Goal: Task Accomplishment & Management: Manage account settings

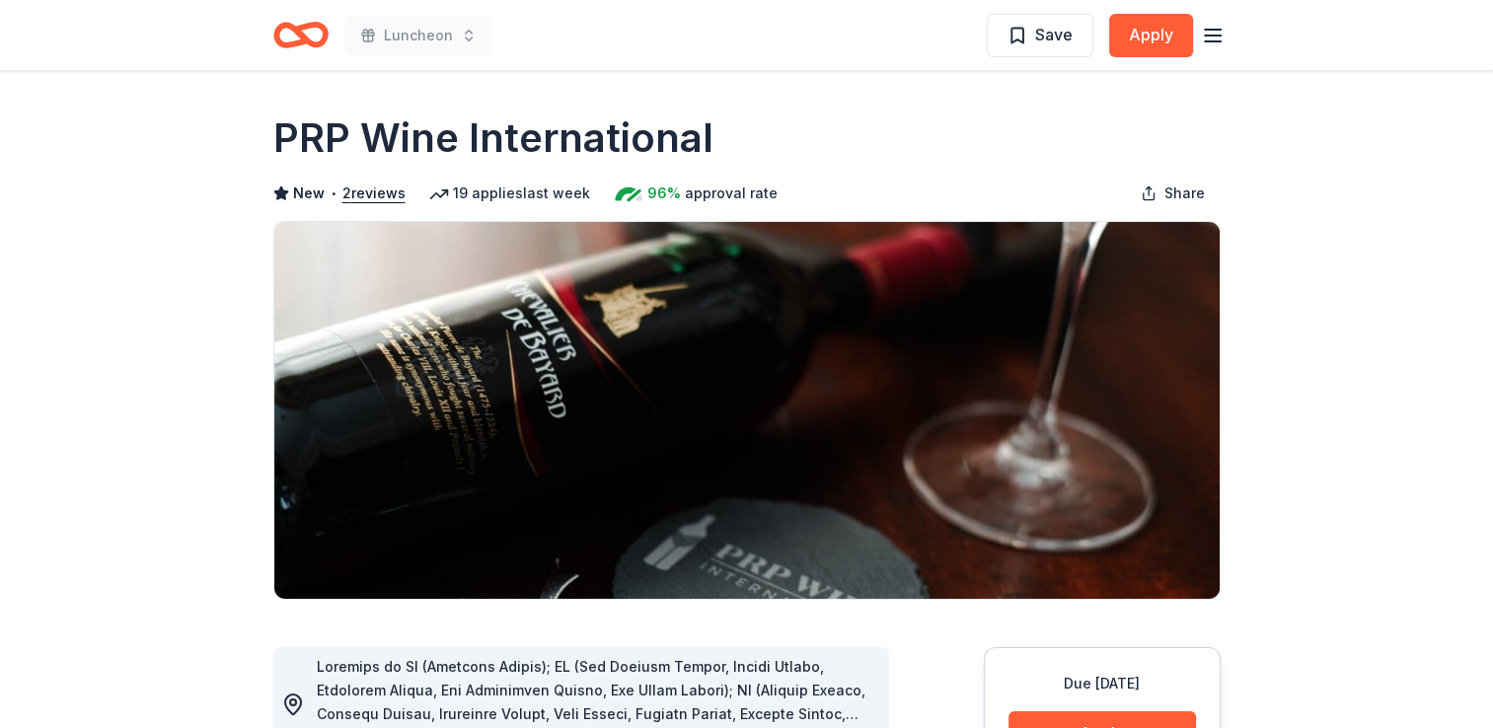
click at [306, 45] on icon "Home" at bounding box center [300, 35] width 55 height 46
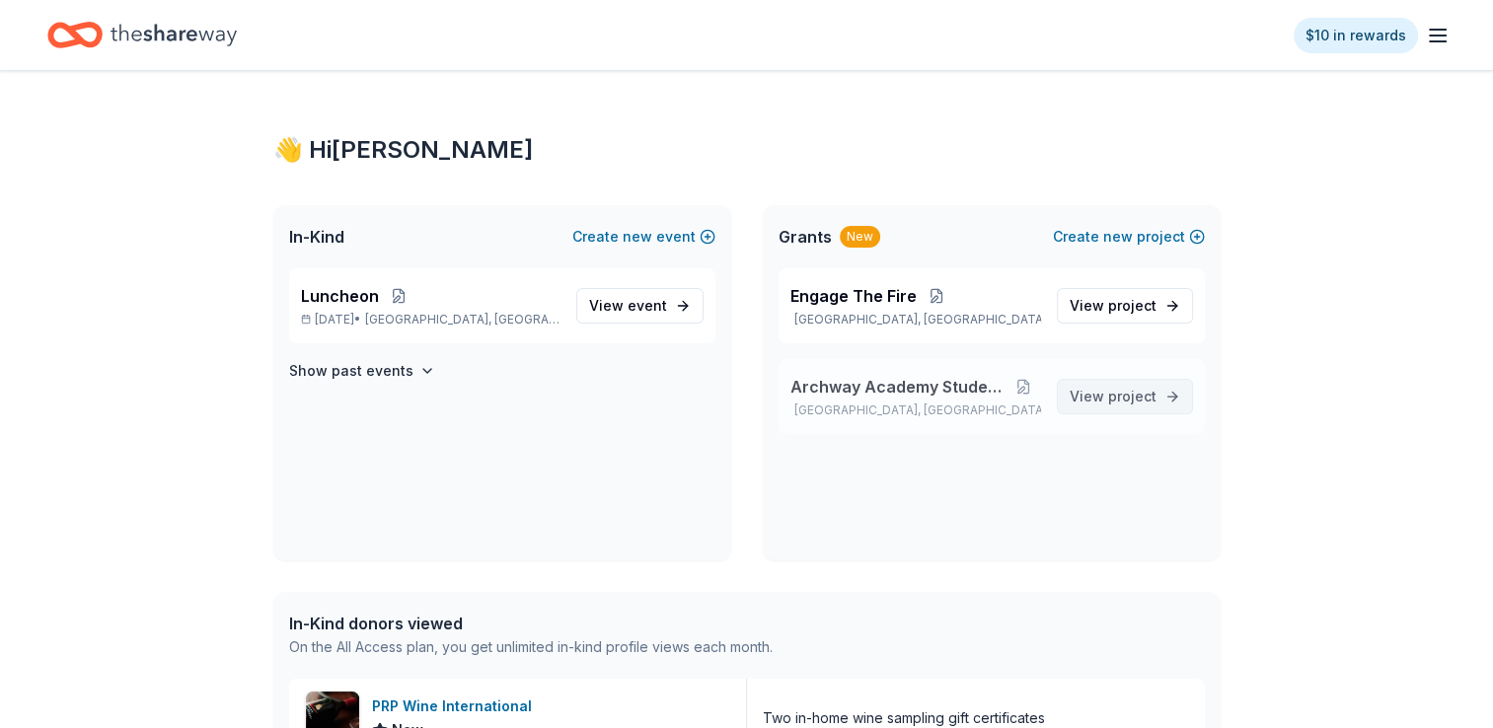
click at [1115, 402] on span "project" at bounding box center [1132, 396] width 48 height 17
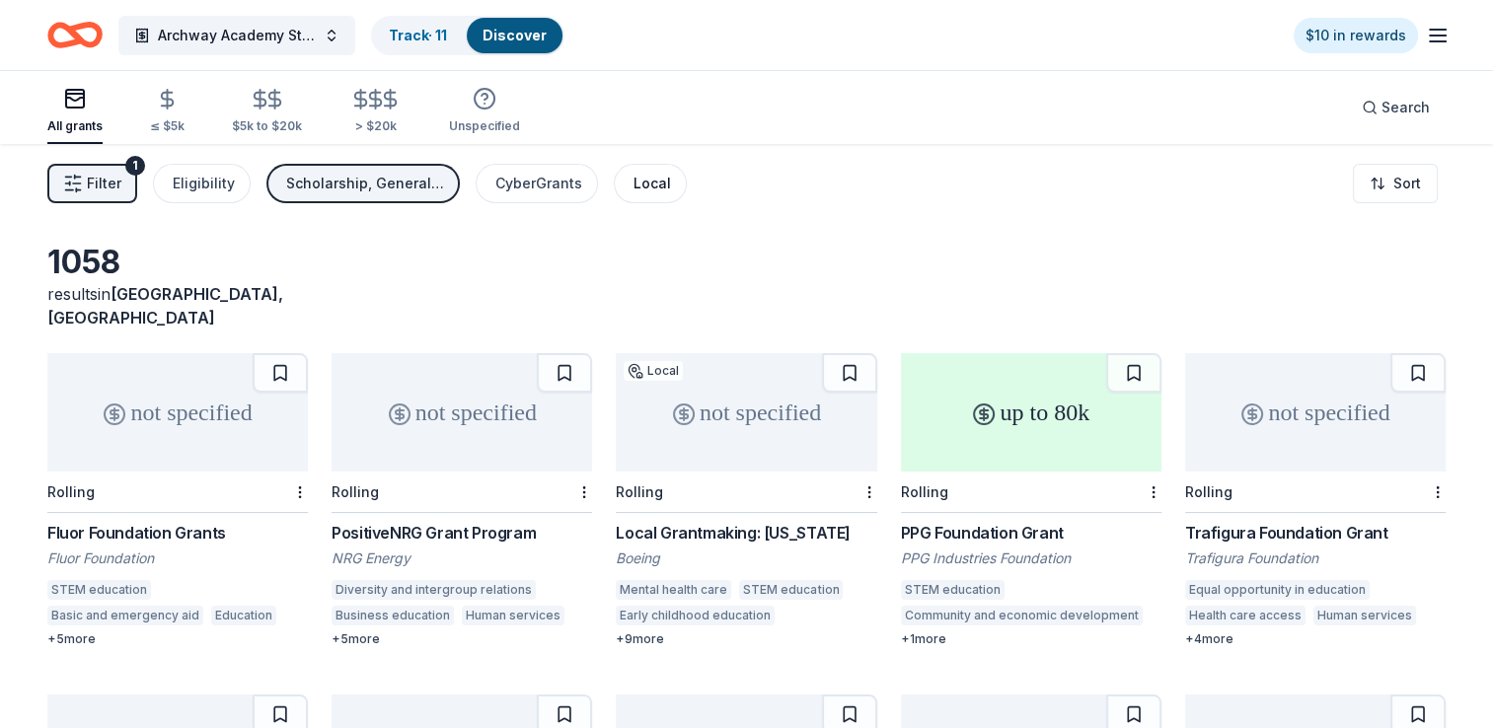
click at [652, 183] on div "Local" at bounding box center [652, 184] width 37 height 24
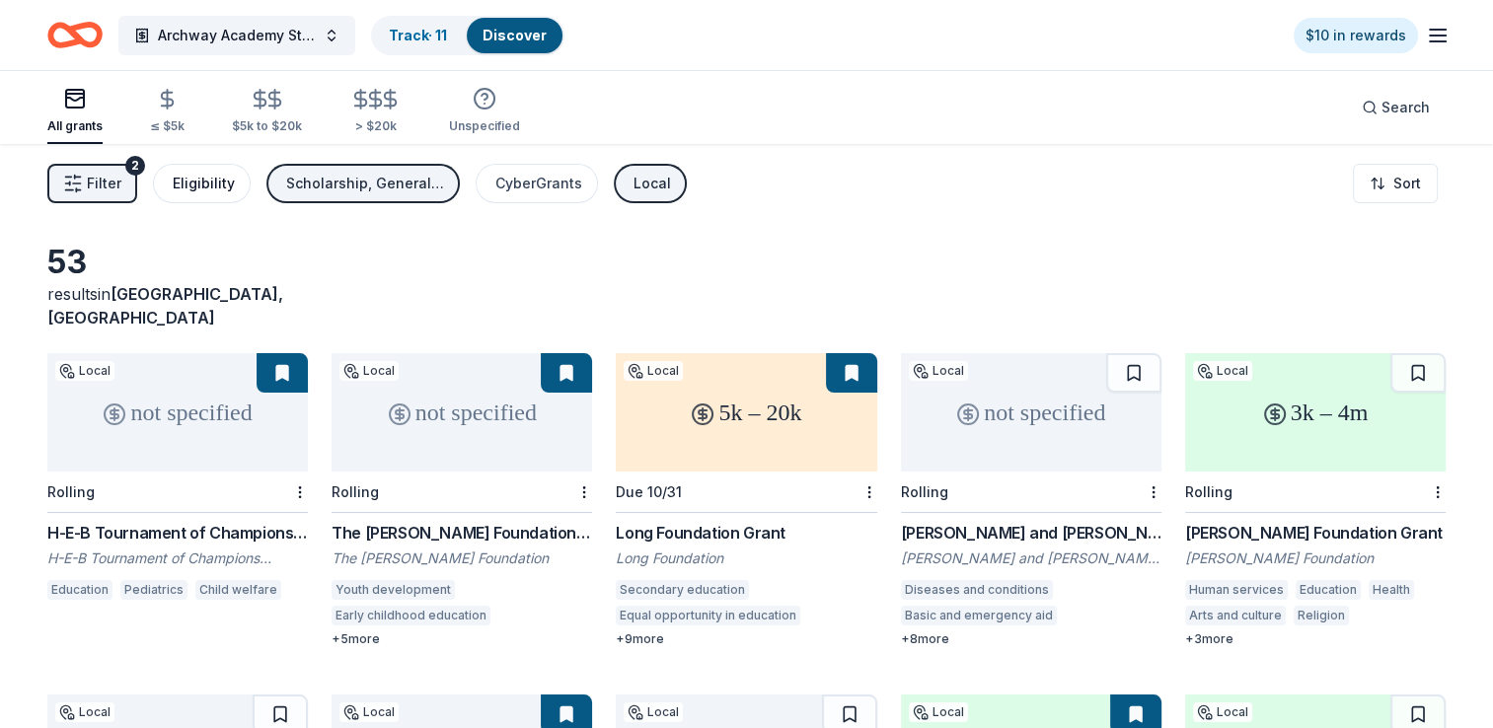
click at [229, 182] on div "Eligibility" at bounding box center [204, 184] width 62 height 24
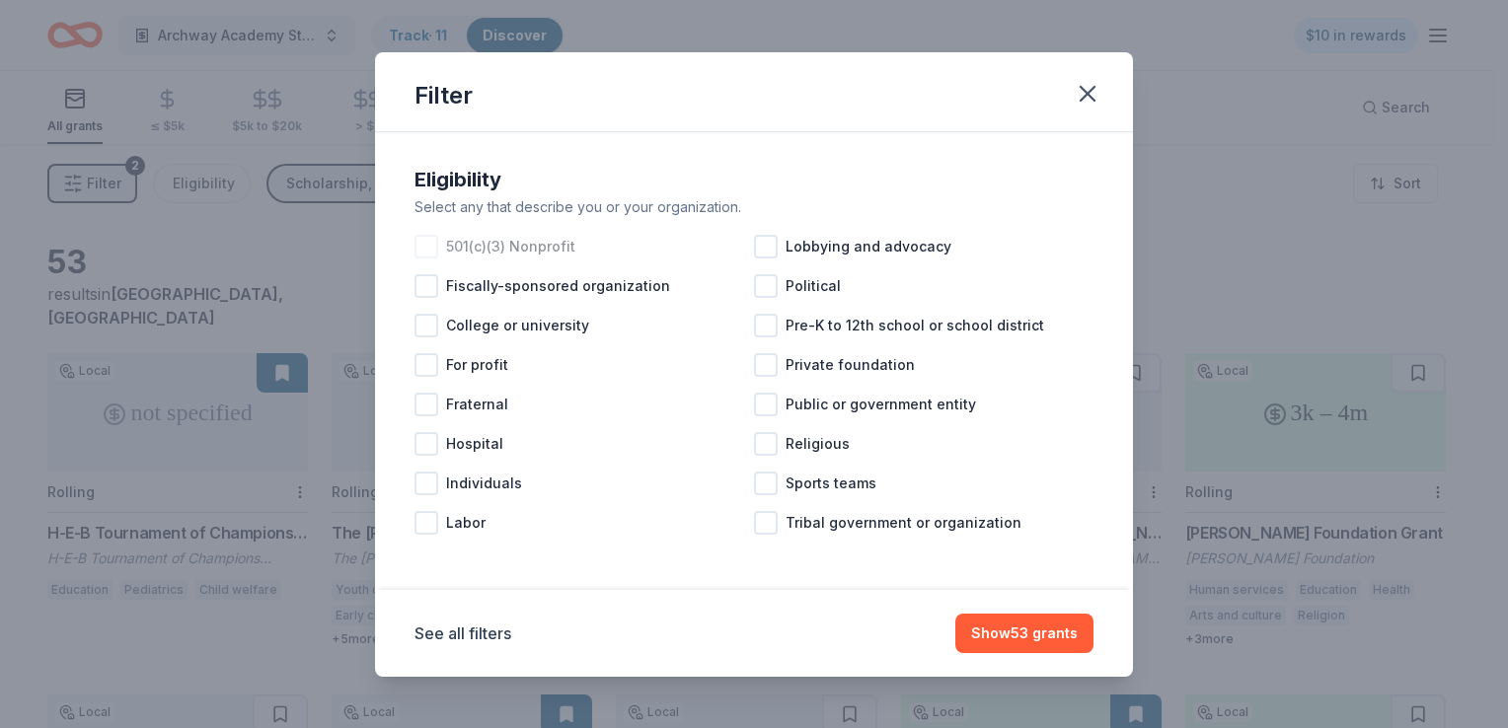
click at [427, 240] on div at bounding box center [426, 247] width 24 height 24
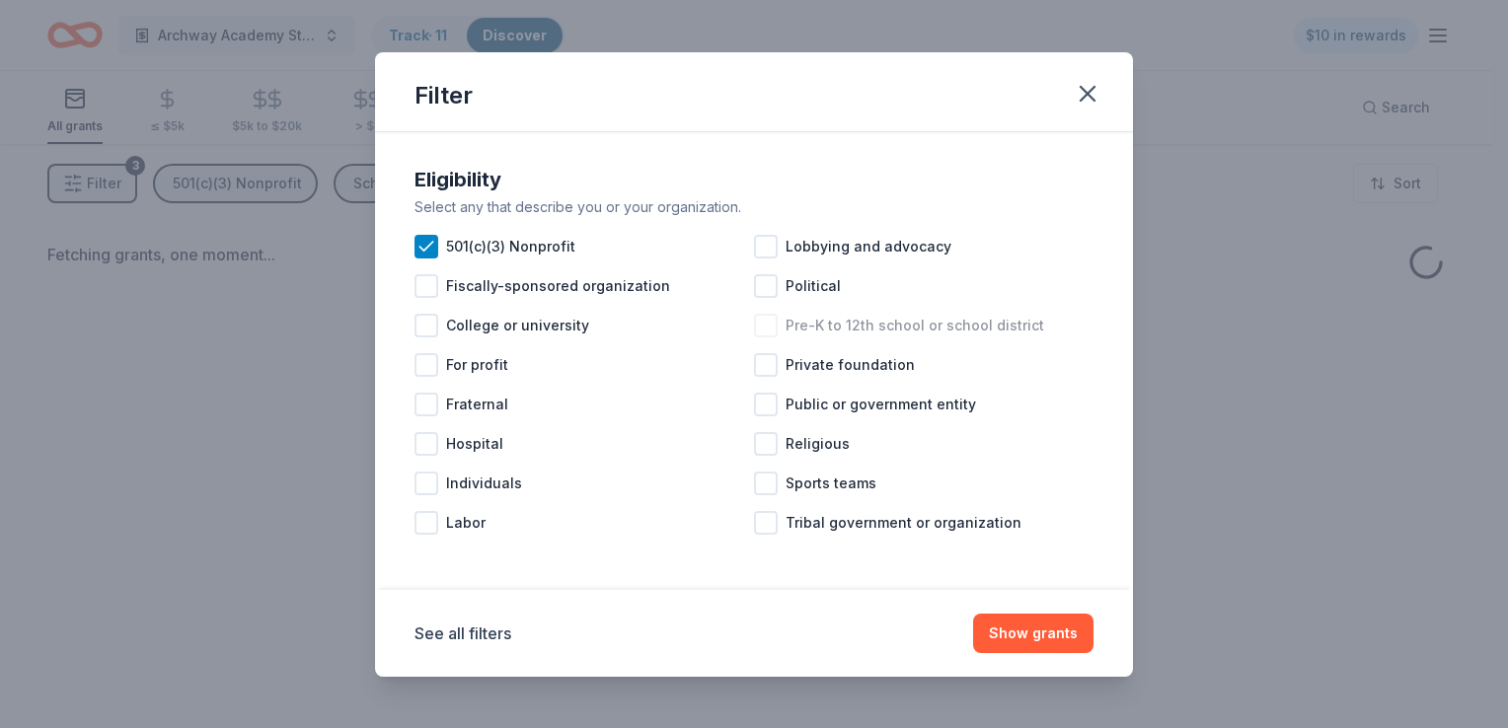
click at [778, 329] on div "Pre-K to 12th school or school district" at bounding box center [923, 325] width 339 height 39
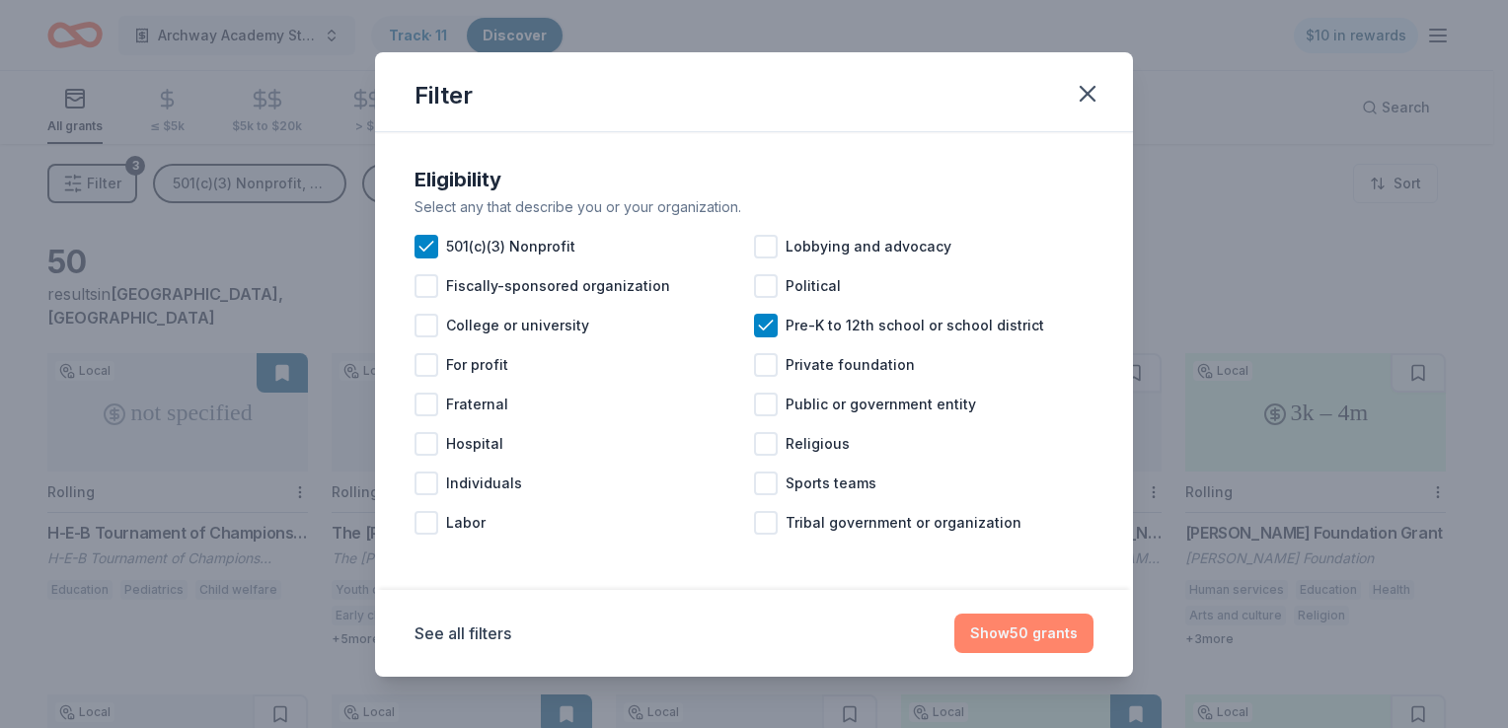
click at [1054, 639] on button "Show 50 grants" at bounding box center [1023, 633] width 139 height 39
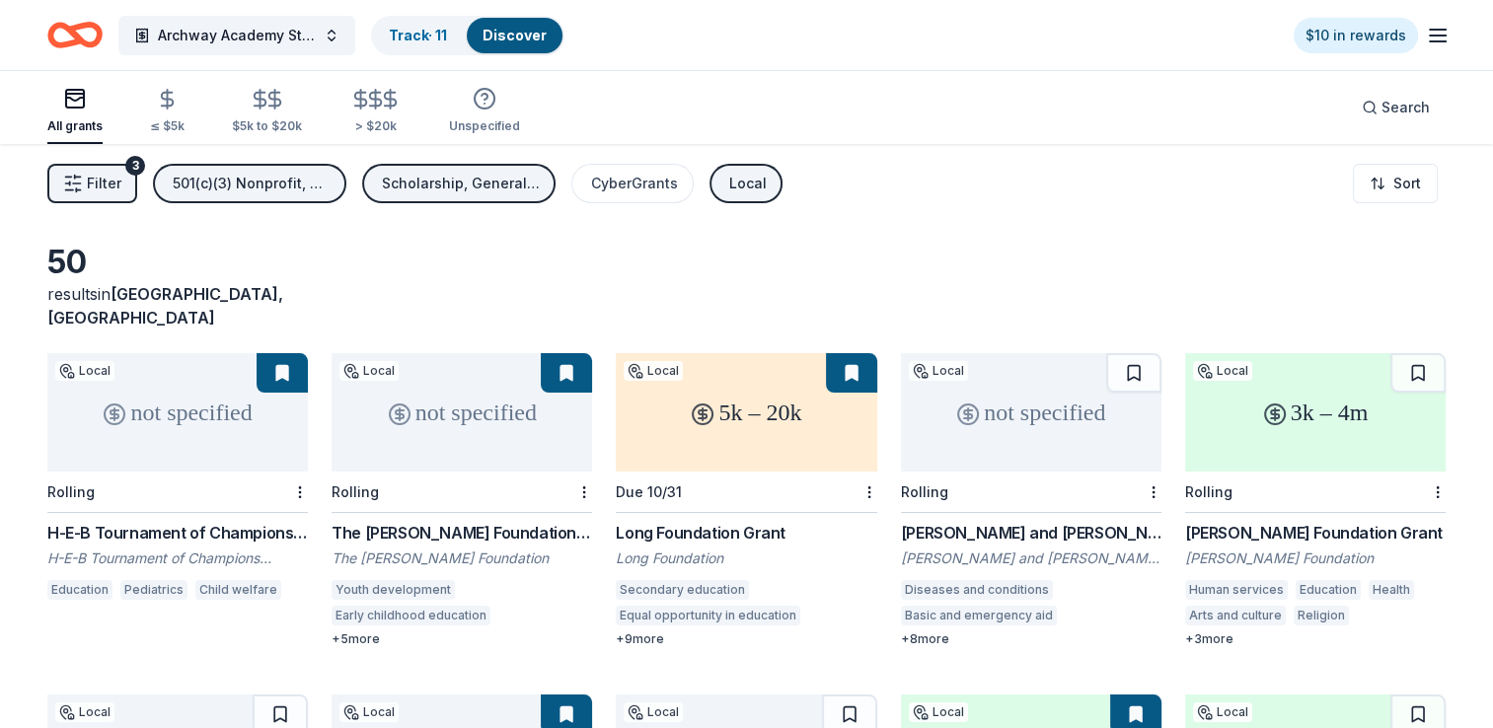
click at [510, 195] on button "Scholarship, General operations, Education" at bounding box center [458, 183] width 193 height 39
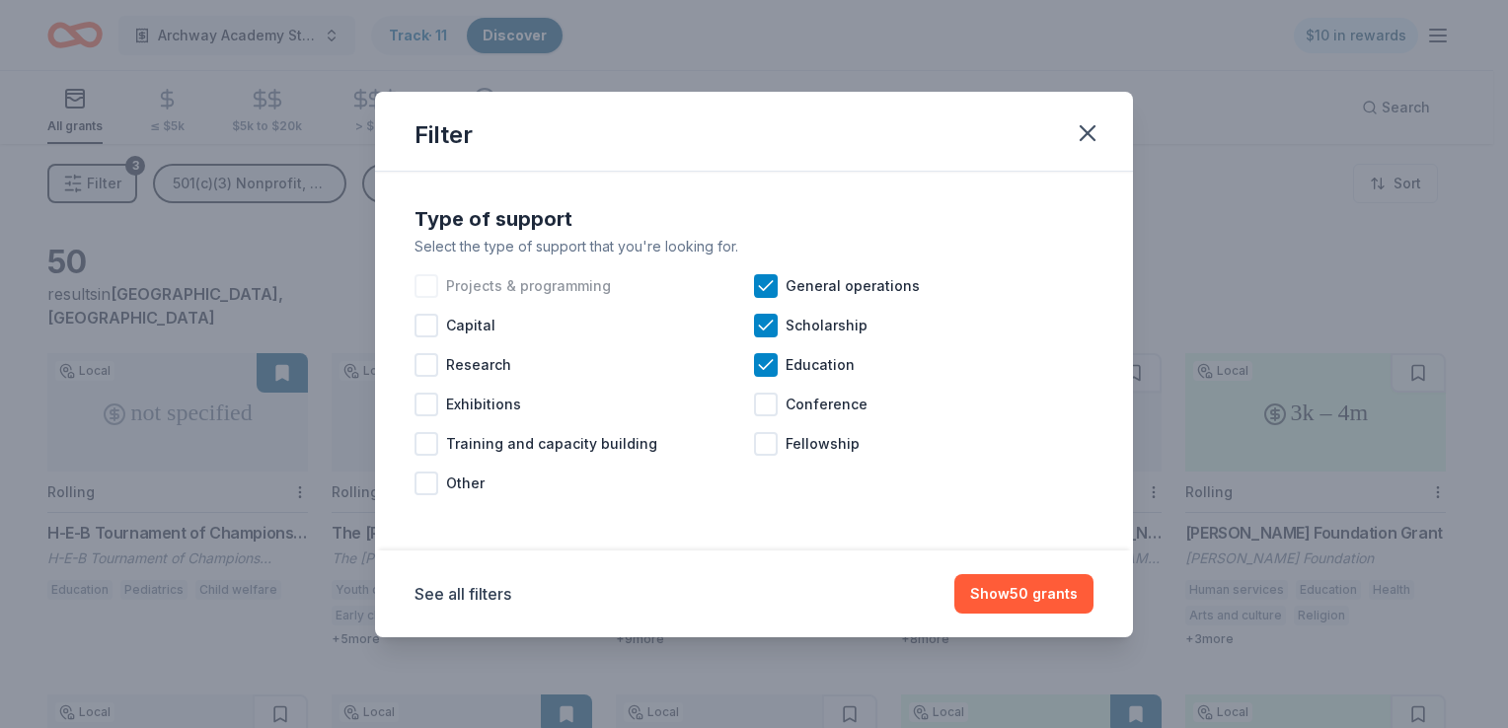
click at [434, 278] on div at bounding box center [426, 286] width 24 height 24
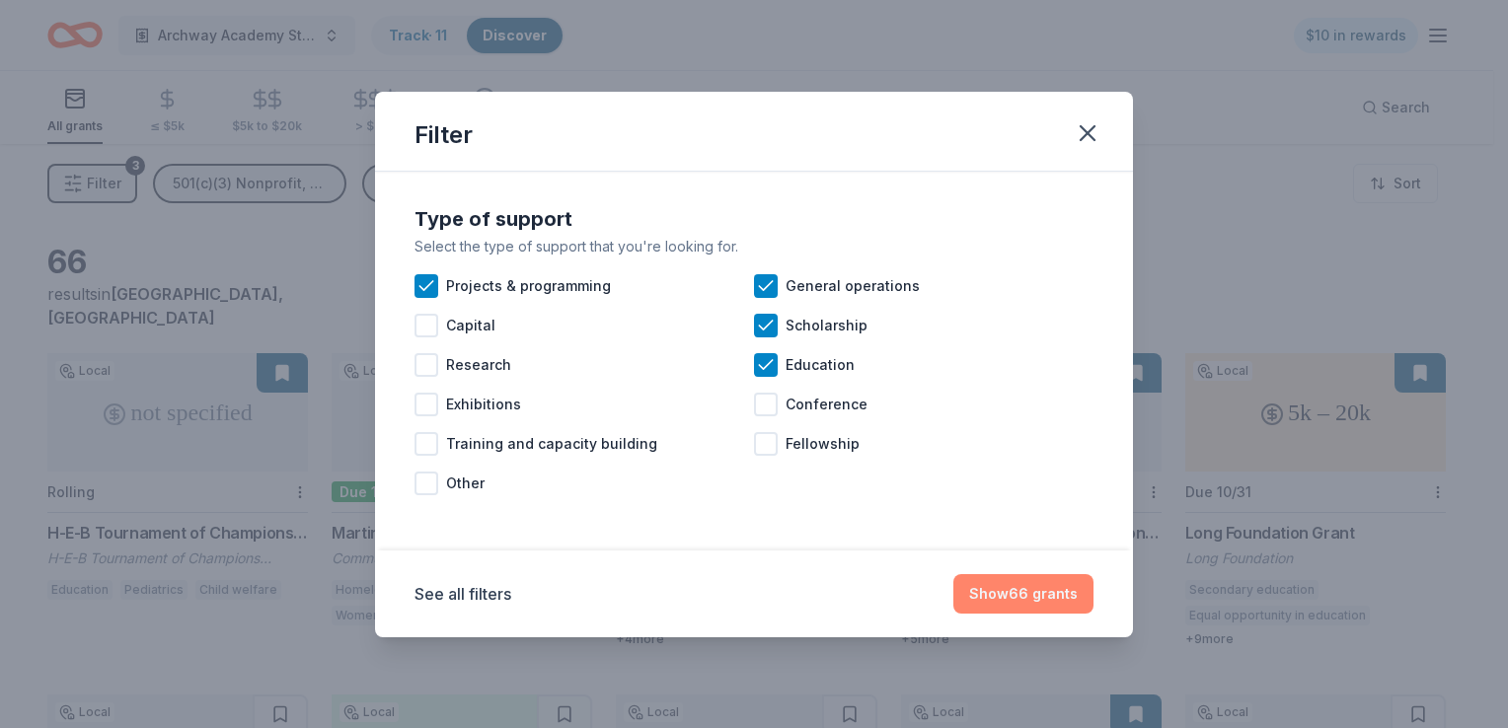
click at [1036, 582] on button "Show 66 grants" at bounding box center [1023, 593] width 140 height 39
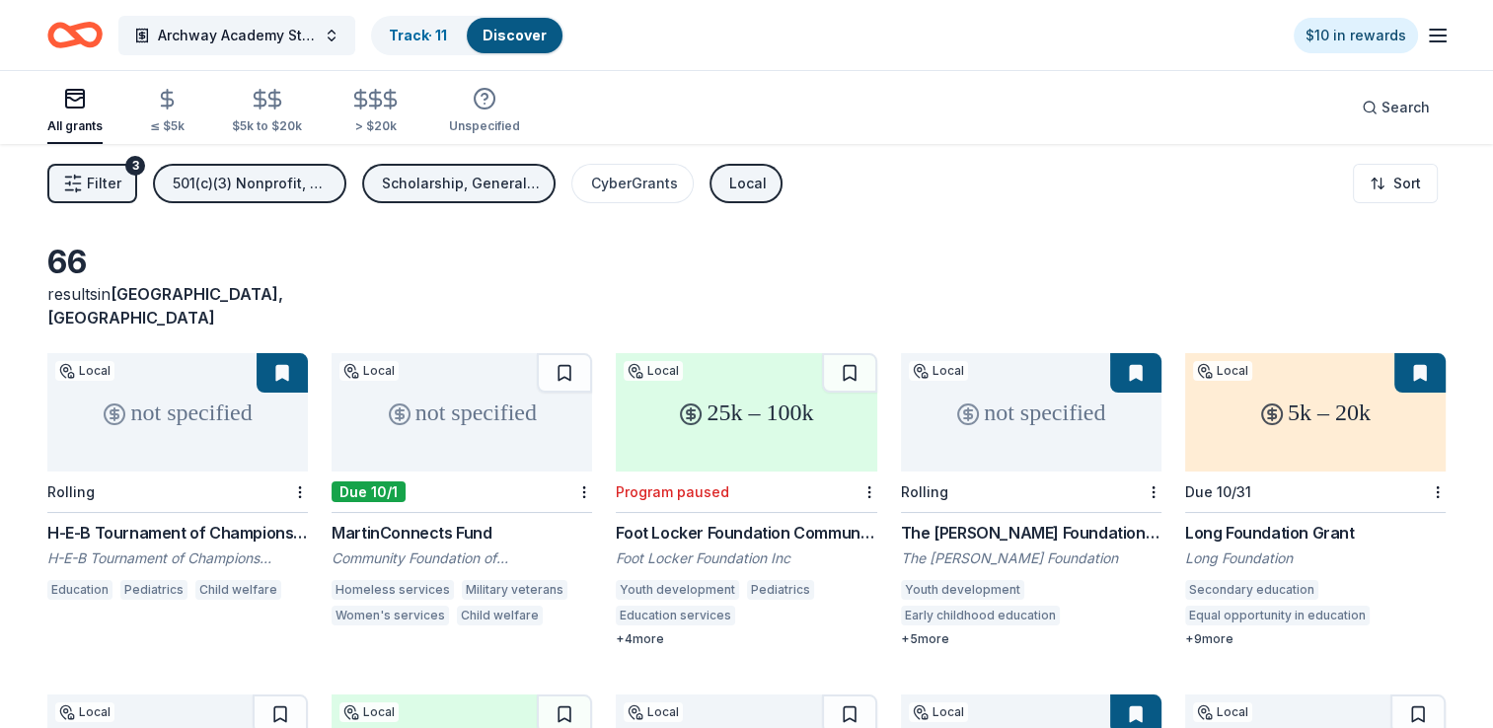
click at [112, 190] on span "Filter" at bounding box center [104, 184] width 35 height 24
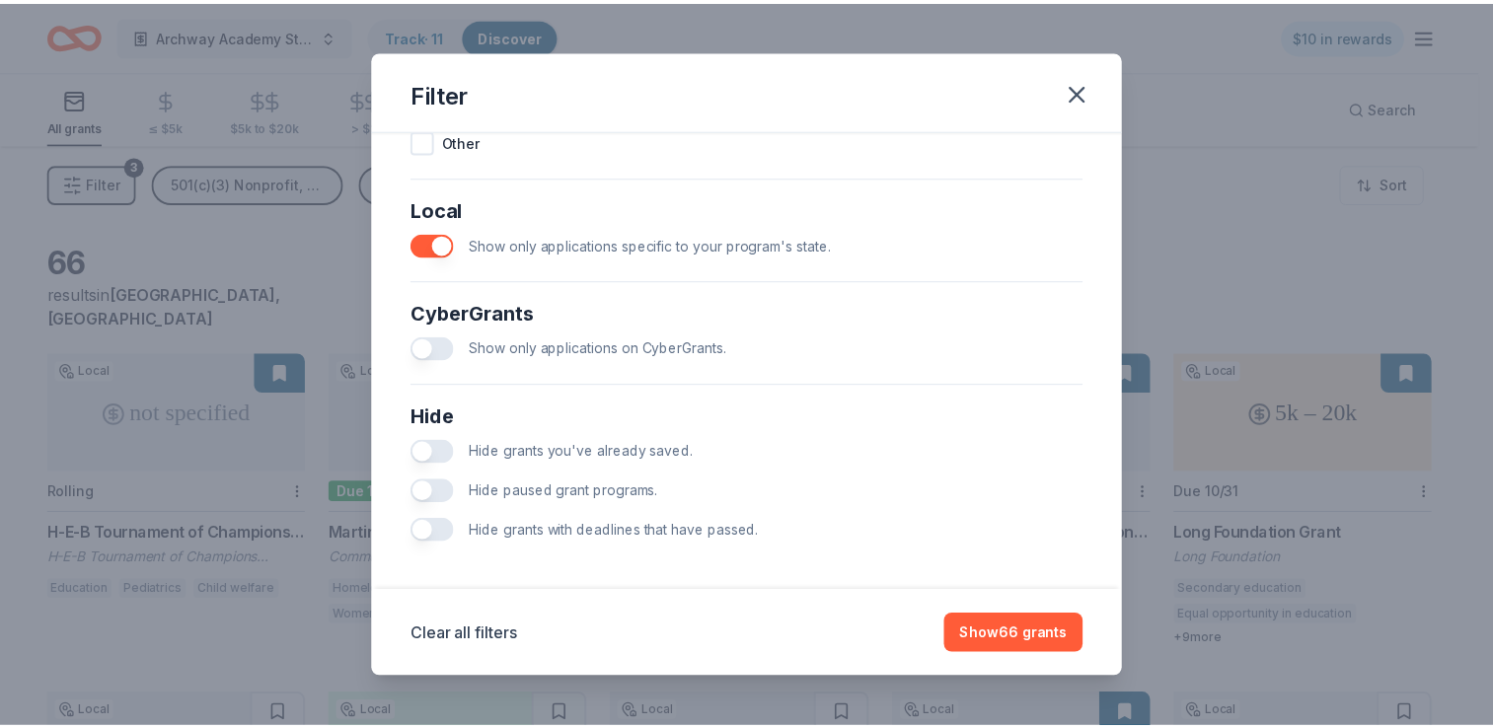
scroll to position [1100, 0]
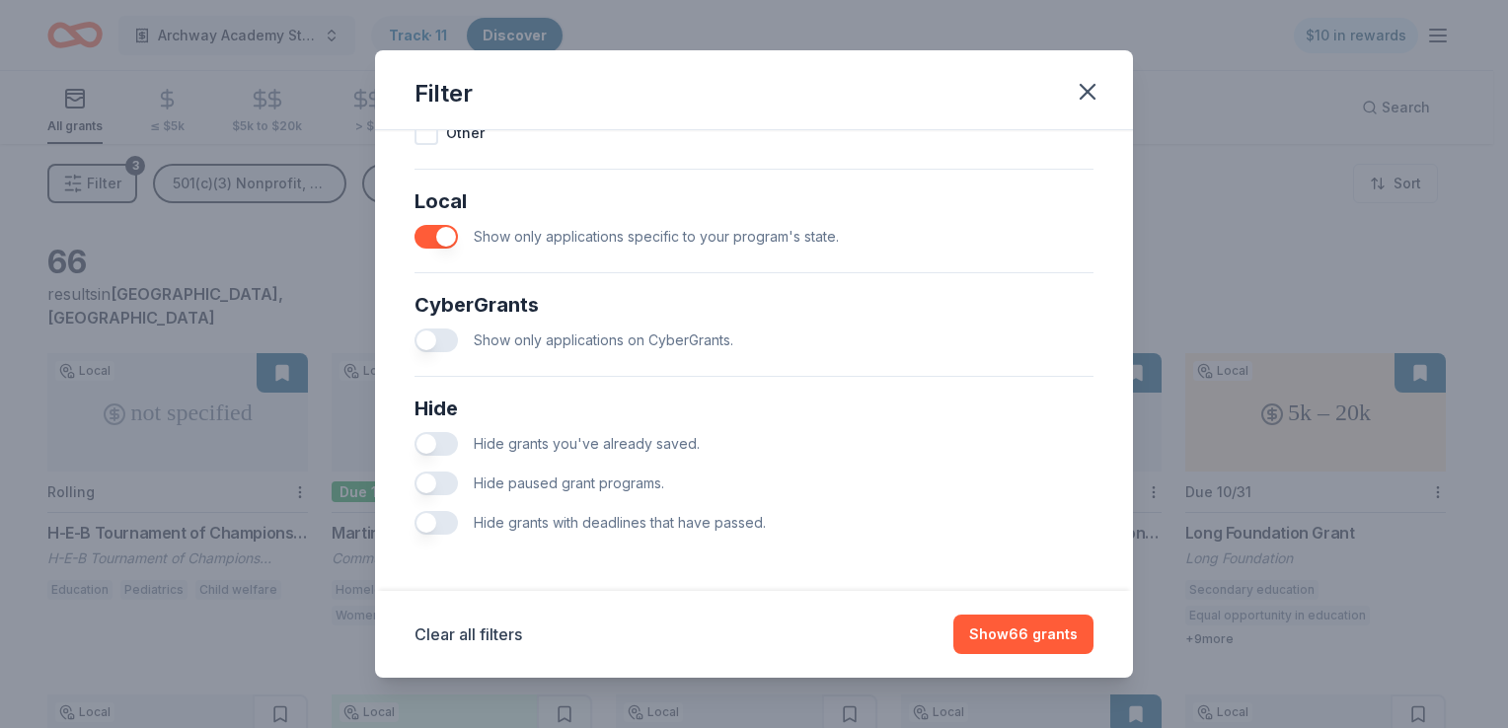
click at [435, 444] on button "button" at bounding box center [435, 444] width 43 height 24
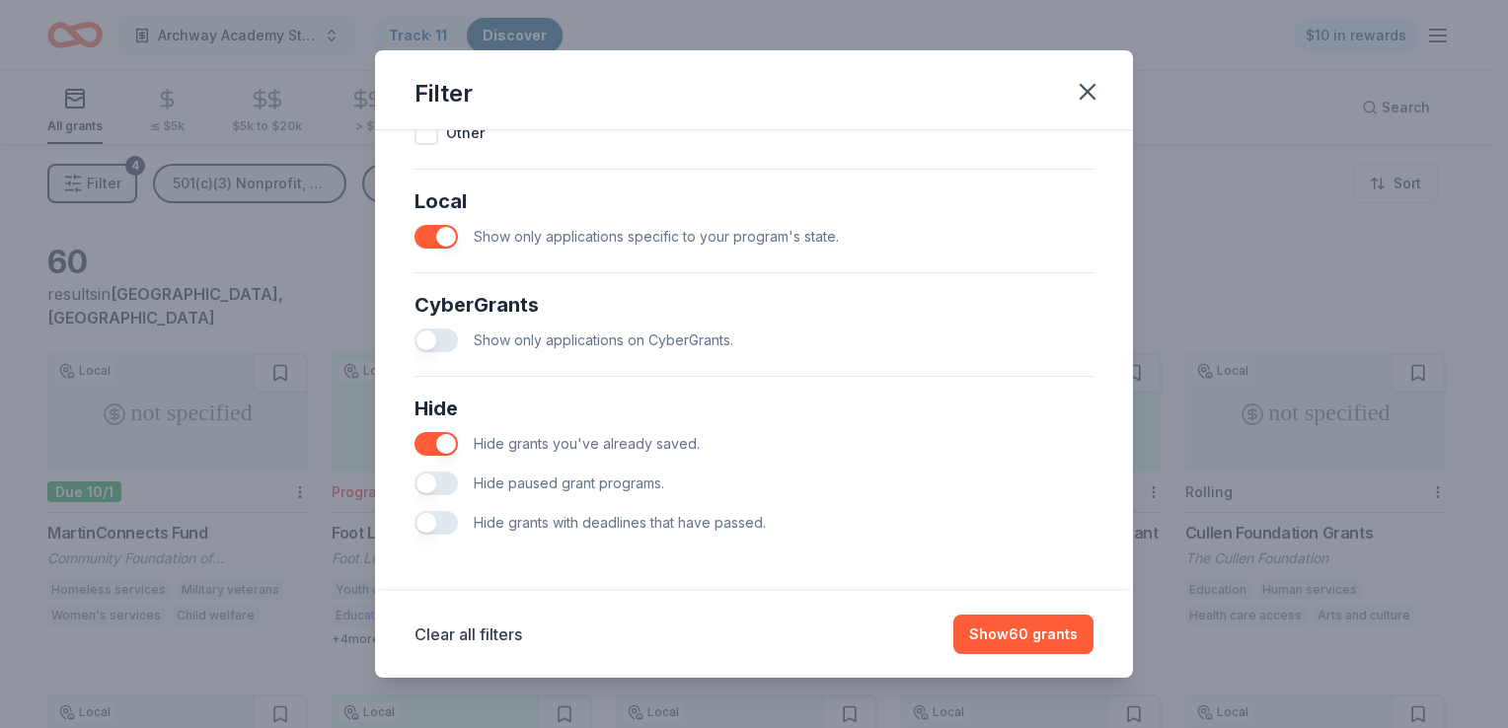
click at [430, 523] on button "button" at bounding box center [435, 523] width 43 height 24
click at [431, 486] on button "button" at bounding box center [435, 484] width 43 height 24
click at [999, 634] on button "Show 12 grants" at bounding box center [1025, 634] width 135 height 39
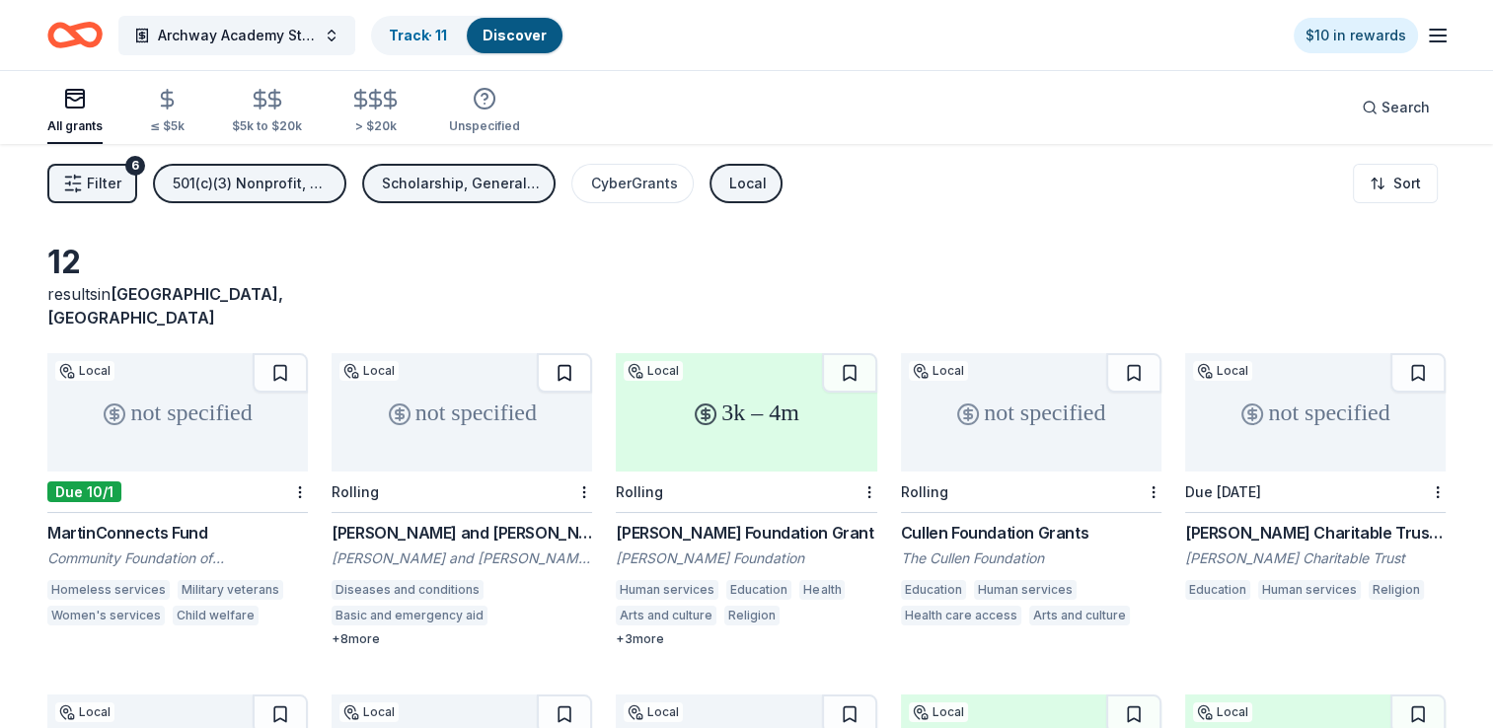
click at [558, 357] on button at bounding box center [564, 372] width 55 height 39
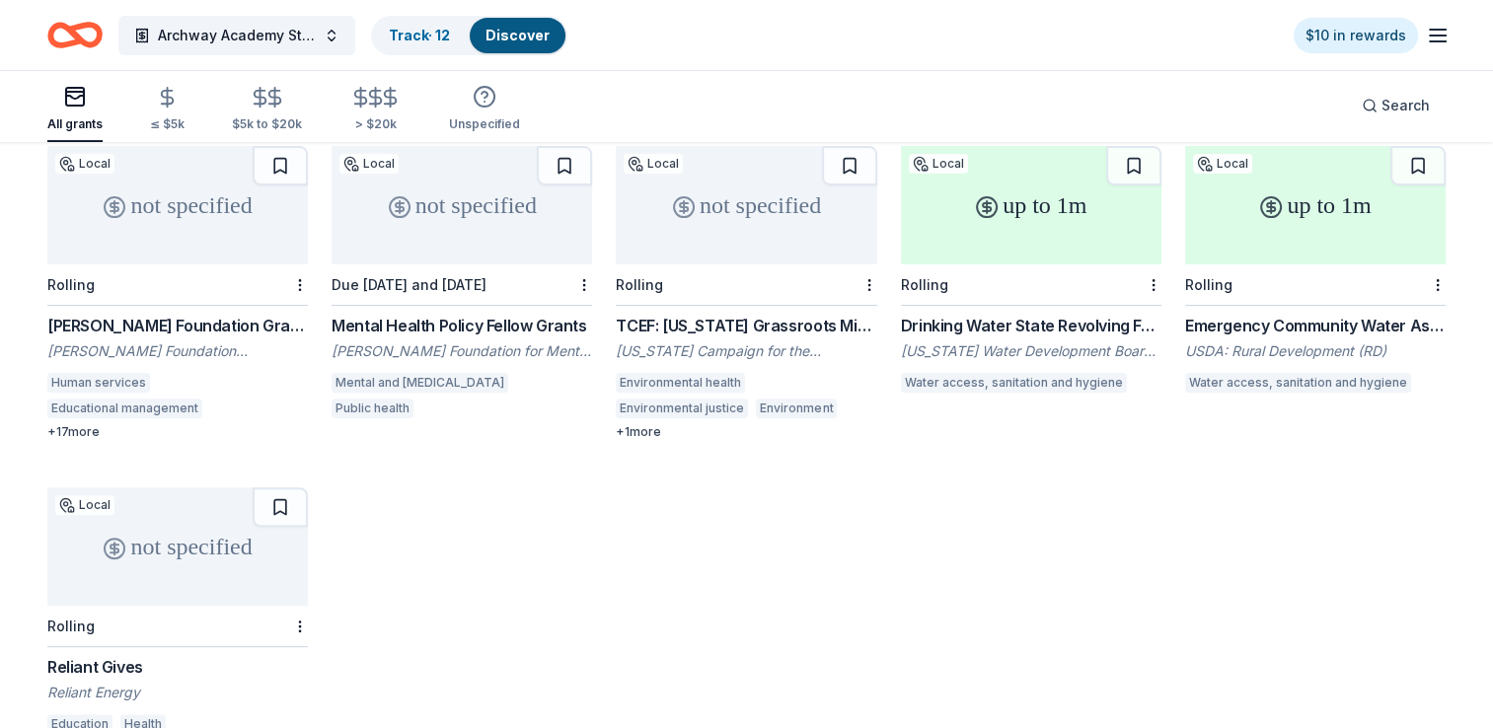
scroll to position [519, 0]
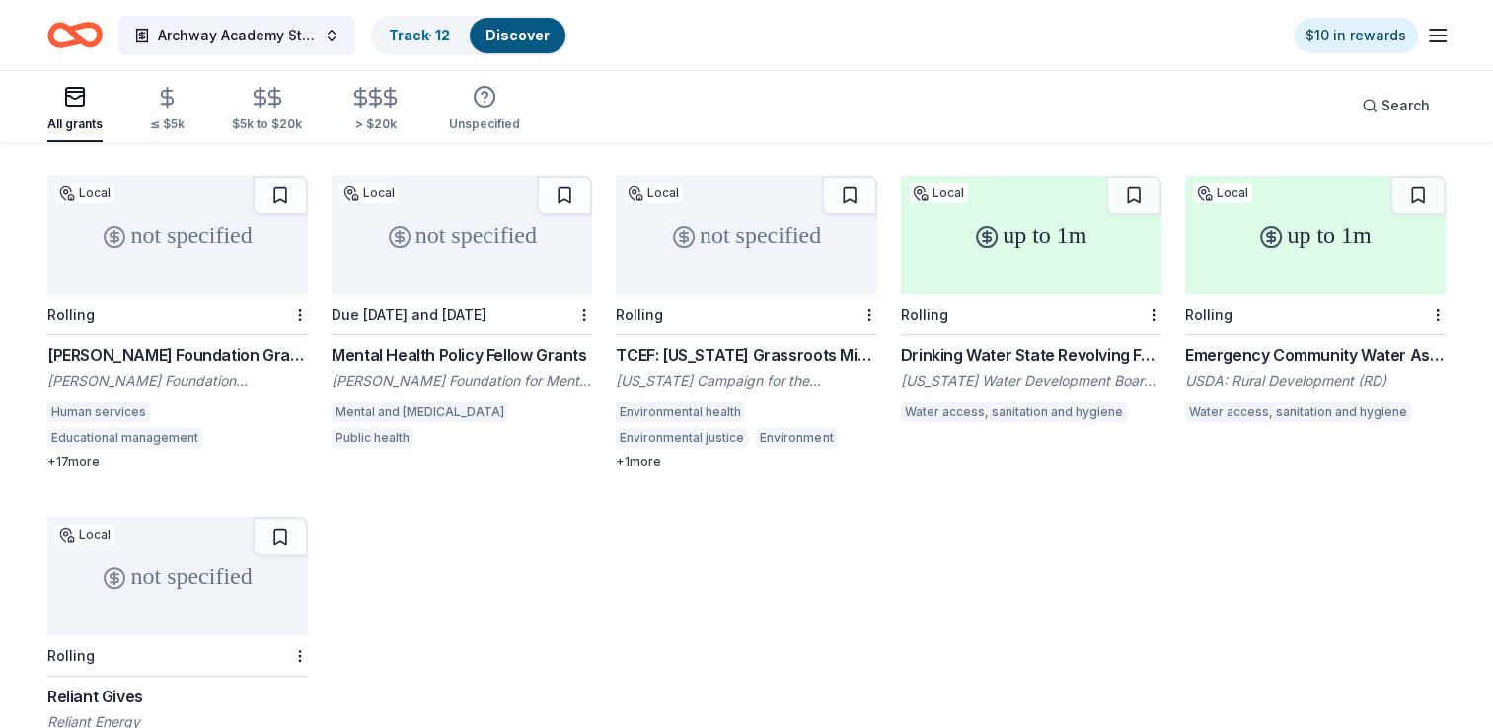
click at [164, 224] on div "not specified" at bounding box center [177, 235] width 261 height 118
click at [184, 543] on div "not specified" at bounding box center [177, 576] width 261 height 118
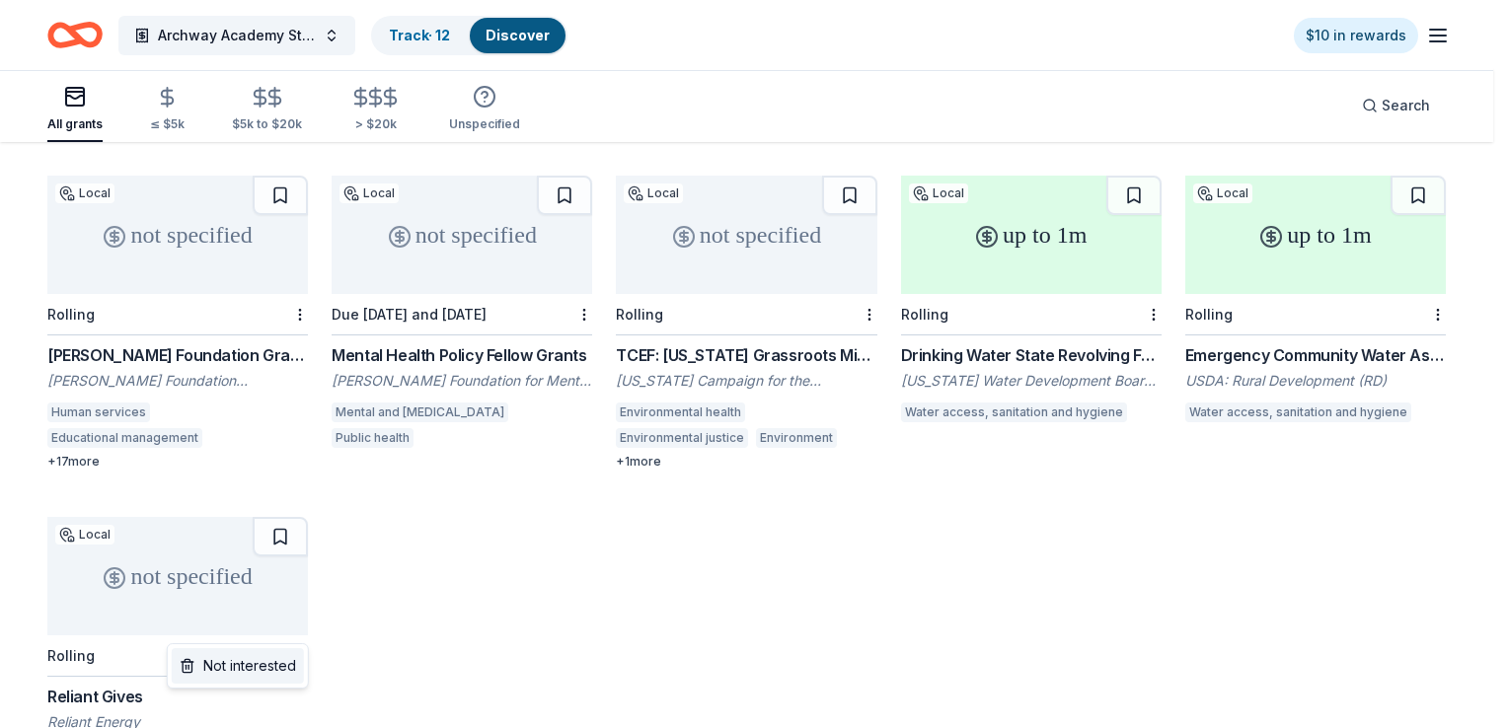
click at [285, 657] on div "Not interested" at bounding box center [238, 666] width 132 height 36
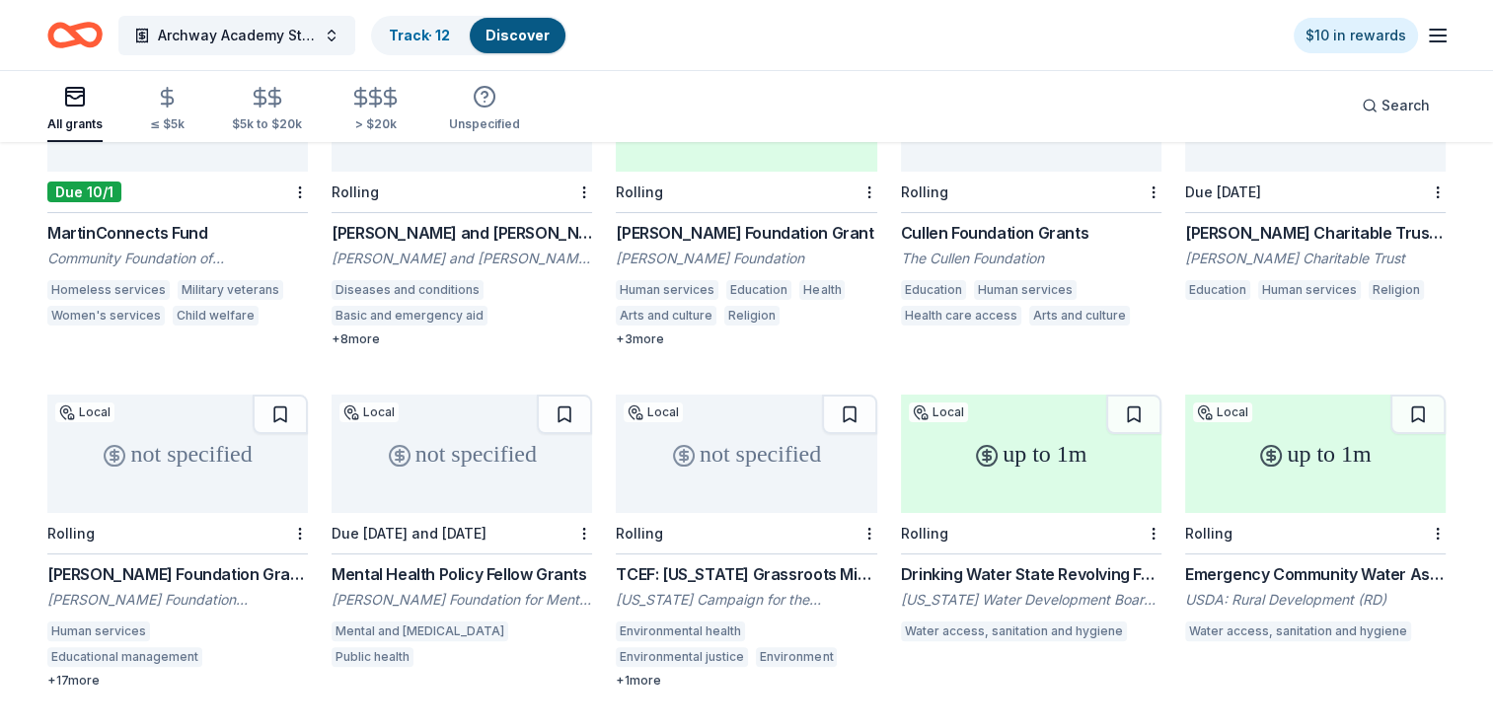
scroll to position [276, 0]
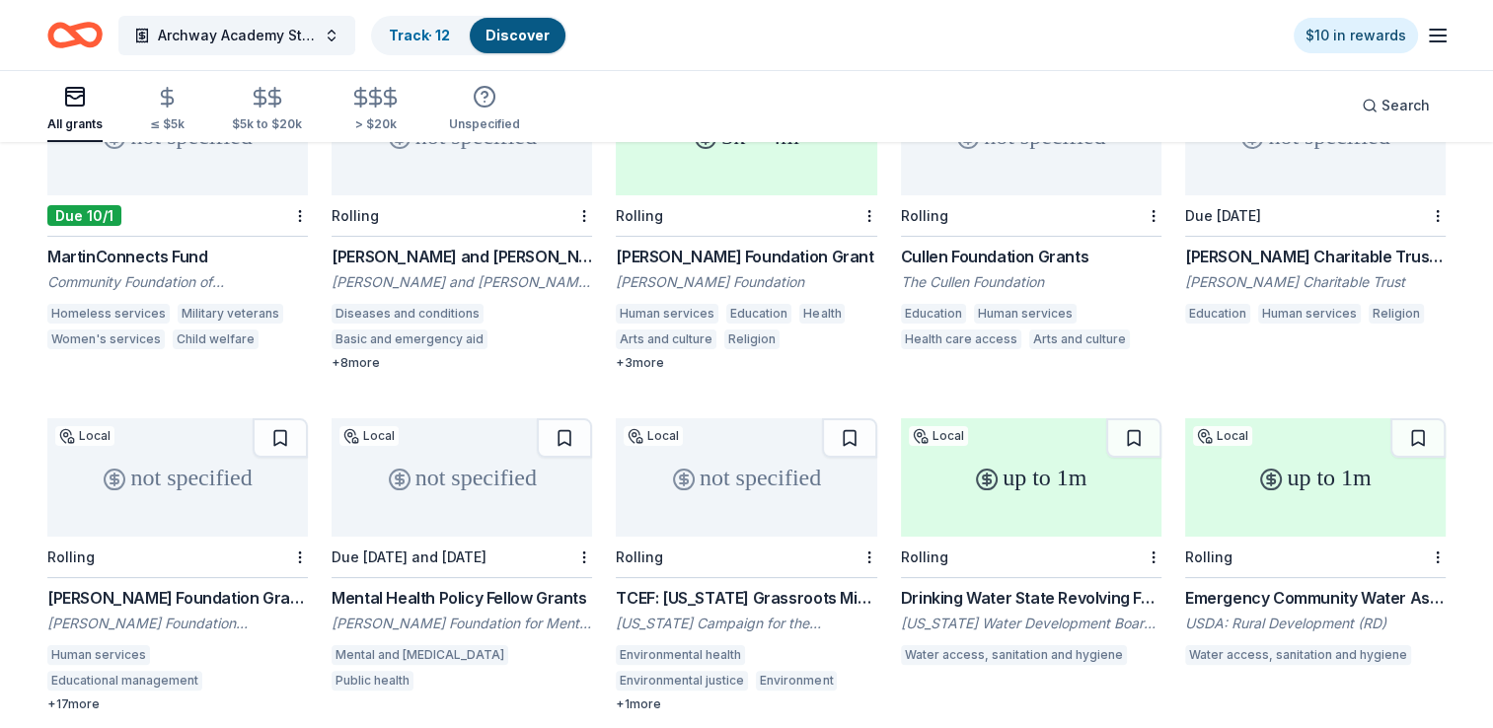
click at [745, 453] on div "not specified" at bounding box center [746, 477] width 261 height 118
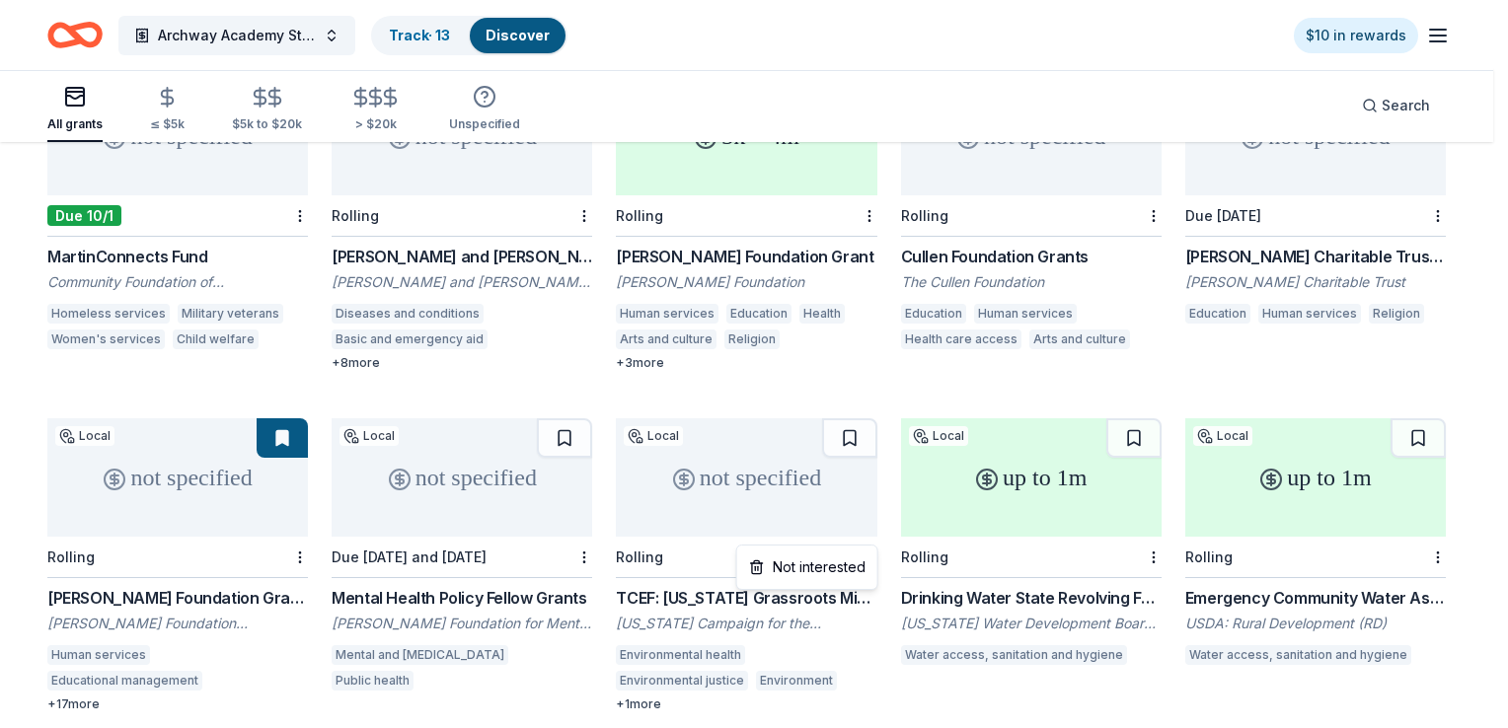
click at [866, 452] on html "Archway Academy Student Fund Track · 13 Discover $10 in rewards All grants ≤ $5…" at bounding box center [754, 88] width 1508 height 728
click at [801, 568] on div "Not interested" at bounding box center [807, 568] width 132 height 36
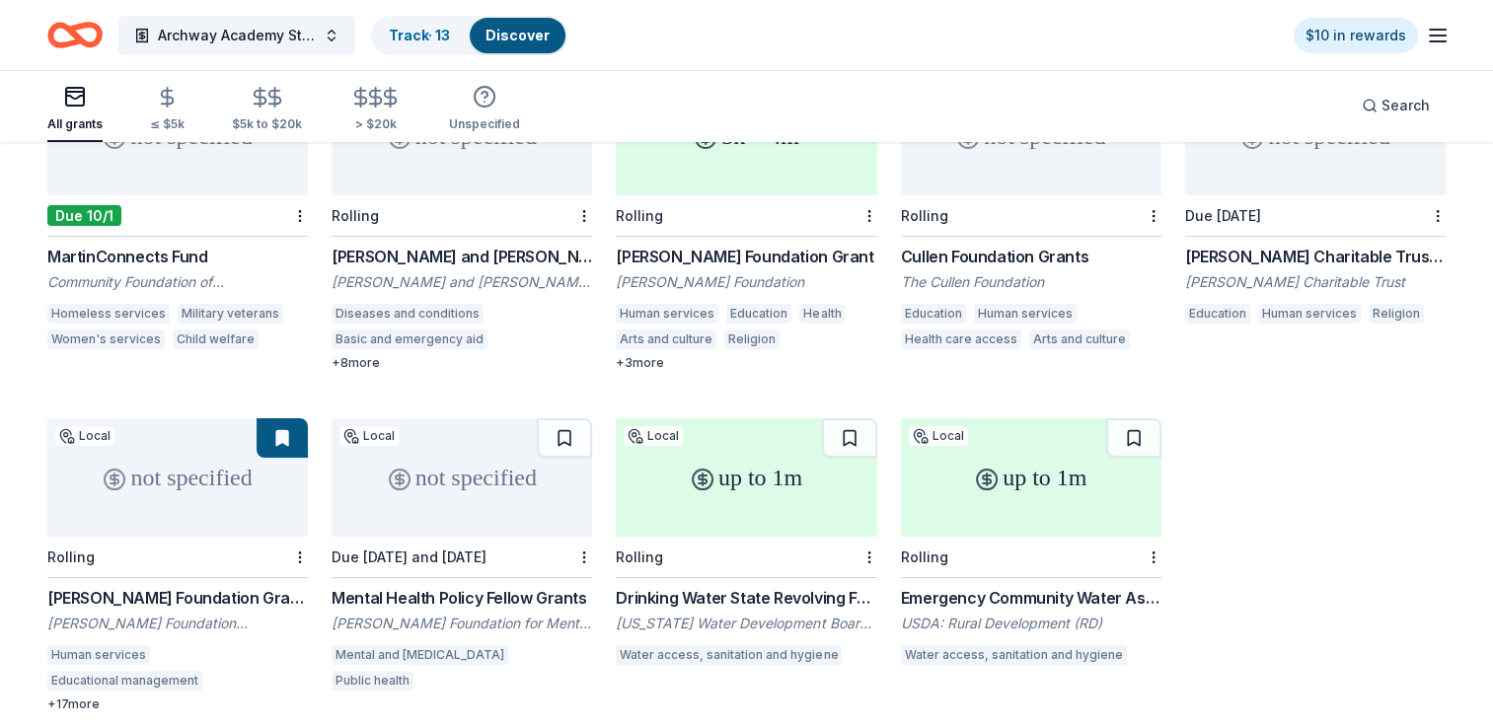
click at [462, 484] on div "not specified" at bounding box center [462, 477] width 261 height 118
click at [770, 456] on div "up to 1m" at bounding box center [746, 477] width 261 height 118
click at [1026, 465] on div "up to 1m" at bounding box center [1031, 477] width 261 height 118
click at [867, 452] on html "Archway Academy Student Fund Track · 13 Discover $10 in rewards All grants ≤ $5…" at bounding box center [746, 88] width 1493 height 728
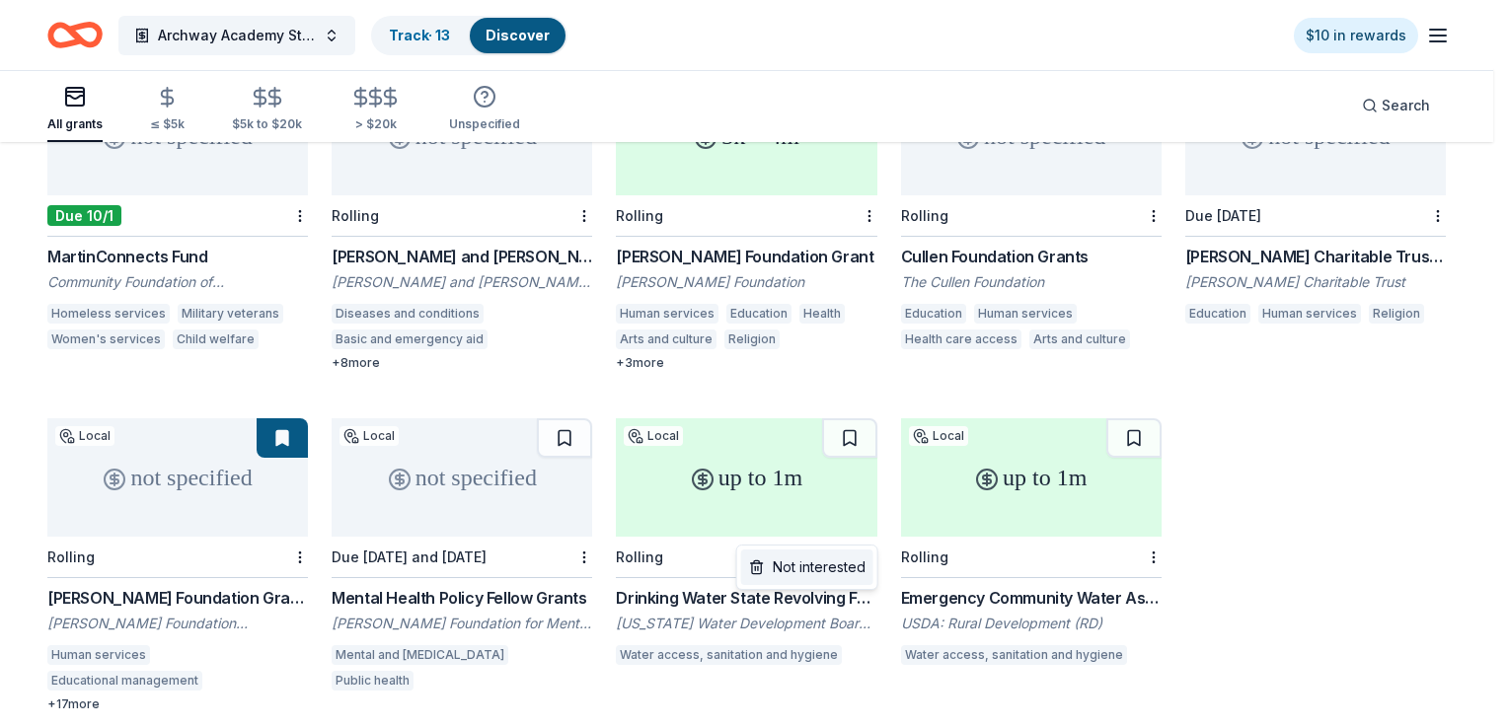
click at [840, 571] on div "Not interested" at bounding box center [807, 568] width 132 height 36
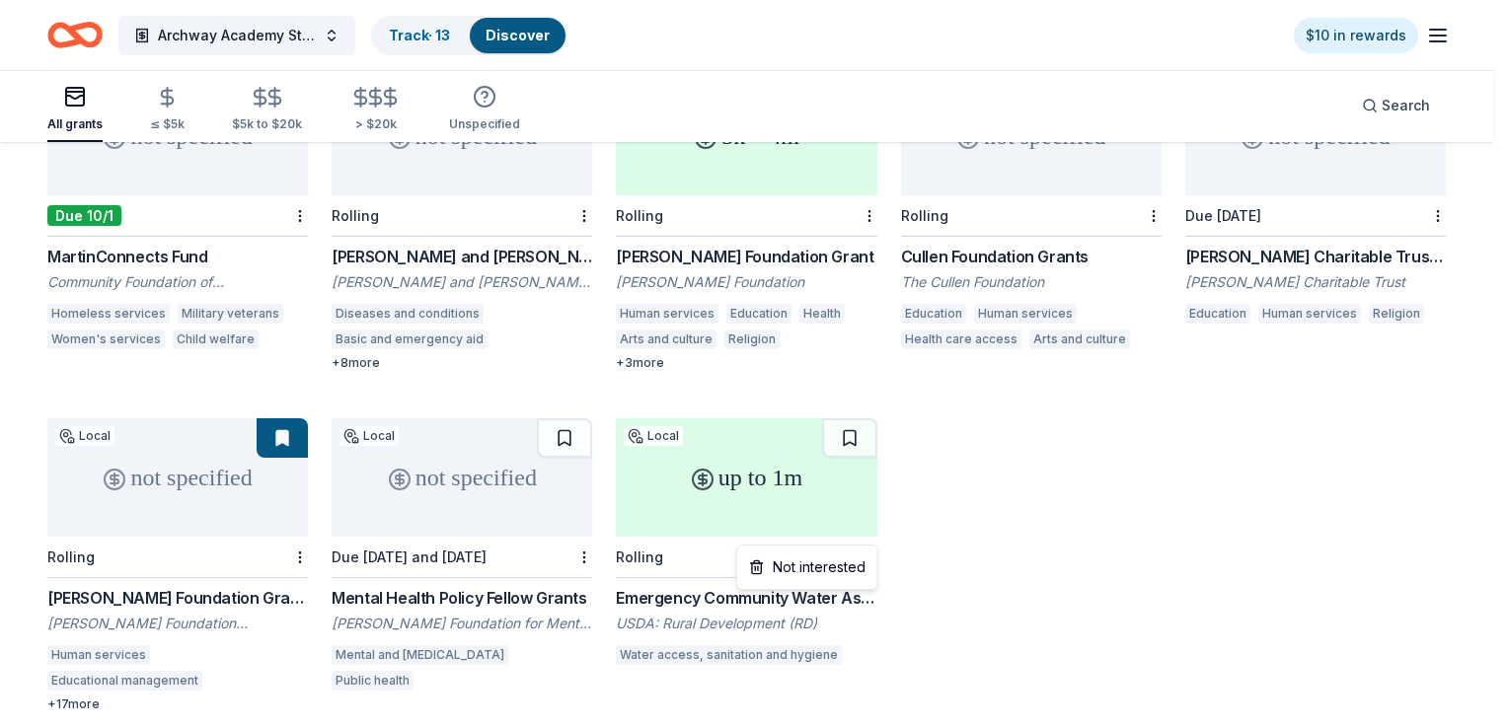
click at [871, 452] on html "Archway Academy Student Fund Track · 13 Discover $10 in rewards All grants ≤ $5…" at bounding box center [754, 88] width 1508 height 728
click at [844, 564] on div "Not interested" at bounding box center [807, 568] width 132 height 36
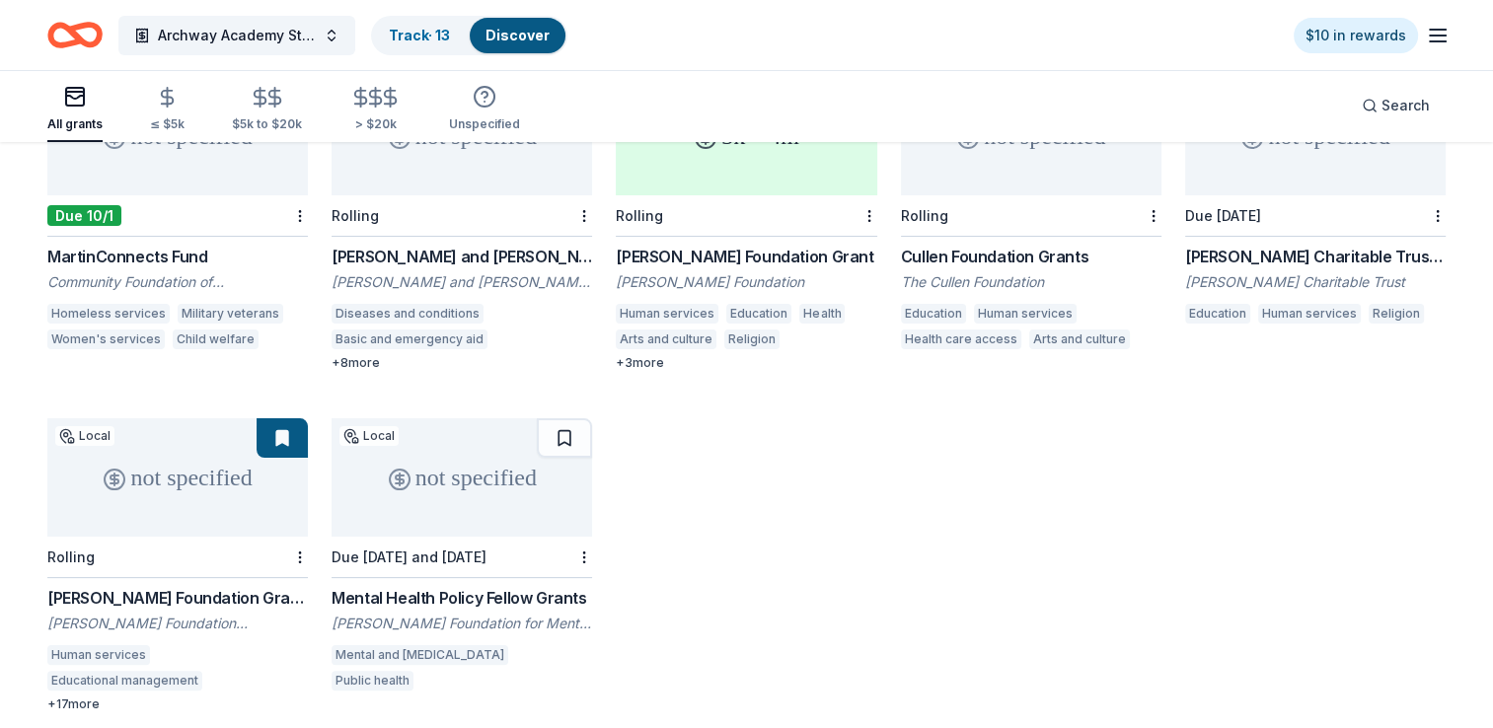
click at [420, 455] on div "not specified" at bounding box center [462, 477] width 261 height 118
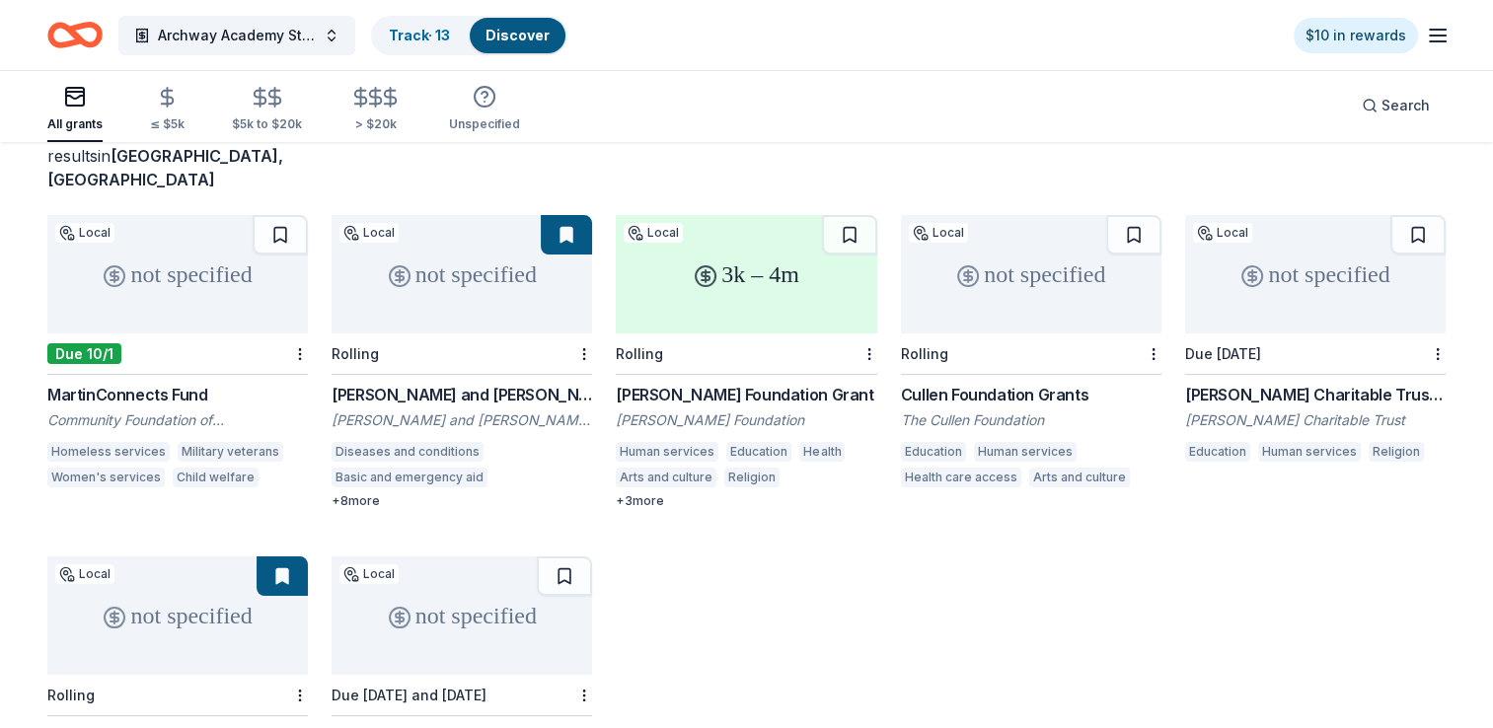
scroll to position [0, 0]
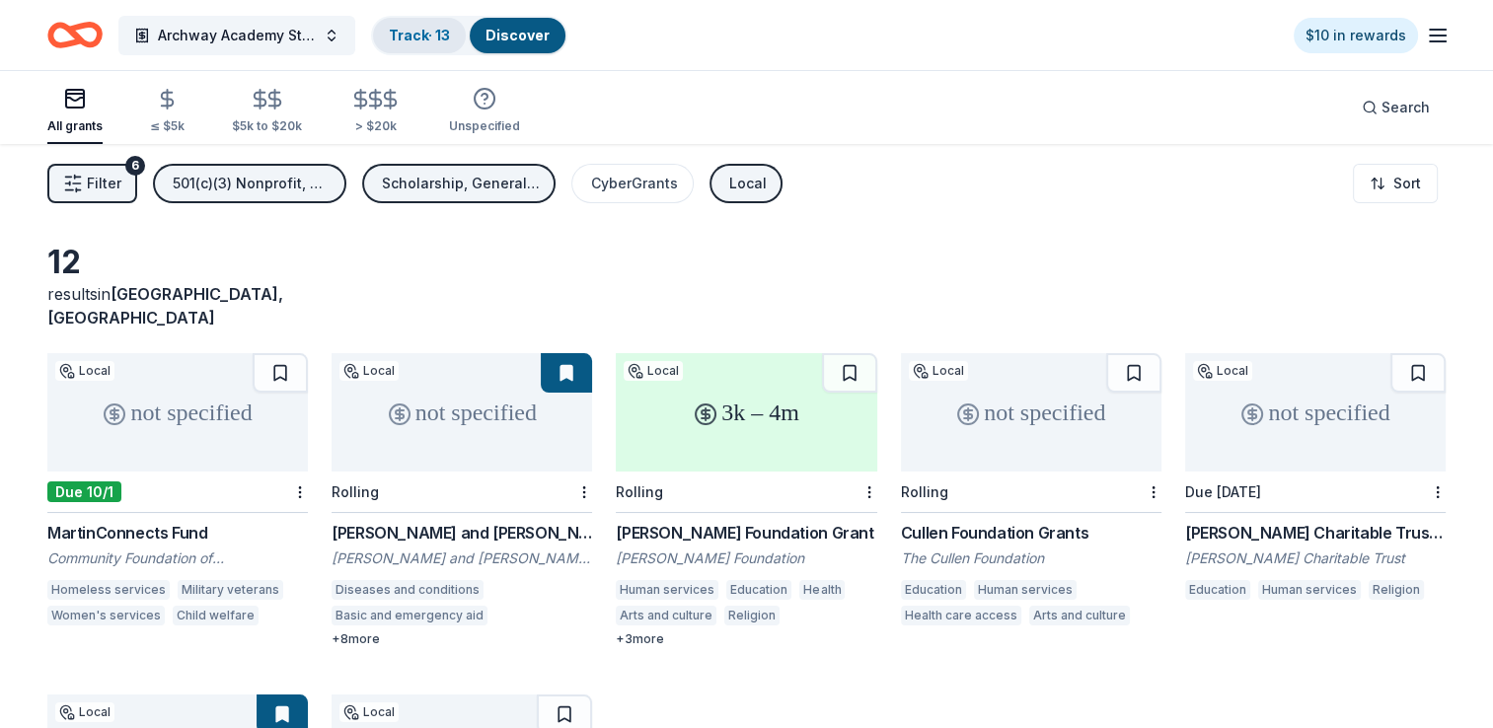
click at [425, 40] on link "Track · 13" at bounding box center [419, 35] width 61 height 17
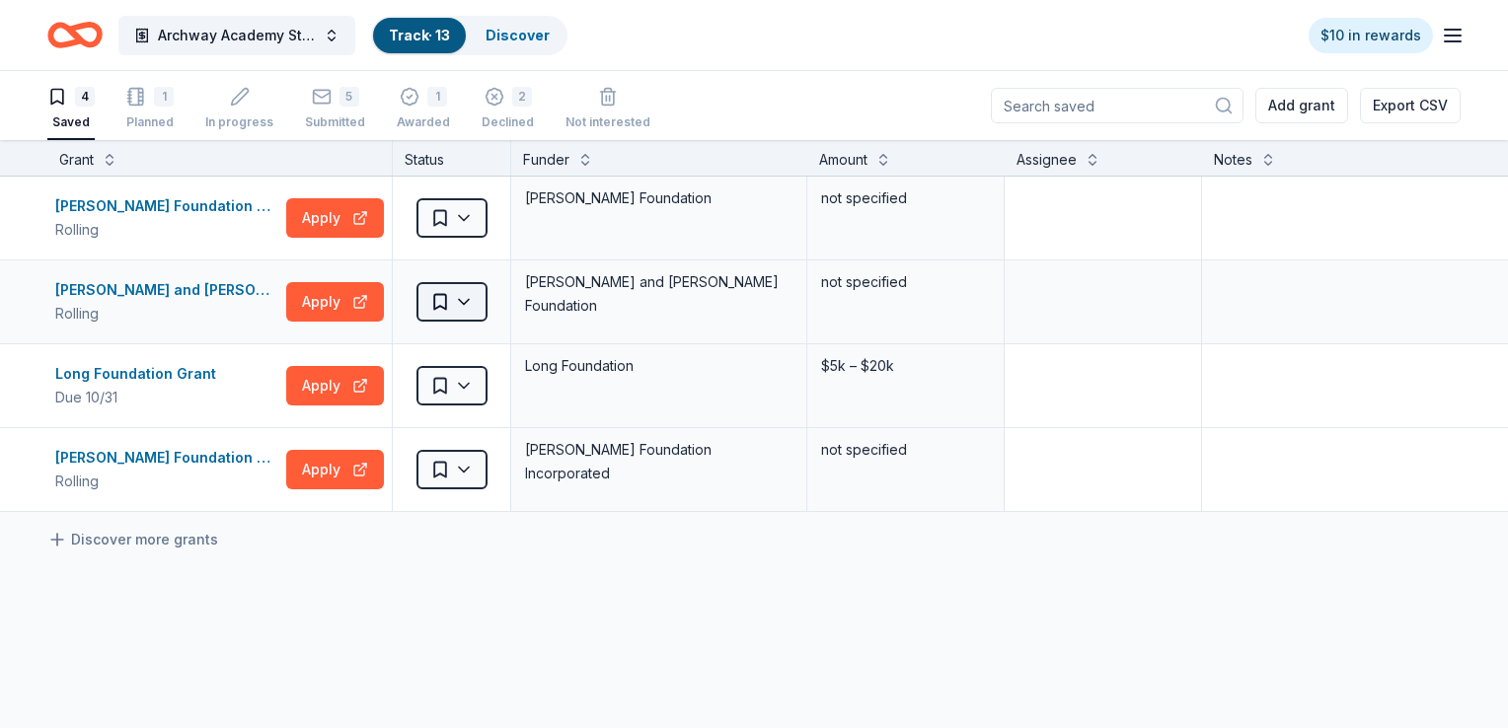
click at [467, 301] on html "Archway Academy Student Fund Track · 13 Discover $10 in rewards 4 Saved 1 Plann…" at bounding box center [754, 364] width 1508 height 728
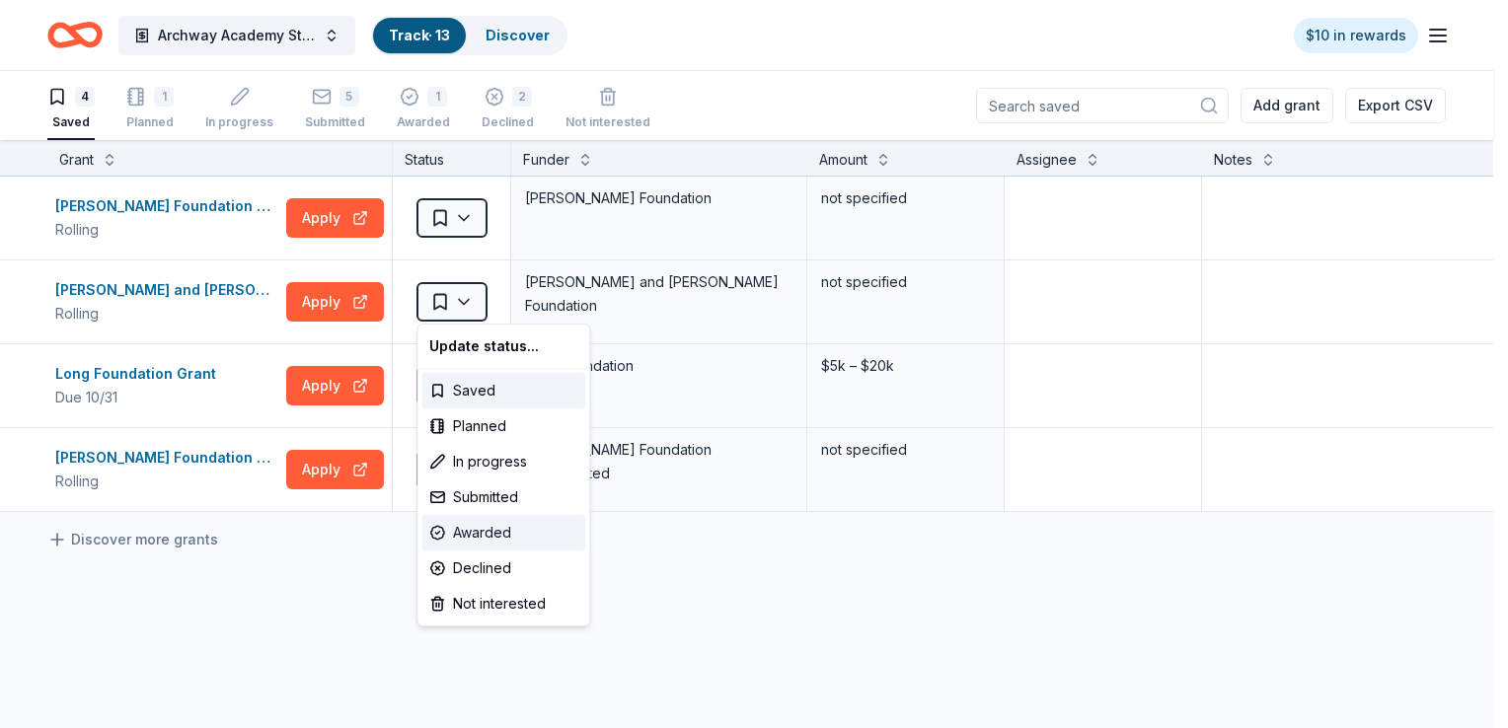
click at [474, 532] on div "Awarded" at bounding box center [503, 533] width 164 height 36
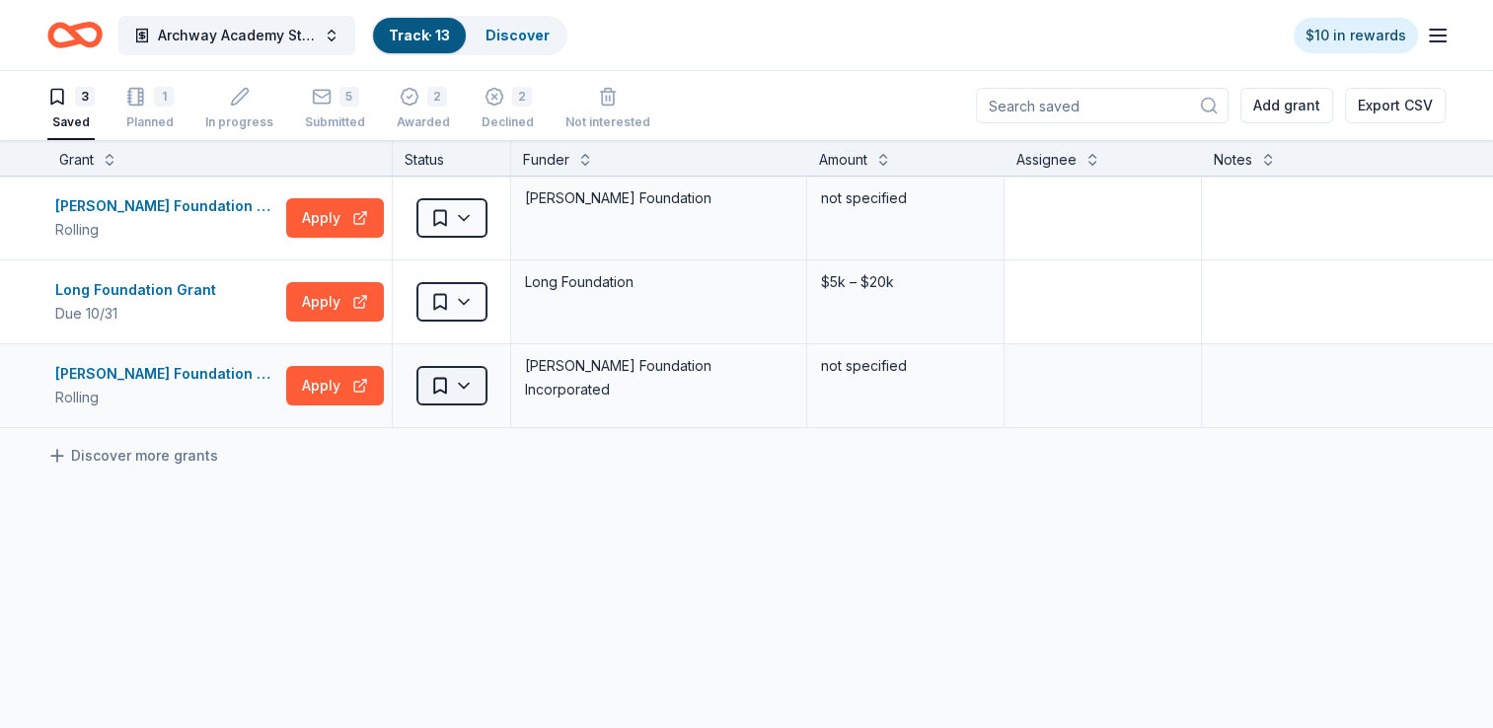
click at [474, 382] on html "Archway Academy Student Fund Track · 13 Discover $10 in rewards 3 Saved 1 Plann…" at bounding box center [746, 364] width 1493 height 728
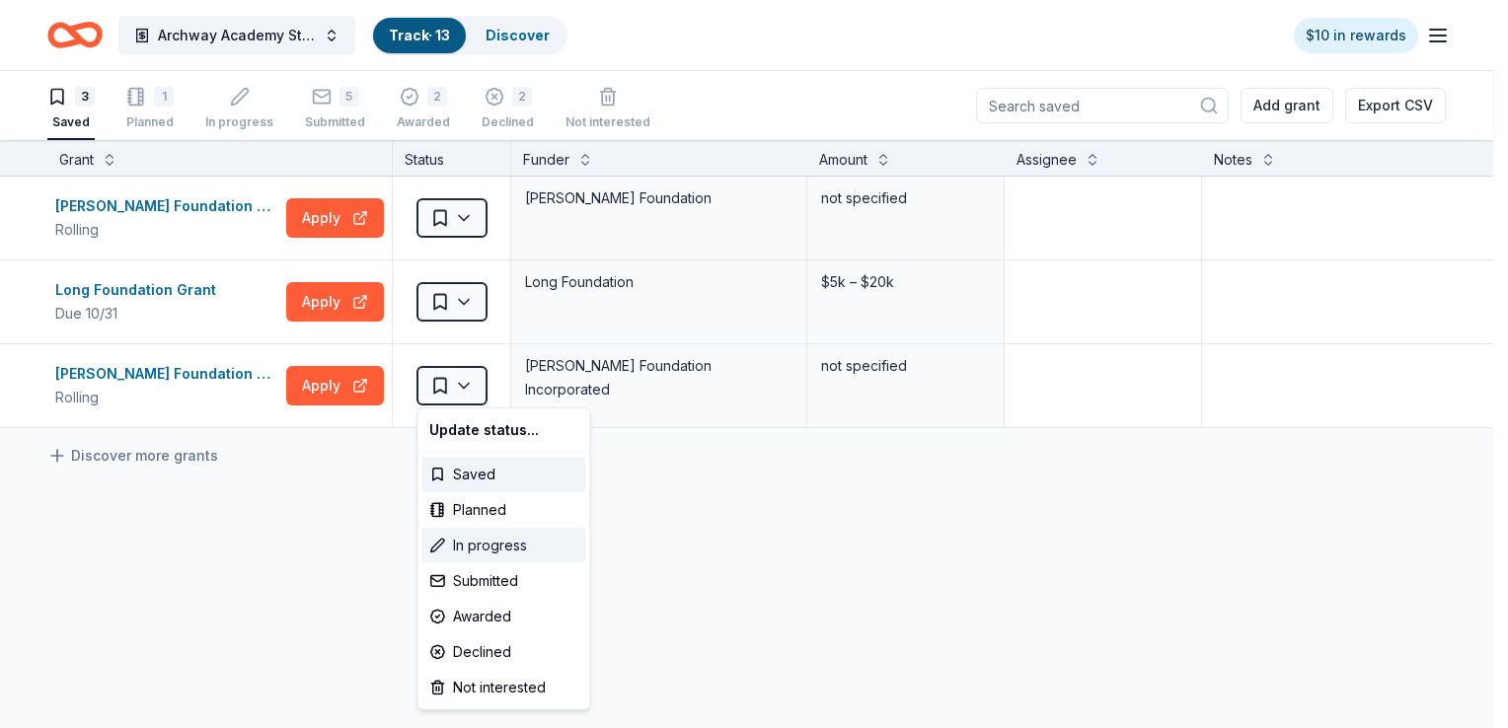
click at [473, 541] on div "In progress" at bounding box center [503, 546] width 164 height 36
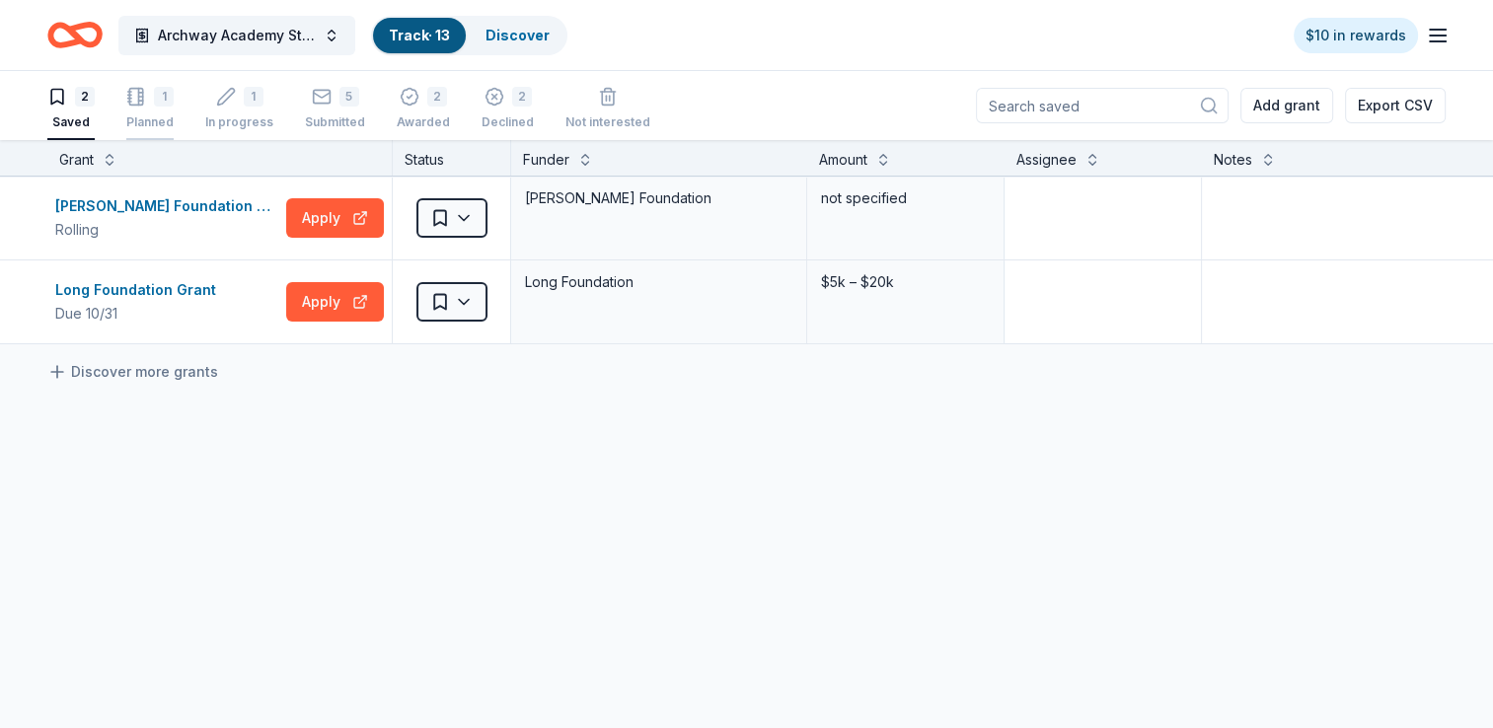
click at [162, 120] on div "Planned" at bounding box center [149, 122] width 47 height 16
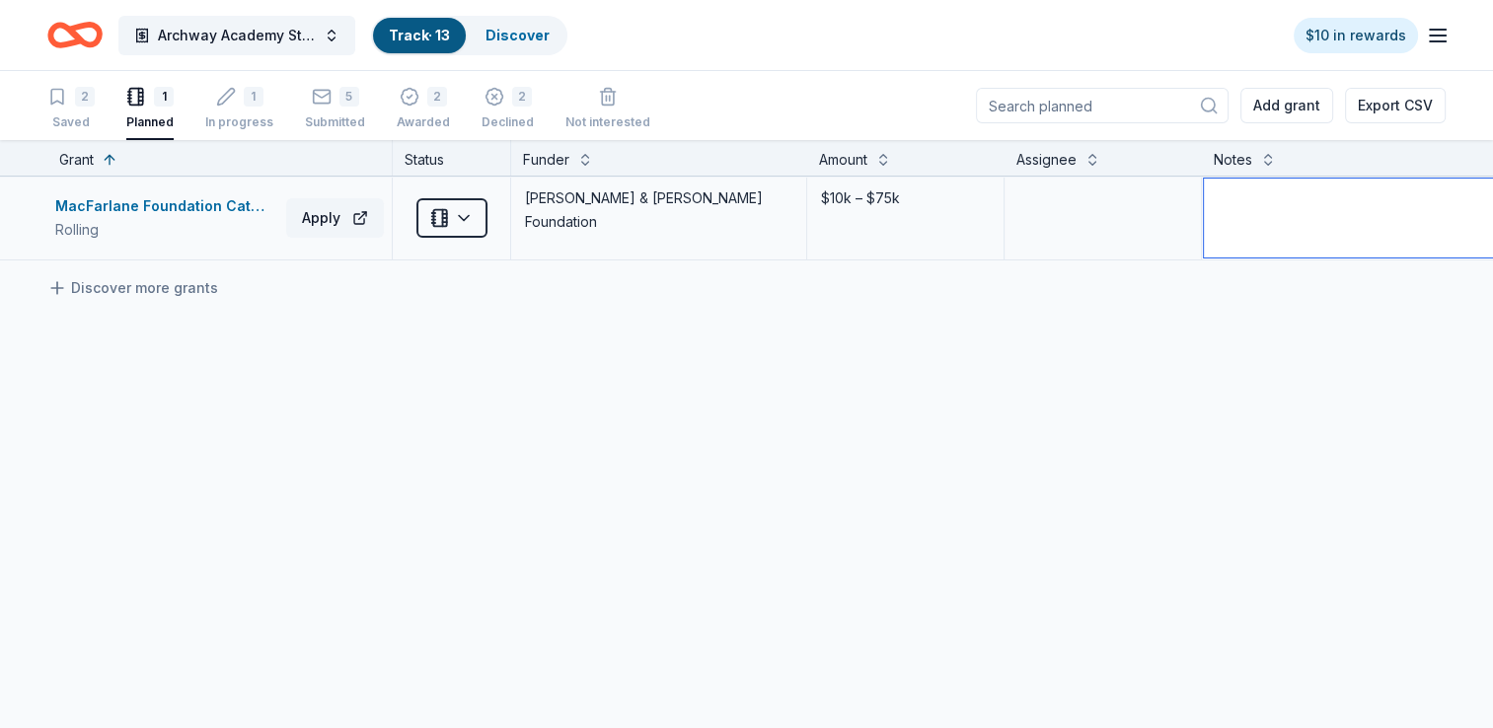
click at [1299, 239] on textarea at bounding box center [1350, 218] width 292 height 79
click at [240, 215] on div "MacFarlane Foundation Category 1 Grants" at bounding box center [166, 206] width 223 height 24
click at [1259, 203] on textarea at bounding box center [1350, 218] width 292 height 79
type textarea "can apply in January 2026"
click at [1287, 324] on div "MacFarlane Foundation Category 1 Grants Rolling Apply Planned Roger I. & Ruth B…" at bounding box center [772, 404] width 1545 height 455
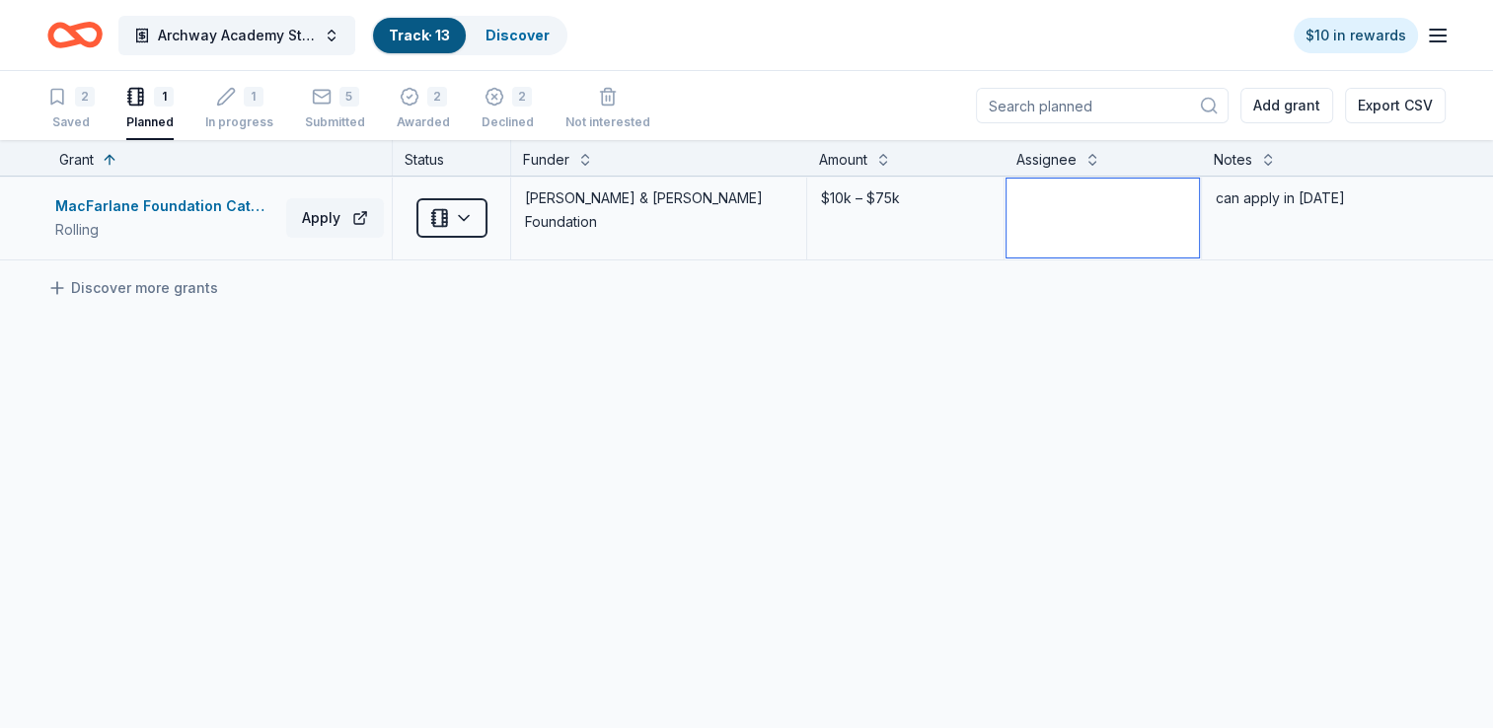
click at [1024, 205] on textarea at bounding box center [1103, 218] width 192 height 79
type textarea "Madison"
click at [1022, 351] on div "MacFarlane Foundation Category 1 Grants Rolling Apply Planned Roger I. & Ruth B…" at bounding box center [772, 404] width 1545 height 455
click at [237, 112] on div "1 In progress" at bounding box center [239, 108] width 68 height 43
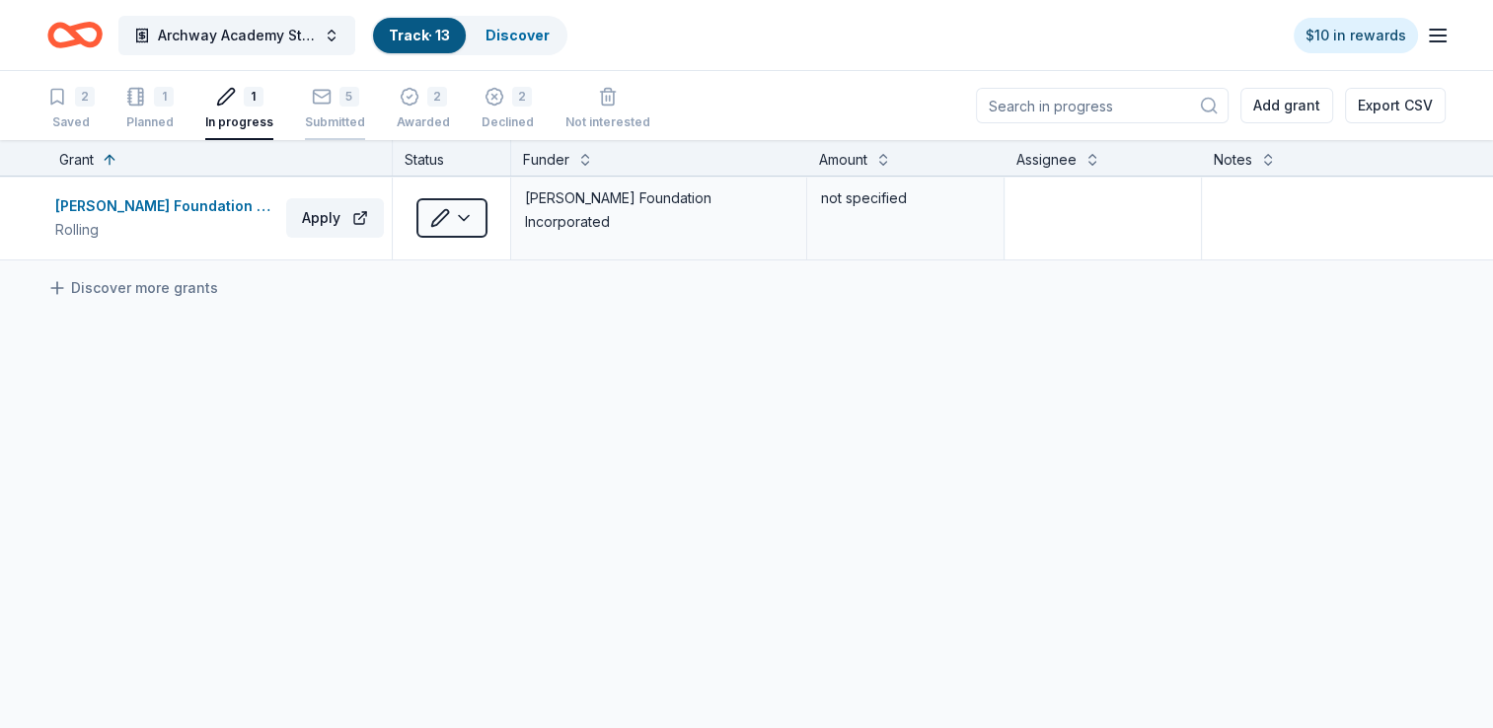
click at [339, 100] on div "5" at bounding box center [349, 97] width 20 height 20
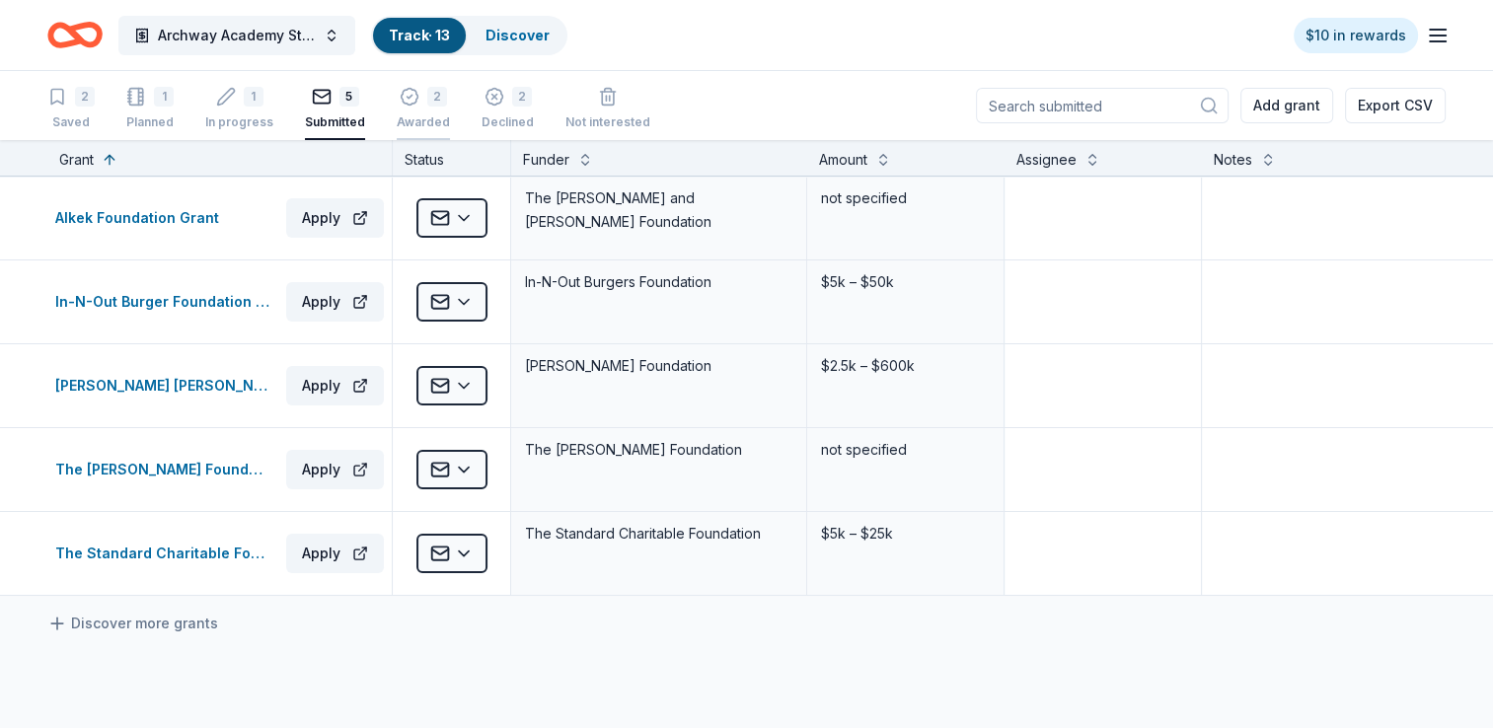
click at [402, 113] on div "Awarded" at bounding box center [423, 112] width 53 height 16
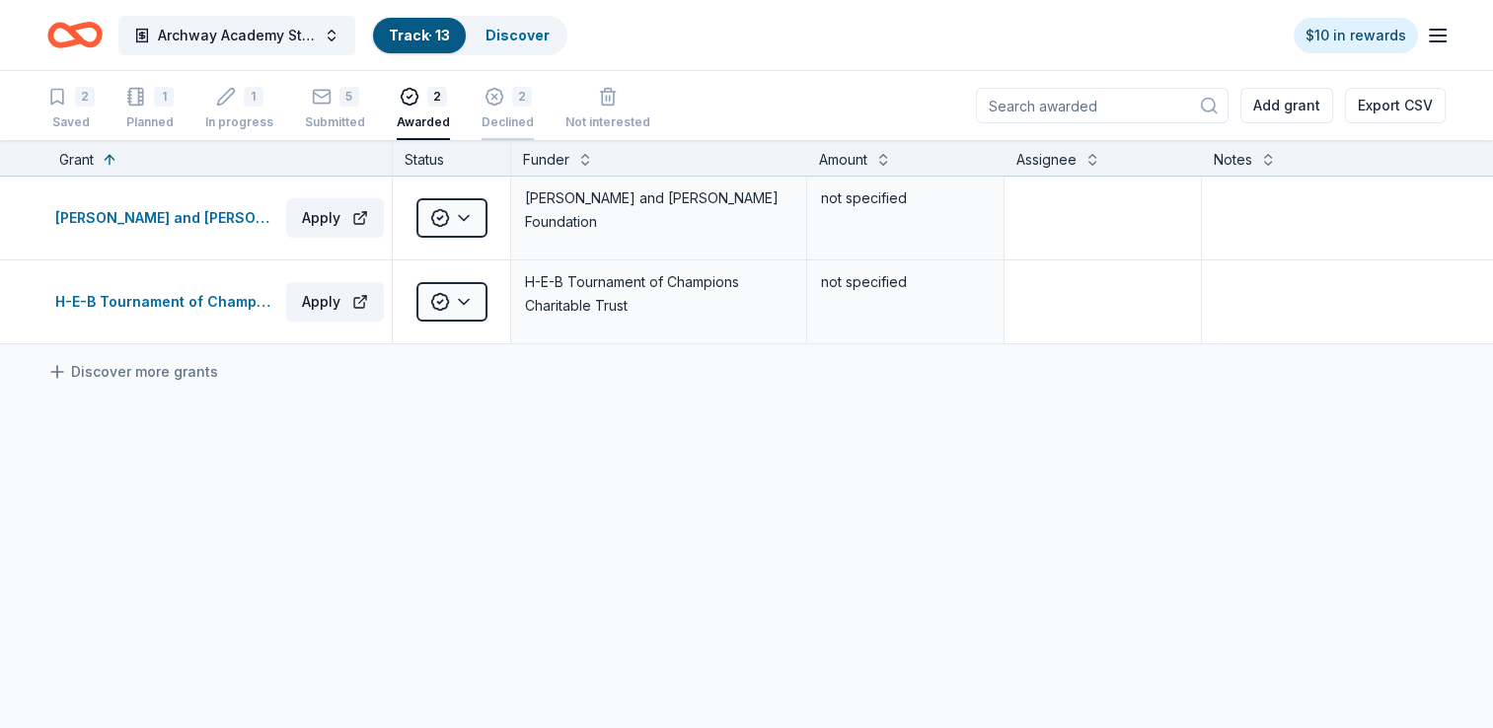
click at [492, 115] on div "Declined" at bounding box center [508, 122] width 52 height 16
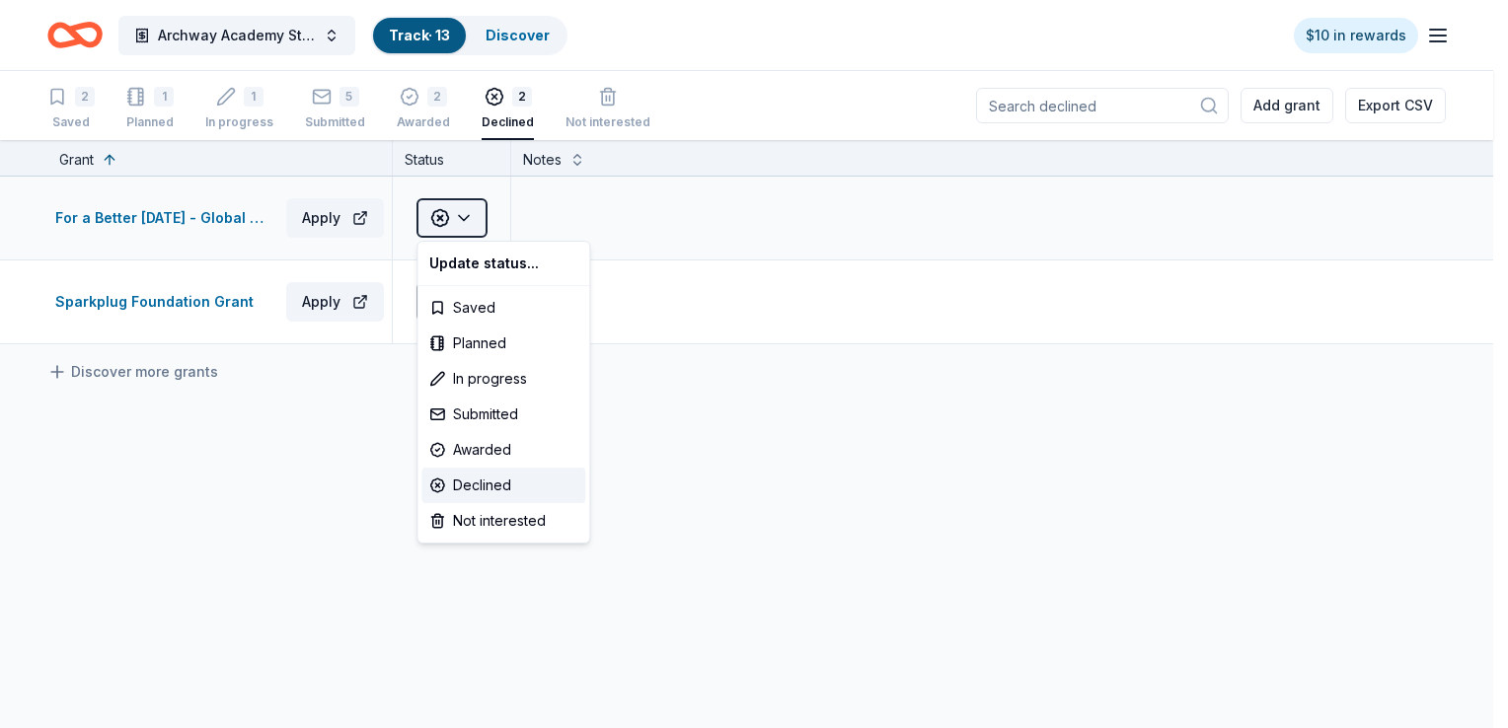
click at [466, 226] on html "Archway Academy Student Fund Track · 13 Discover $10 in rewards 2 Saved 1 Plann…" at bounding box center [754, 364] width 1508 height 728
click at [324, 460] on html "Archway Academy Student Fund Track · 13 Discover $10 in rewards 2 Saved 1 Plann…" at bounding box center [754, 364] width 1508 height 728
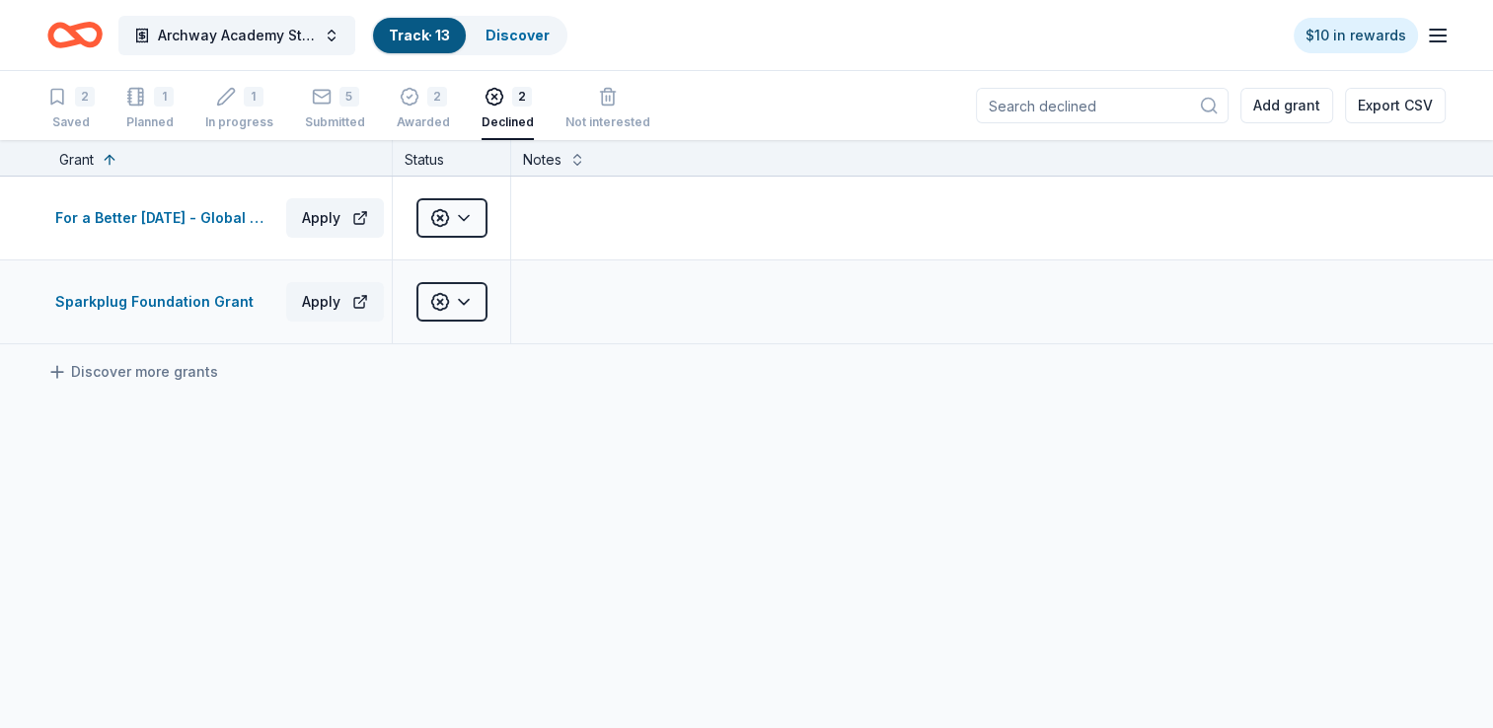
click at [239, 313] on div "Sparkplug Foundation Grant Apply" at bounding box center [219, 302] width 344 height 83
click at [236, 302] on div "Sparkplug Foundation Grant" at bounding box center [158, 302] width 206 height 24
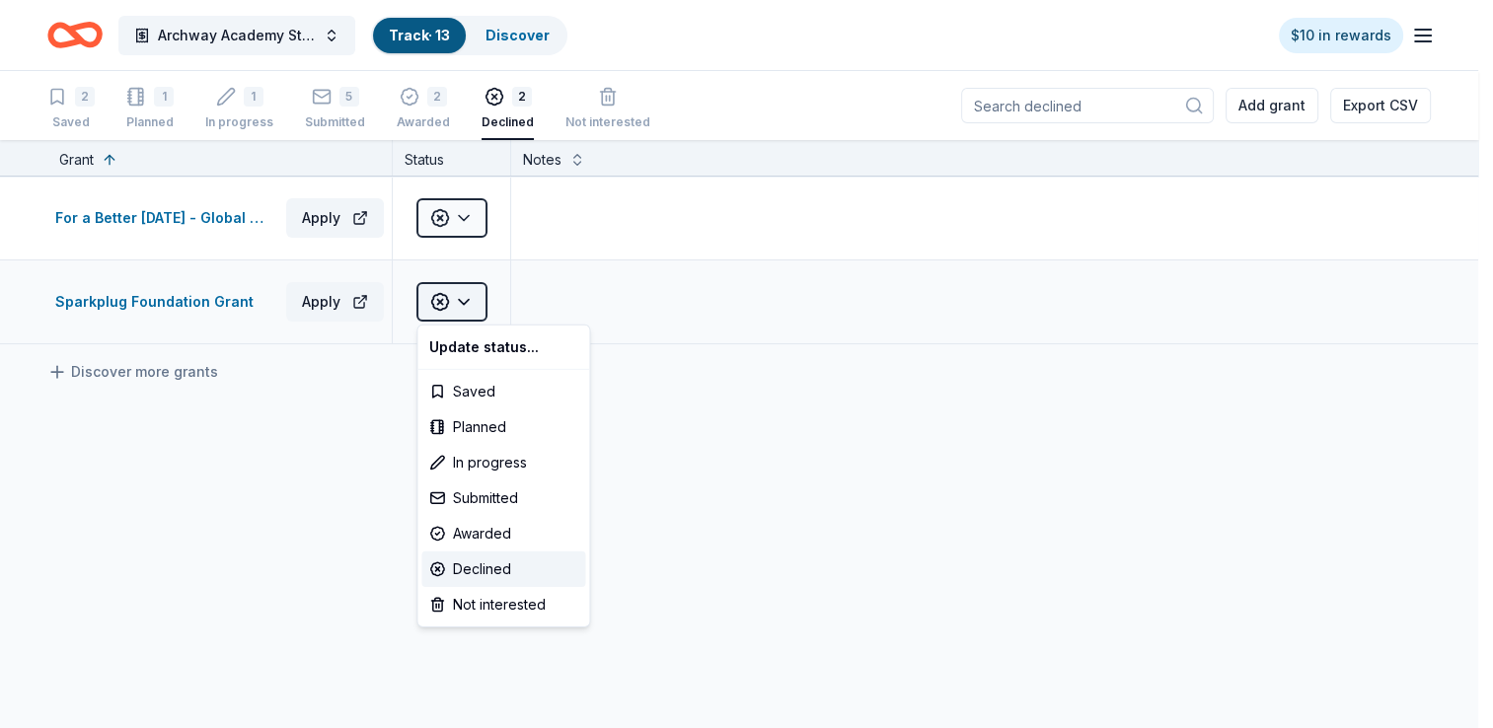
click at [474, 309] on html "Archway Academy Student Fund Track · 13 Discover $10 in rewards 2 Saved 1 Plann…" at bounding box center [746, 364] width 1493 height 728
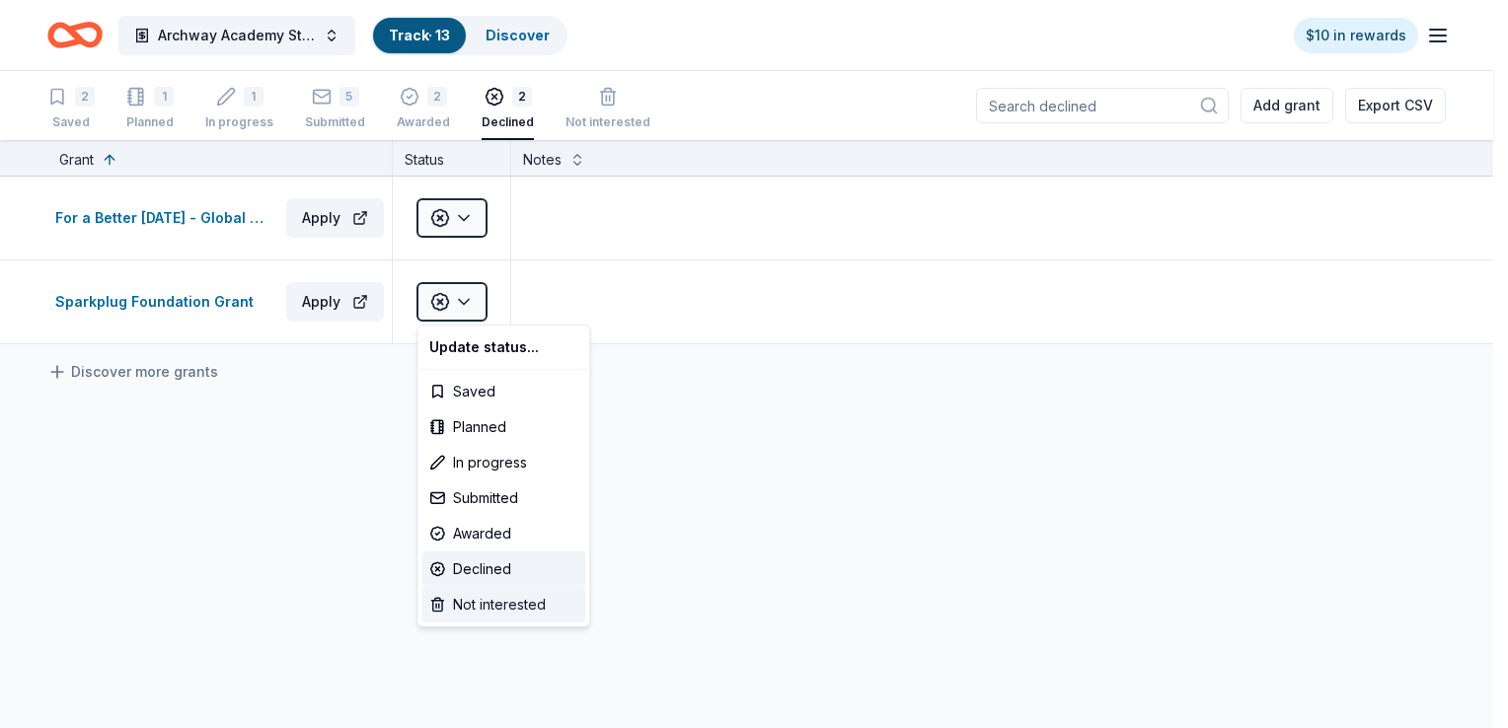
click at [521, 602] on div "Not interested" at bounding box center [503, 605] width 164 height 36
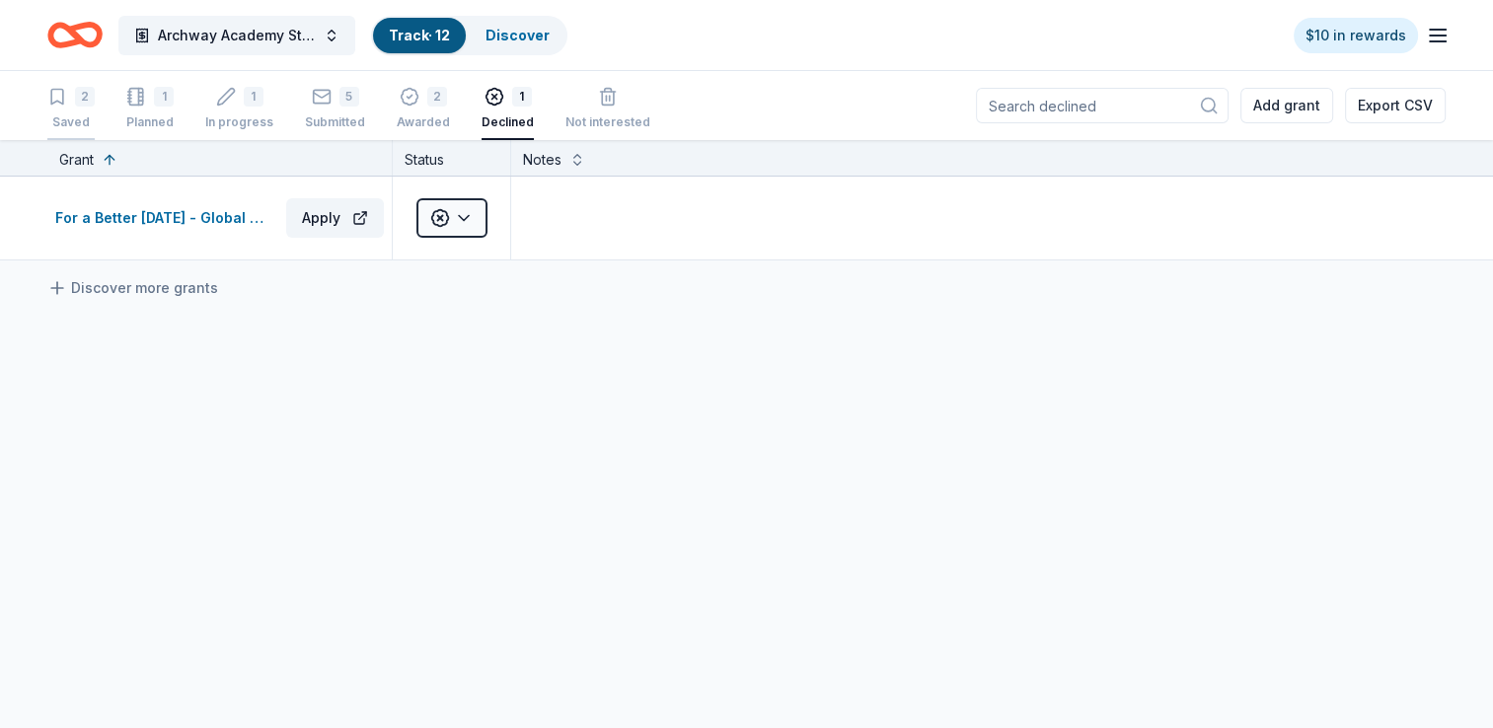
click at [82, 112] on div "2 Saved" at bounding box center [70, 108] width 47 height 43
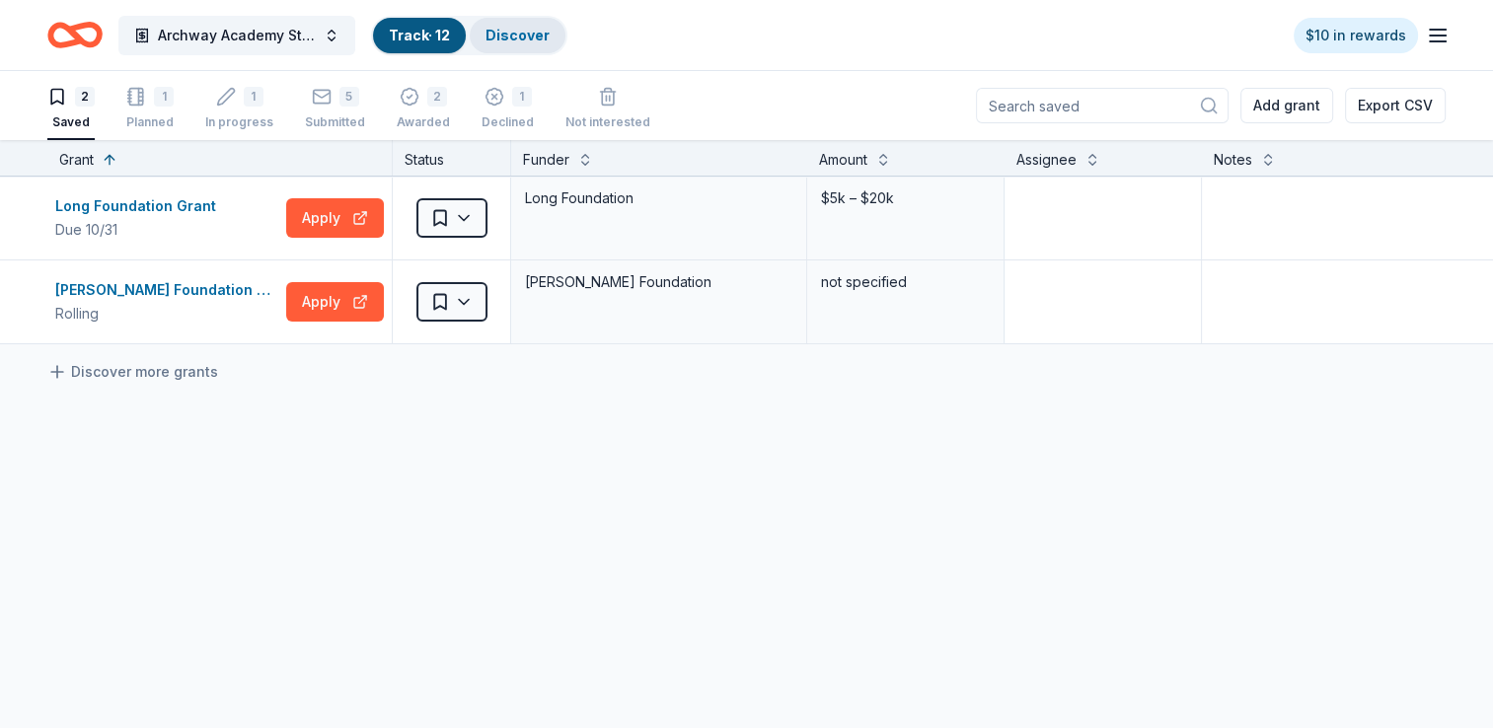
click at [512, 37] on link "Discover" at bounding box center [518, 35] width 64 height 17
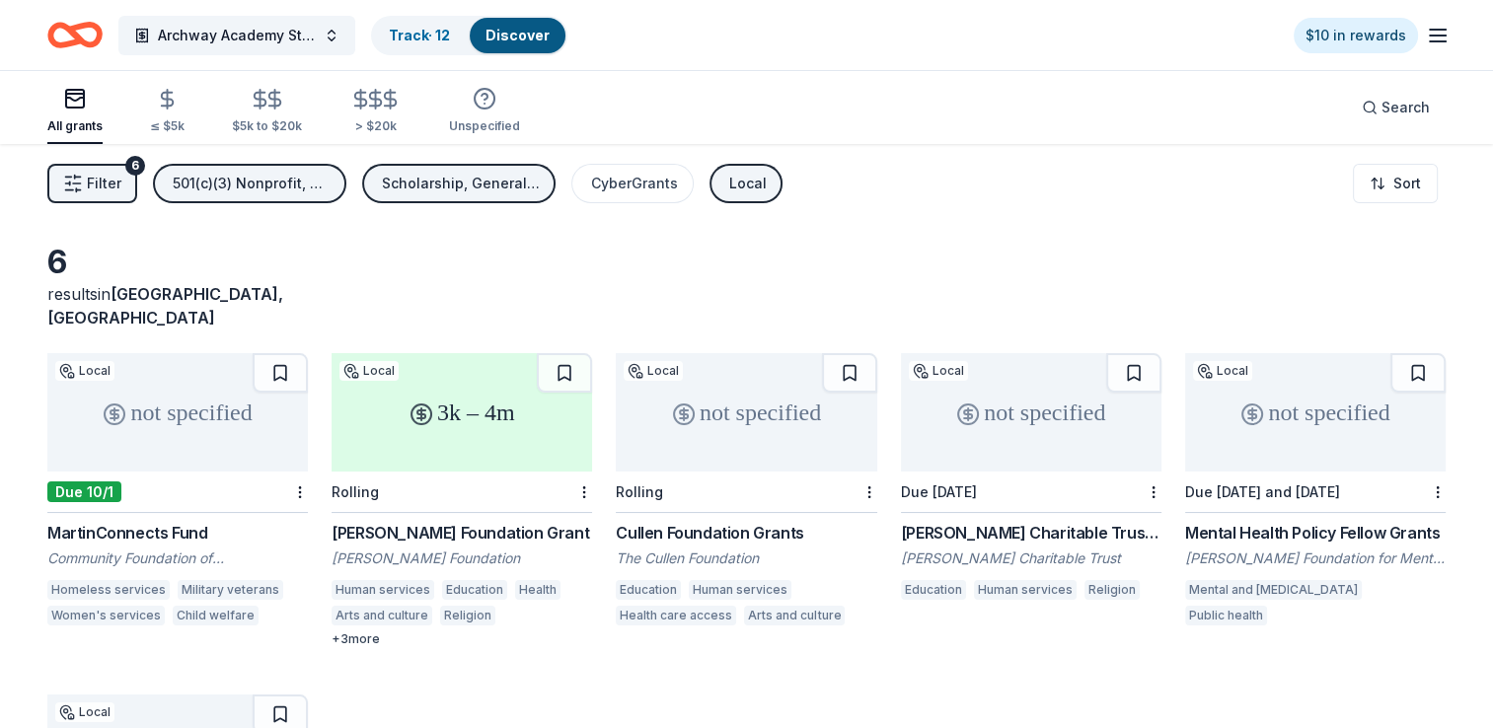
click at [1286, 411] on div "not specified" at bounding box center [1315, 412] width 261 height 118
click at [1429, 472] on div at bounding box center [1436, 492] width 20 height 40
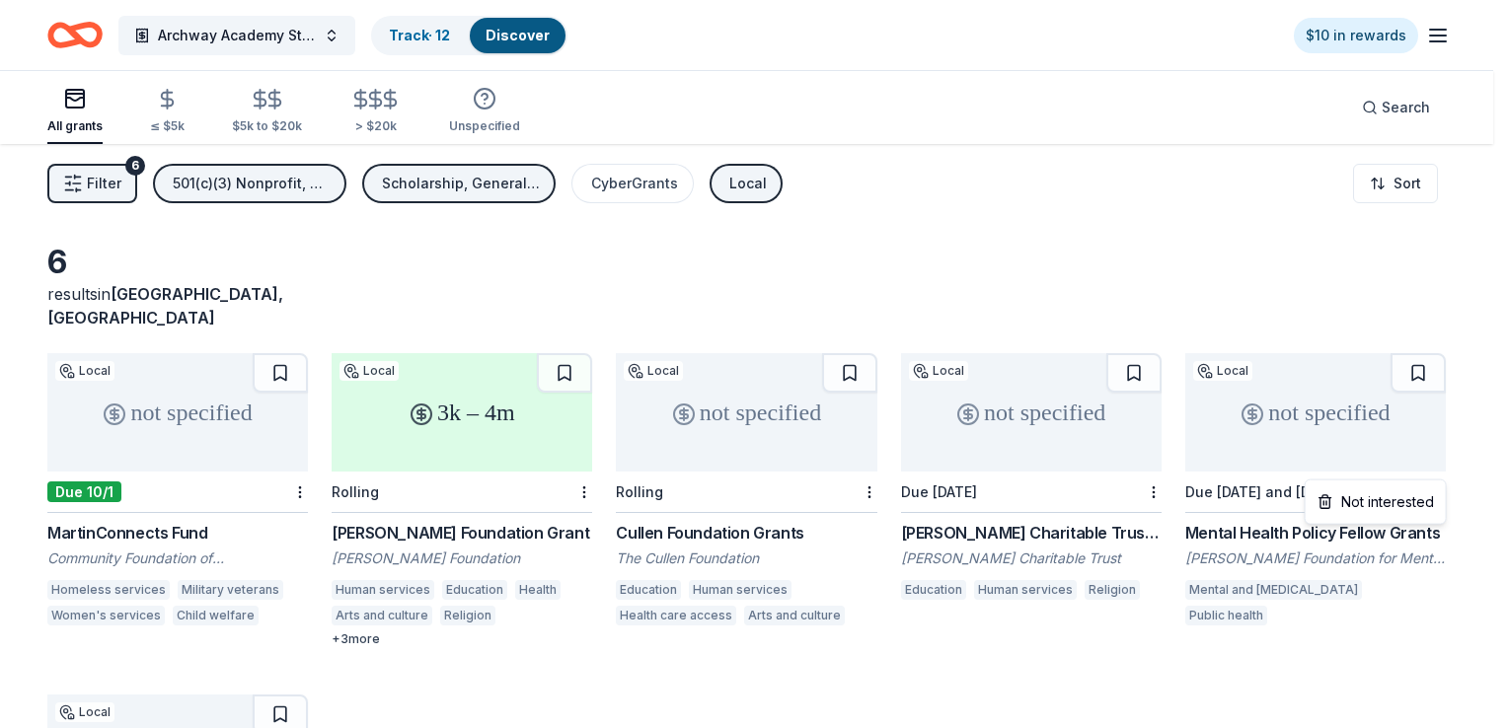
click at [1435, 468] on html "Archway Academy Student Fund Track · 12 Discover $10 in rewards All grants ≤ $5…" at bounding box center [754, 364] width 1508 height 728
click at [1392, 506] on div "Not interested" at bounding box center [1375, 503] width 132 height 36
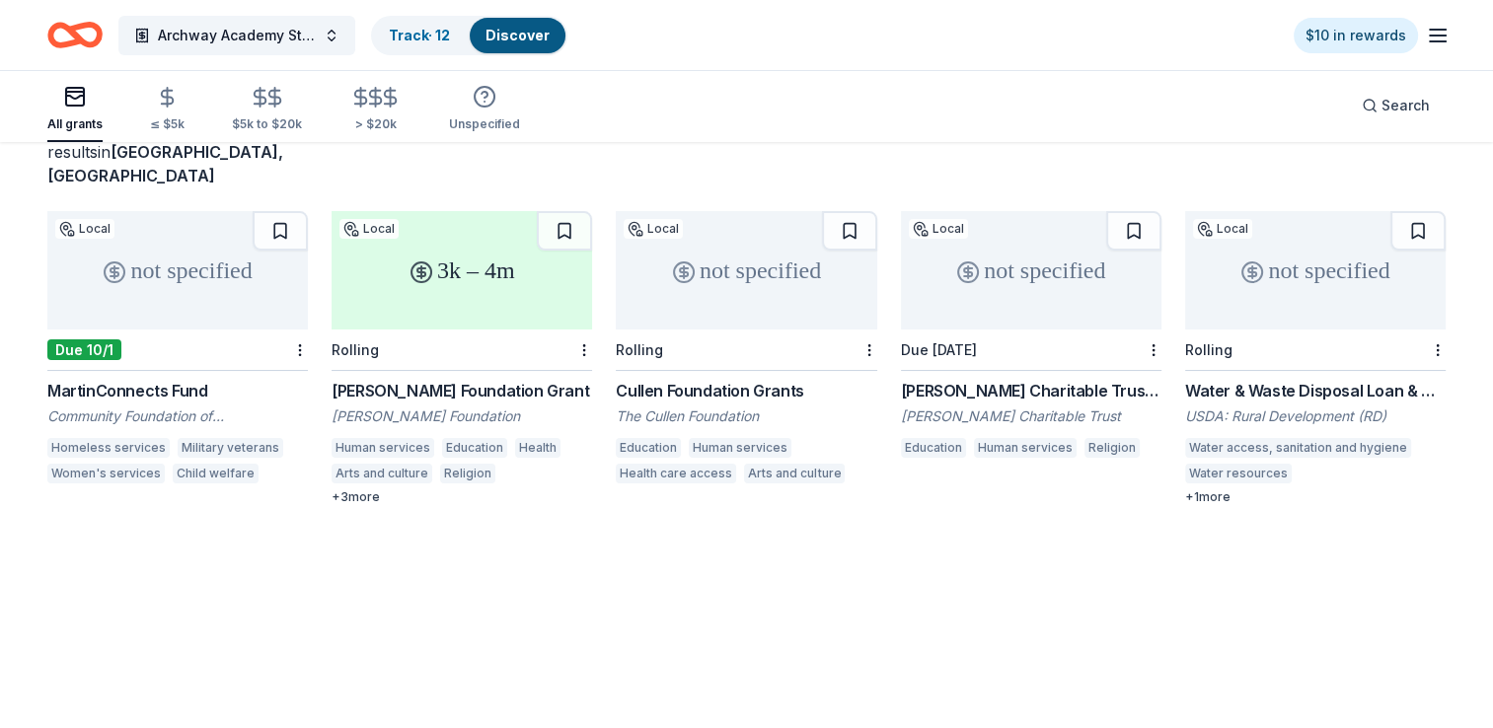
scroll to position [143, 0]
click at [515, 266] on div "3k – 4m" at bounding box center [462, 269] width 261 height 118
click at [785, 269] on div "not specified" at bounding box center [746, 269] width 261 height 118
click at [1028, 273] on div "not specified" at bounding box center [1031, 269] width 261 height 118
click at [853, 210] on button at bounding box center [849, 229] width 55 height 39
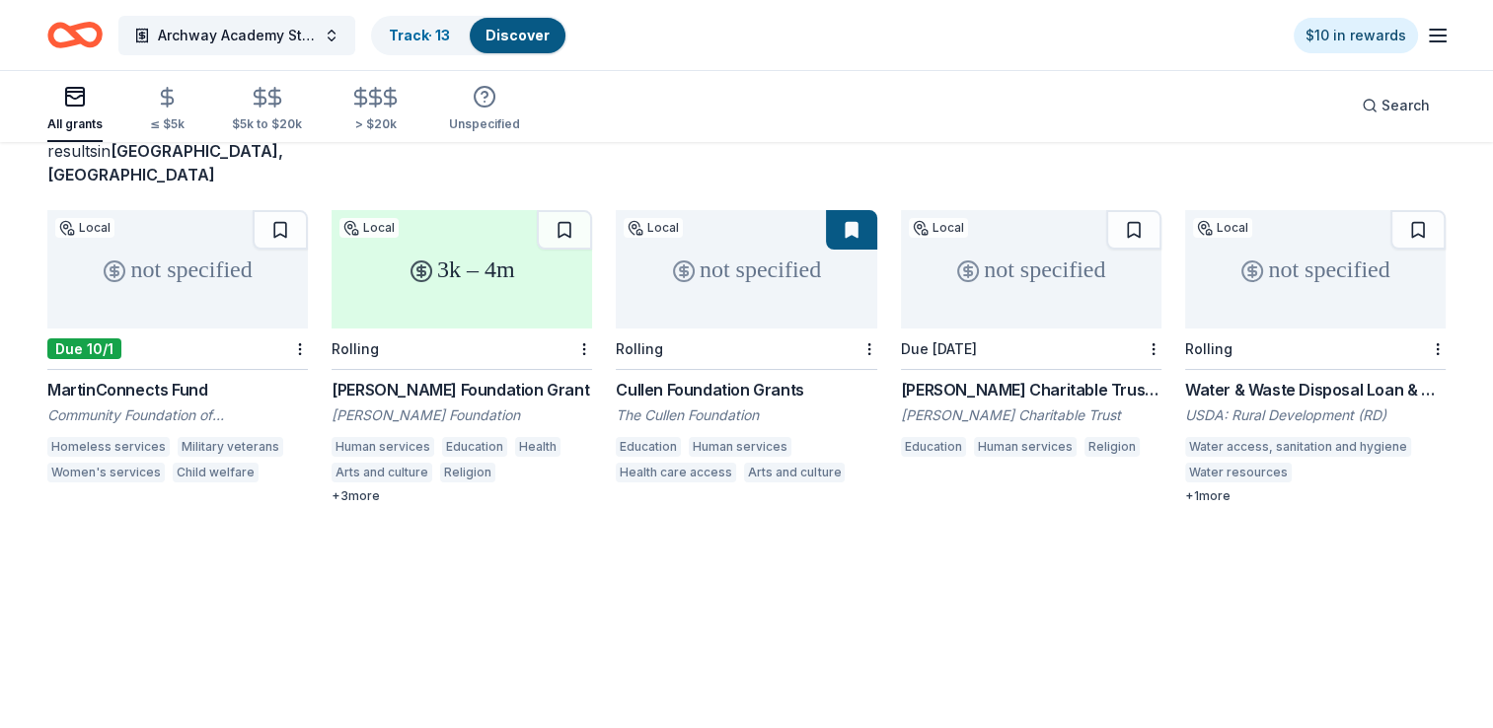
click at [1127, 210] on button at bounding box center [1133, 229] width 55 height 39
click at [1291, 274] on div "not specified" at bounding box center [1315, 269] width 261 height 118
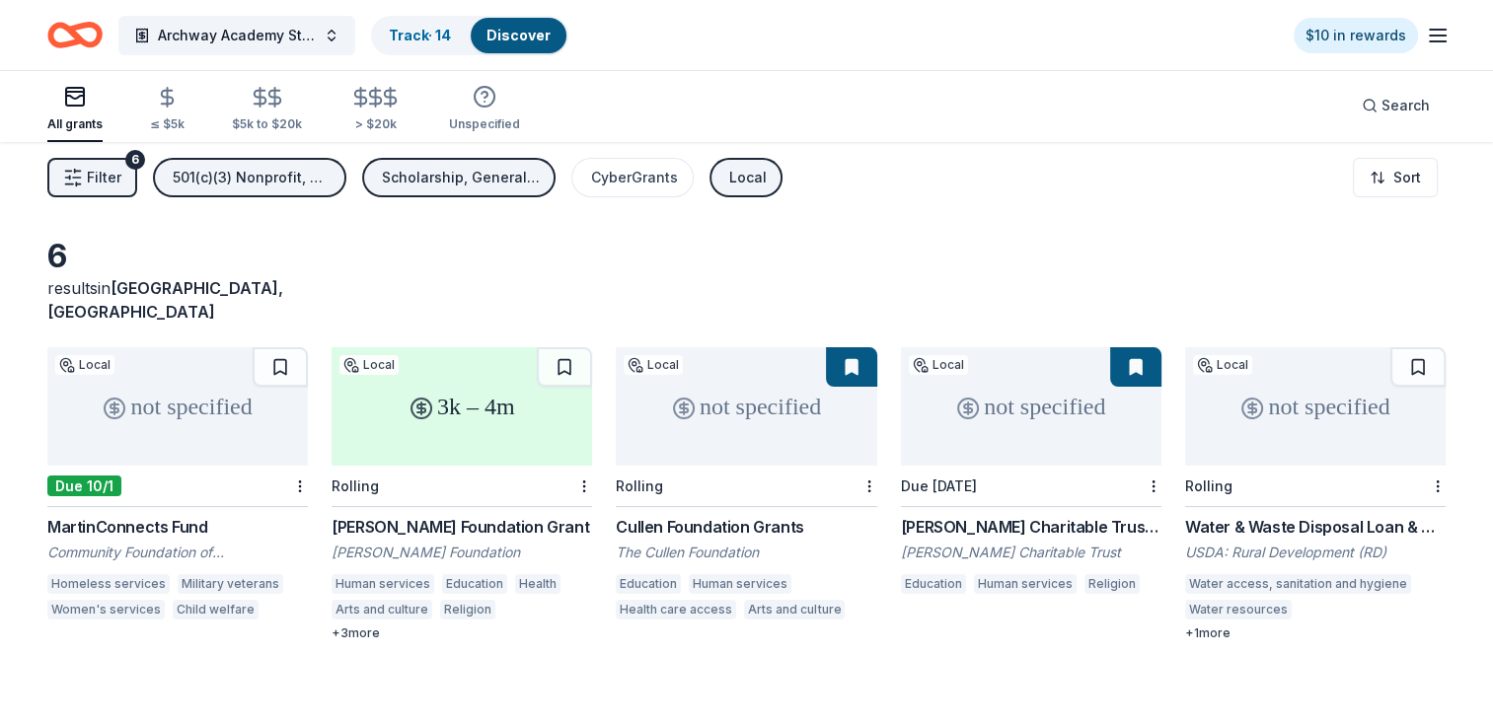
scroll to position [0, 0]
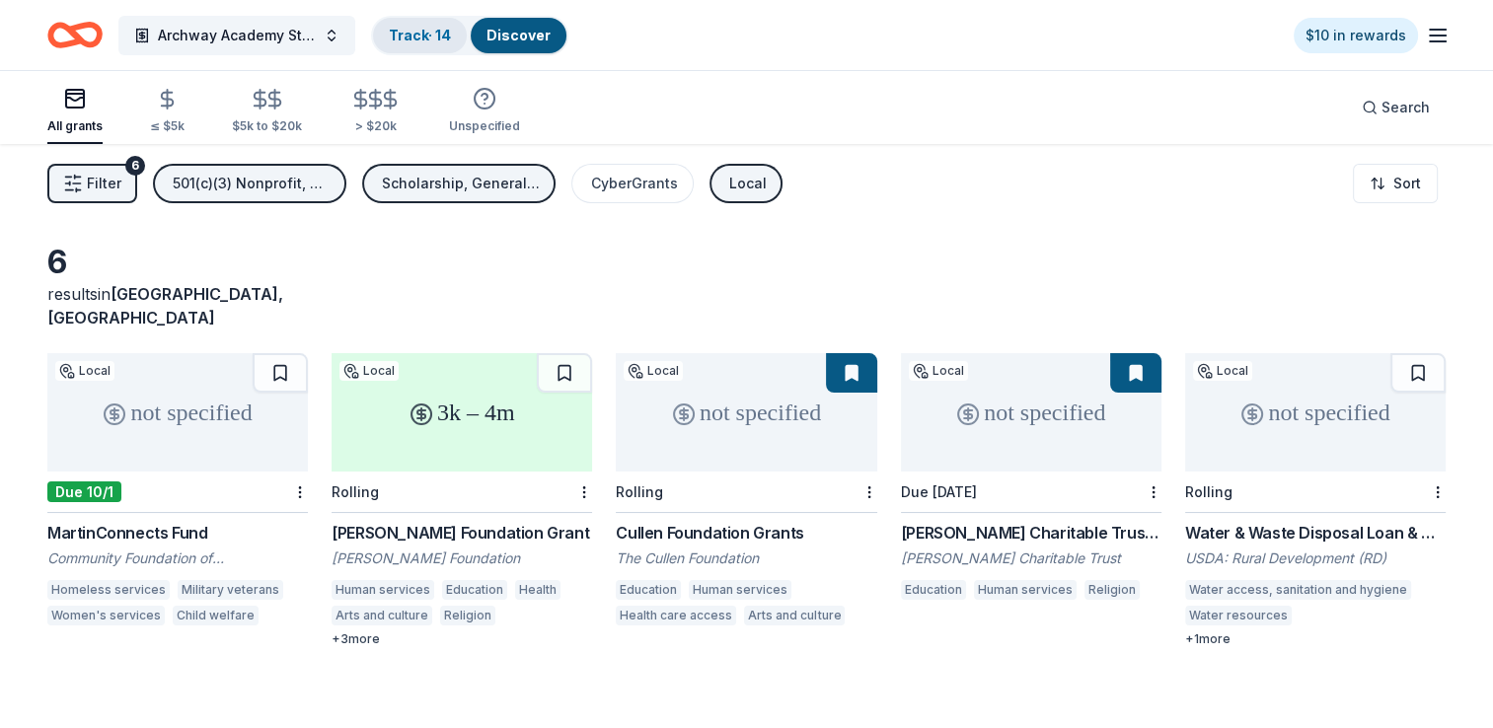
click at [395, 34] on link "Track · 14" at bounding box center [420, 35] width 62 height 17
click at [404, 30] on link "Track · 14" at bounding box center [420, 35] width 62 height 17
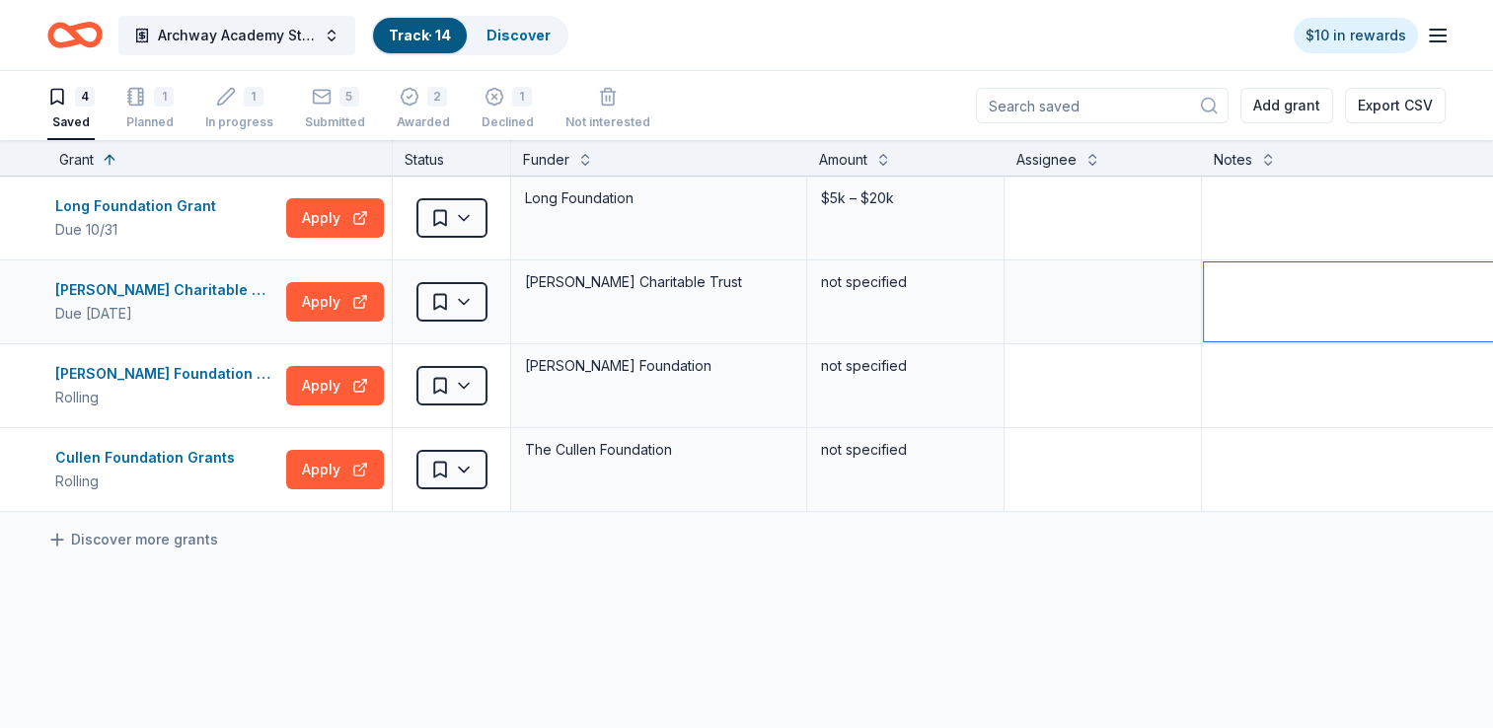
click at [1279, 284] on textarea at bounding box center [1350, 301] width 292 height 79
type textarea "Dallas Preference Due Aug 2026"
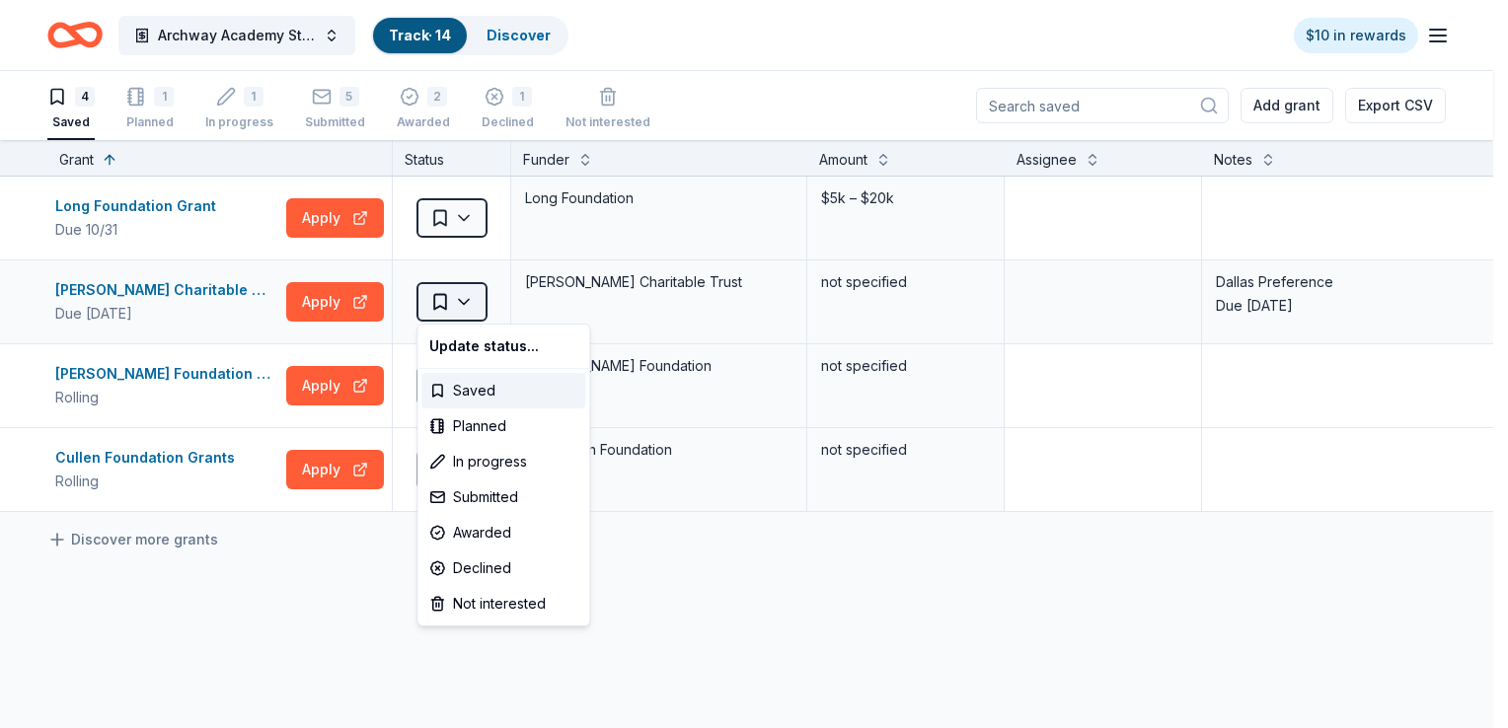
click at [478, 305] on html "Archway Academy Student Fund Track · 14 Discover $10 in rewards 4 Saved 1 Plann…" at bounding box center [754, 364] width 1508 height 728
click at [486, 432] on div "Planned" at bounding box center [503, 427] width 164 height 36
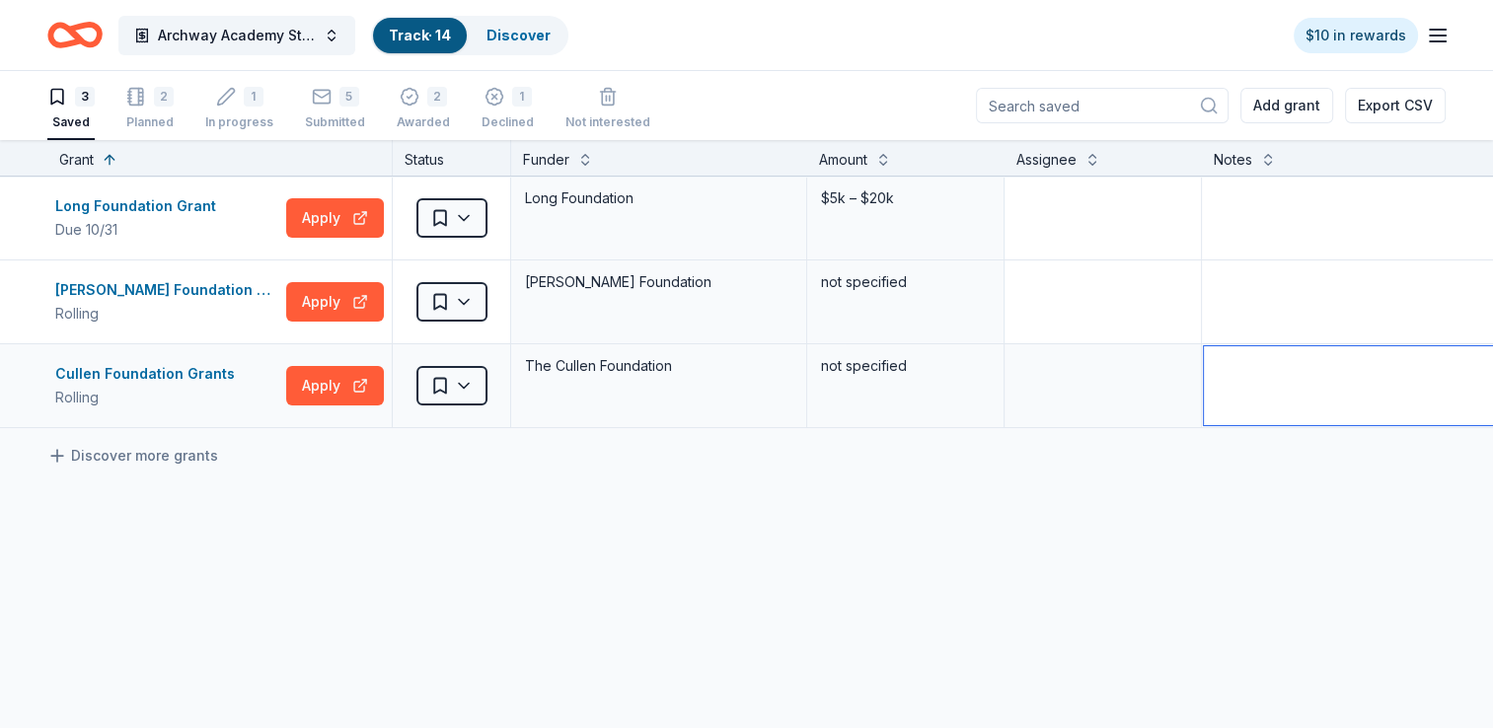
click at [1271, 401] on textarea at bounding box center [1350, 385] width 292 height 79
type textarea "INVITATION ONLY"
click at [1180, 518] on div "Long Foundation Grant Due 10/31 Apply Saved Long Foundation $5k – $20k Ed Racha…" at bounding box center [772, 488] width 1545 height 623
click at [158, 96] on div "2" at bounding box center [164, 86] width 20 height 20
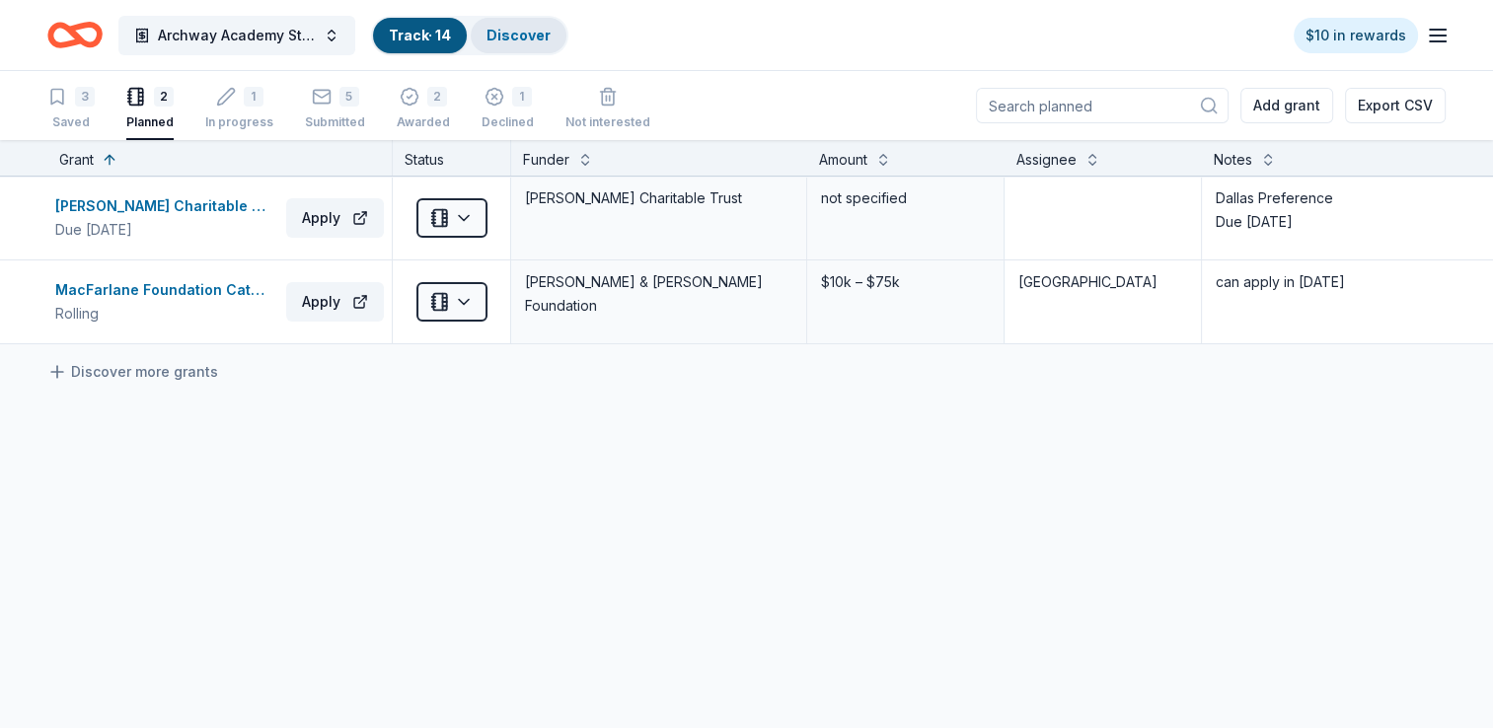
click at [532, 40] on link "Discover" at bounding box center [518, 35] width 64 height 17
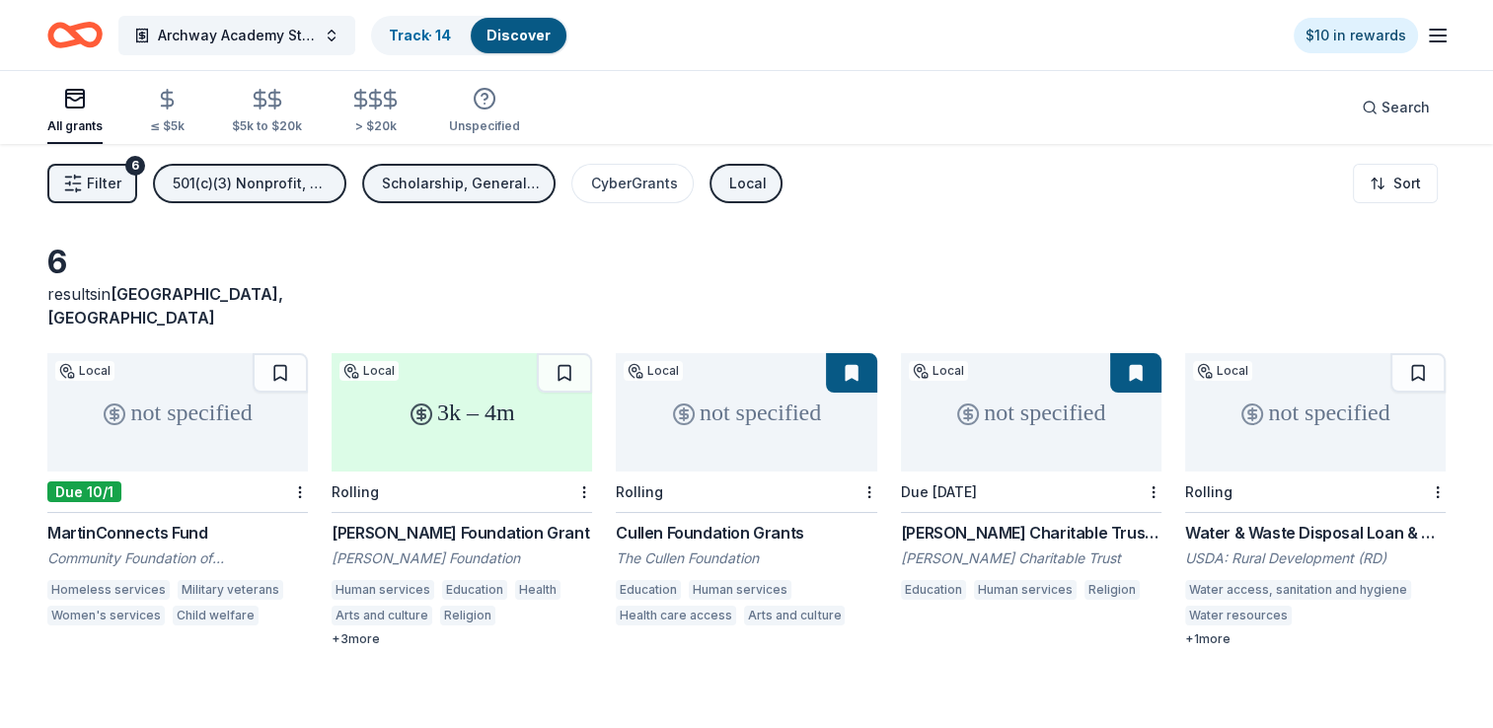
click at [1282, 424] on div "not specified" at bounding box center [1315, 412] width 261 height 118
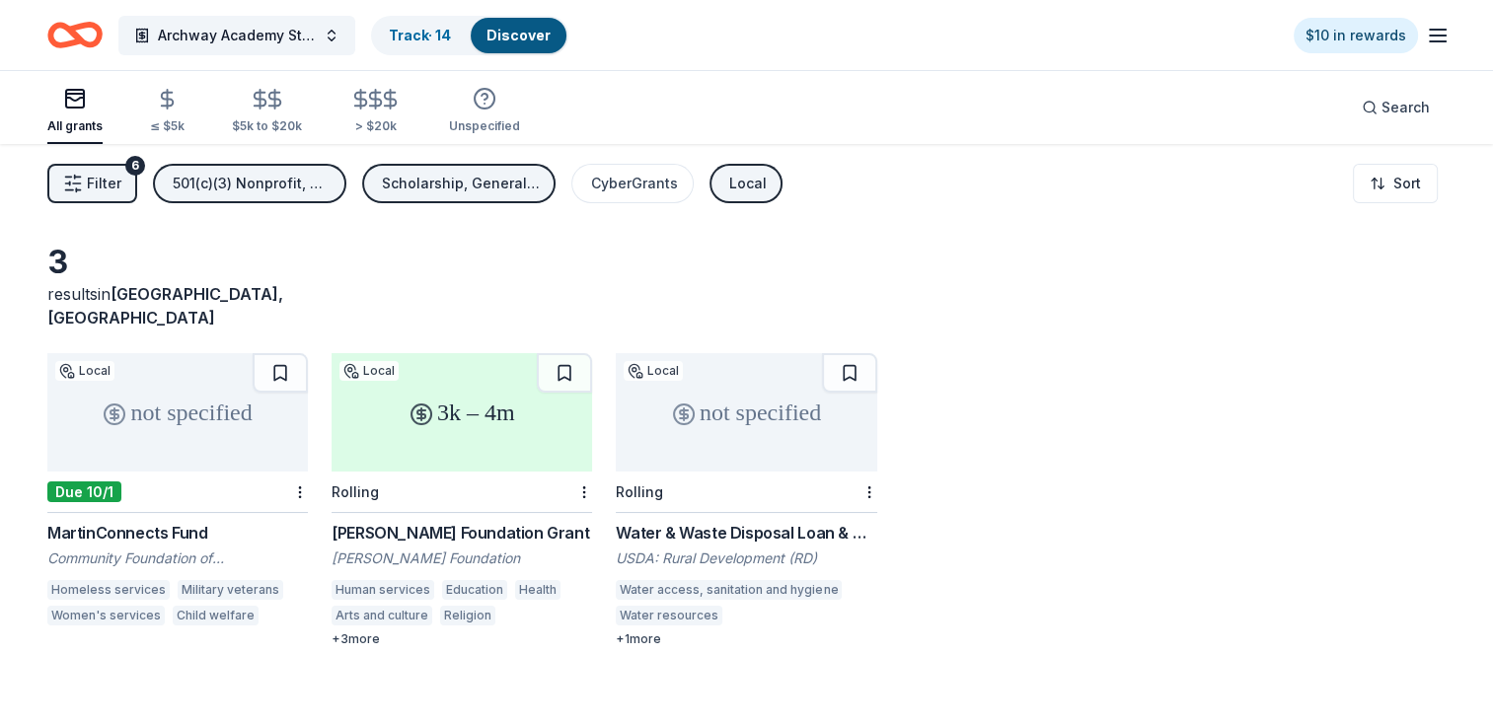
click at [175, 382] on div "not specified" at bounding box center [177, 412] width 261 height 118
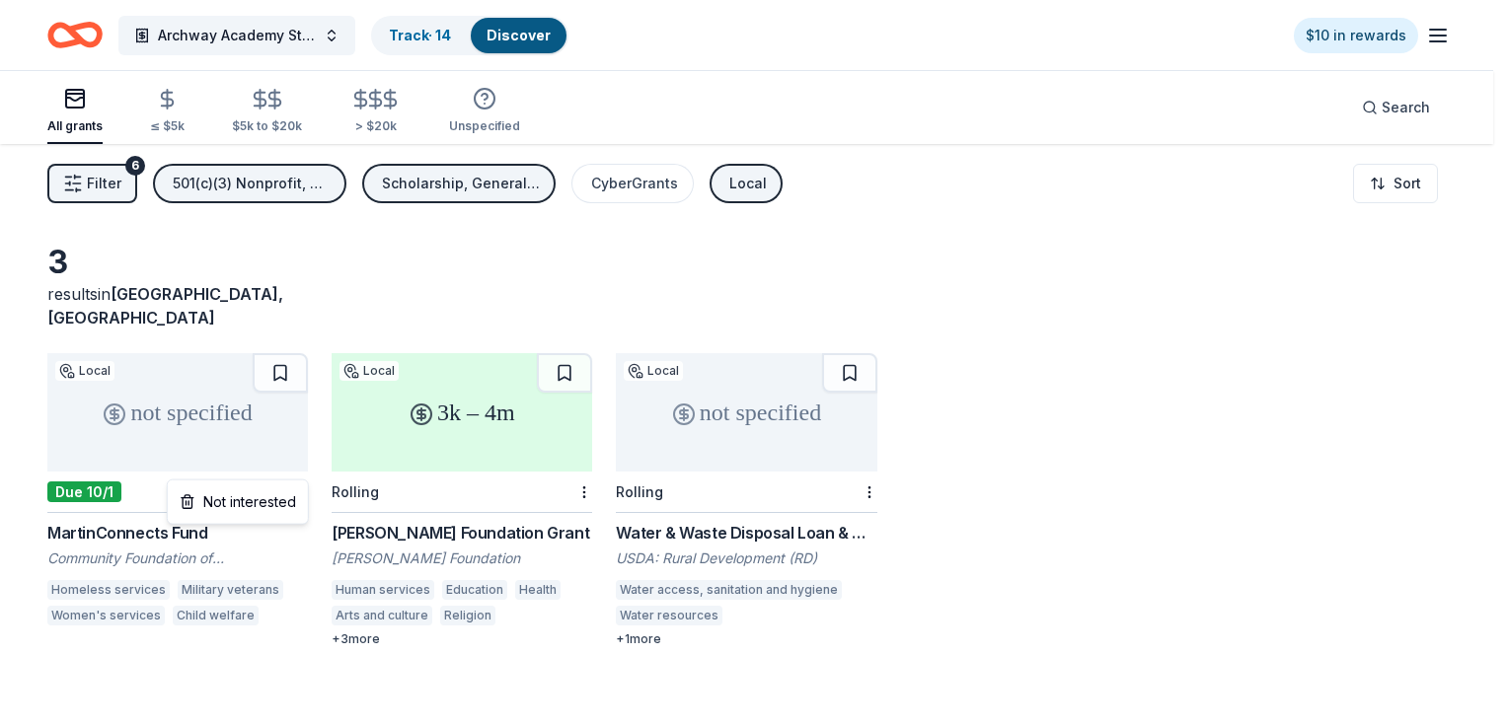
click at [300, 468] on html "Archway Academy Student Fund Track · 14 Discover $10 in rewards All grants ≤ $5…" at bounding box center [754, 364] width 1508 height 728
click at [272, 510] on div "Not interested" at bounding box center [238, 503] width 132 height 36
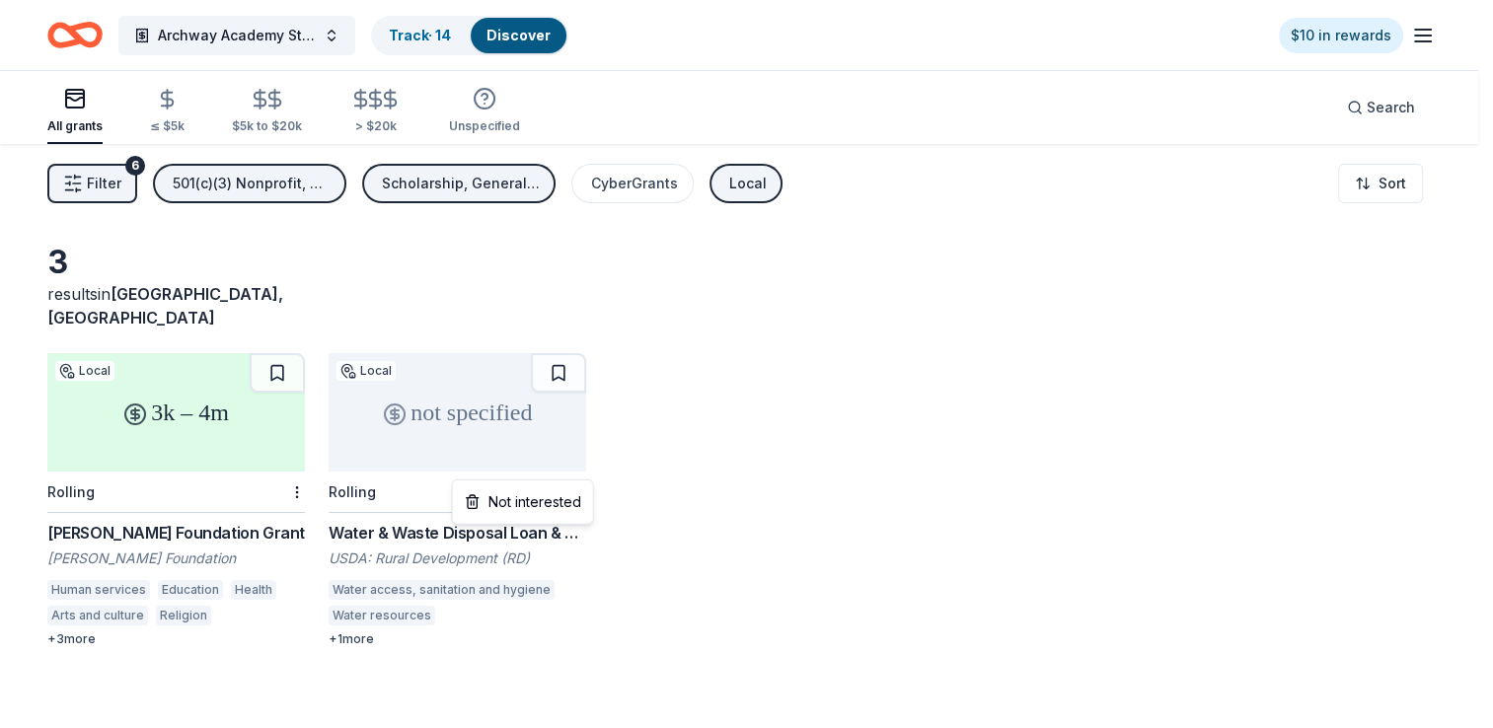
click at [577, 474] on html "Archway Academy Student Fund Track · 14 Discover $10 in rewards All grants ≤ $5…" at bounding box center [746, 364] width 1493 height 728
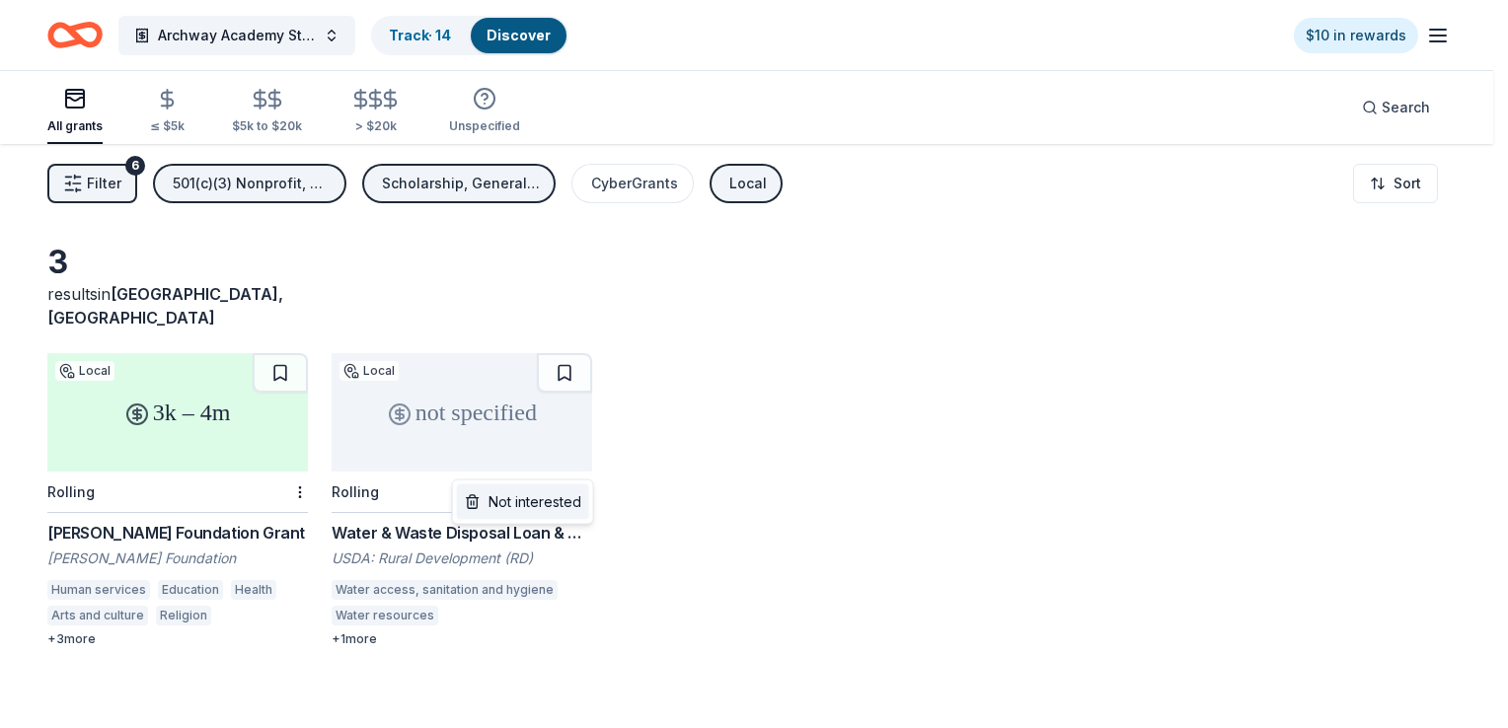
click at [560, 495] on div "Not interested" at bounding box center [523, 503] width 132 height 36
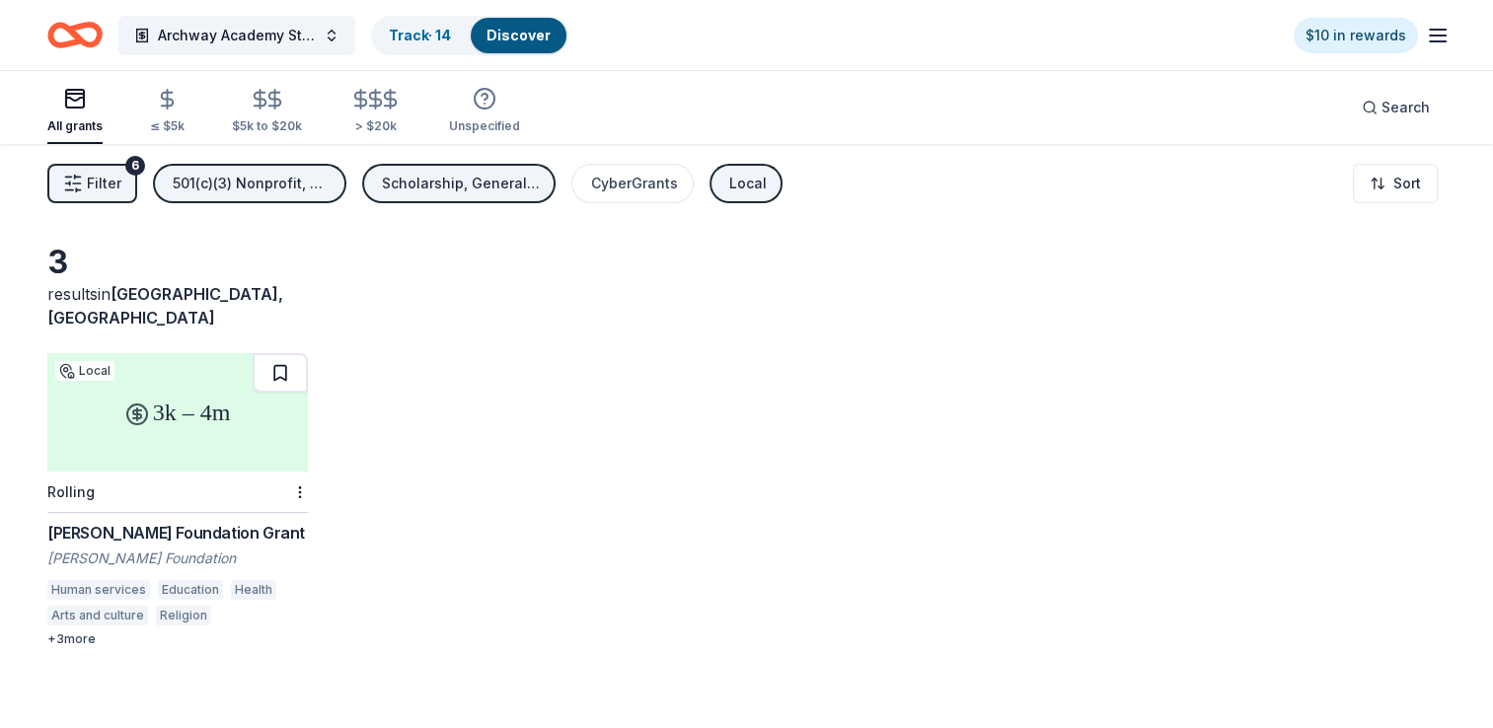
click at [271, 353] on button at bounding box center [280, 372] width 55 height 39
click at [438, 38] on link "Track · 15" at bounding box center [419, 35] width 61 height 17
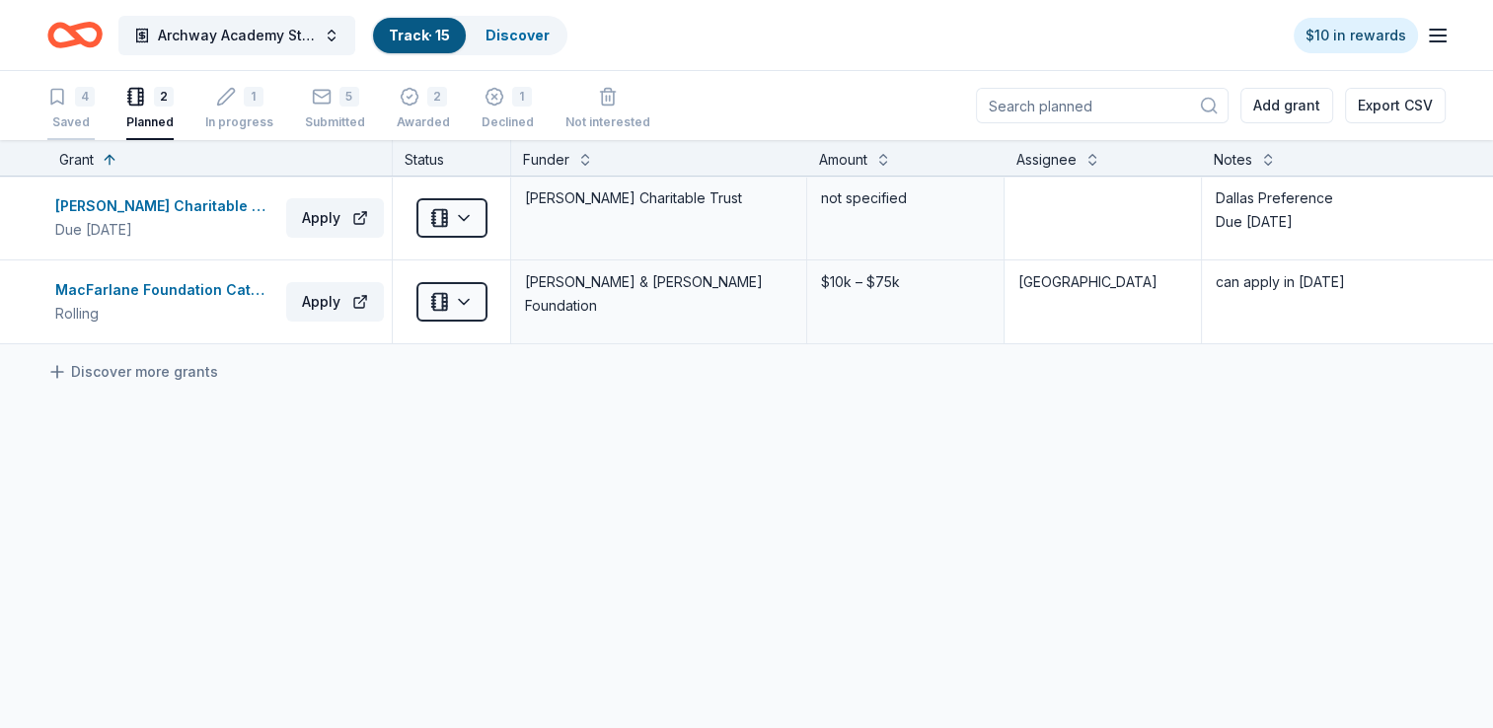
click at [63, 112] on div "4 Saved" at bounding box center [70, 108] width 47 height 43
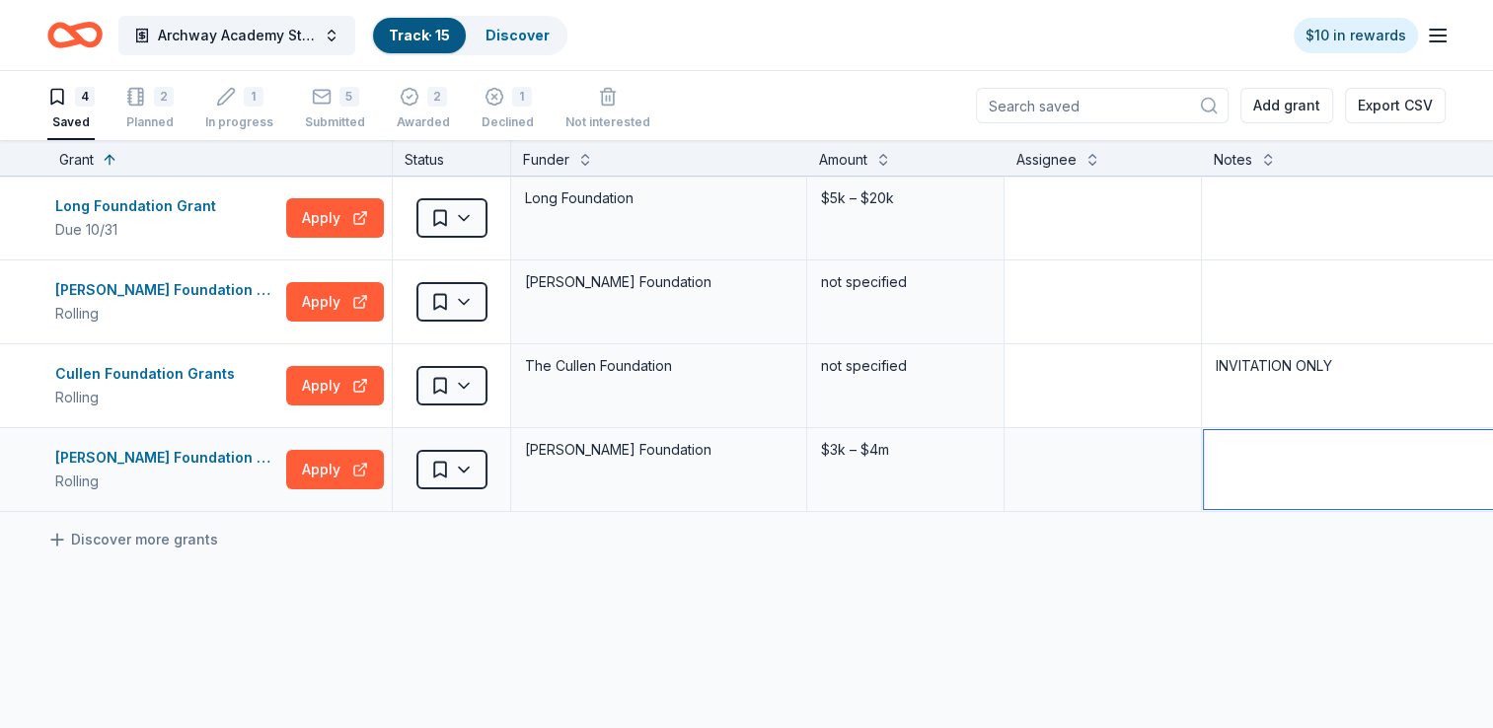
click at [1236, 466] on textarea at bounding box center [1350, 469] width 292 height 79
type textarea "Declined in 2024"
click at [1188, 566] on div "Long Foundation Grant Due 10/31 Apply Saved Long Foundation $5k – $20k Ed Racha…" at bounding box center [772, 530] width 1545 height 707
click at [487, 119] on div "Declined" at bounding box center [508, 122] width 52 height 16
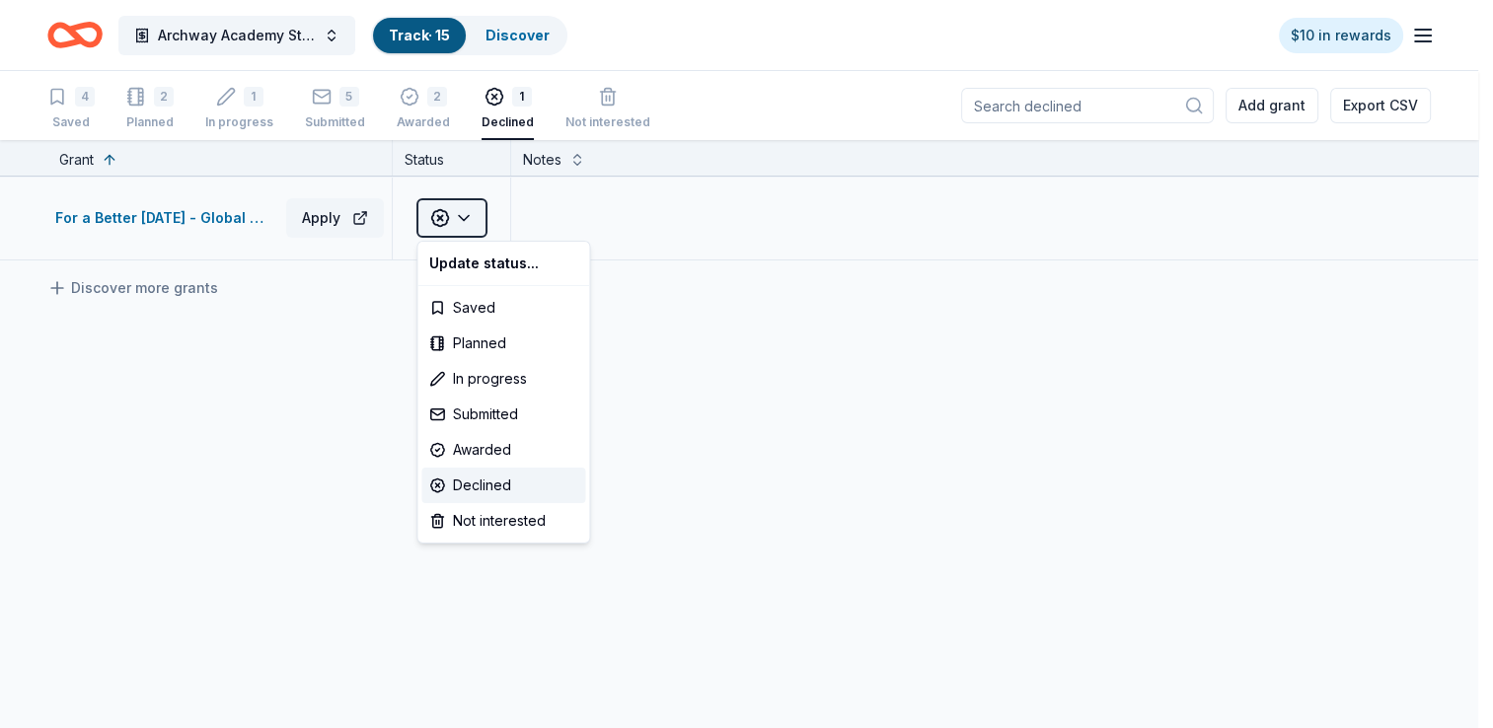
click at [474, 222] on html "Archway Academy Student Fund Track · 15 Discover $10 in rewards 4 Saved 2 Plann…" at bounding box center [746, 364] width 1493 height 728
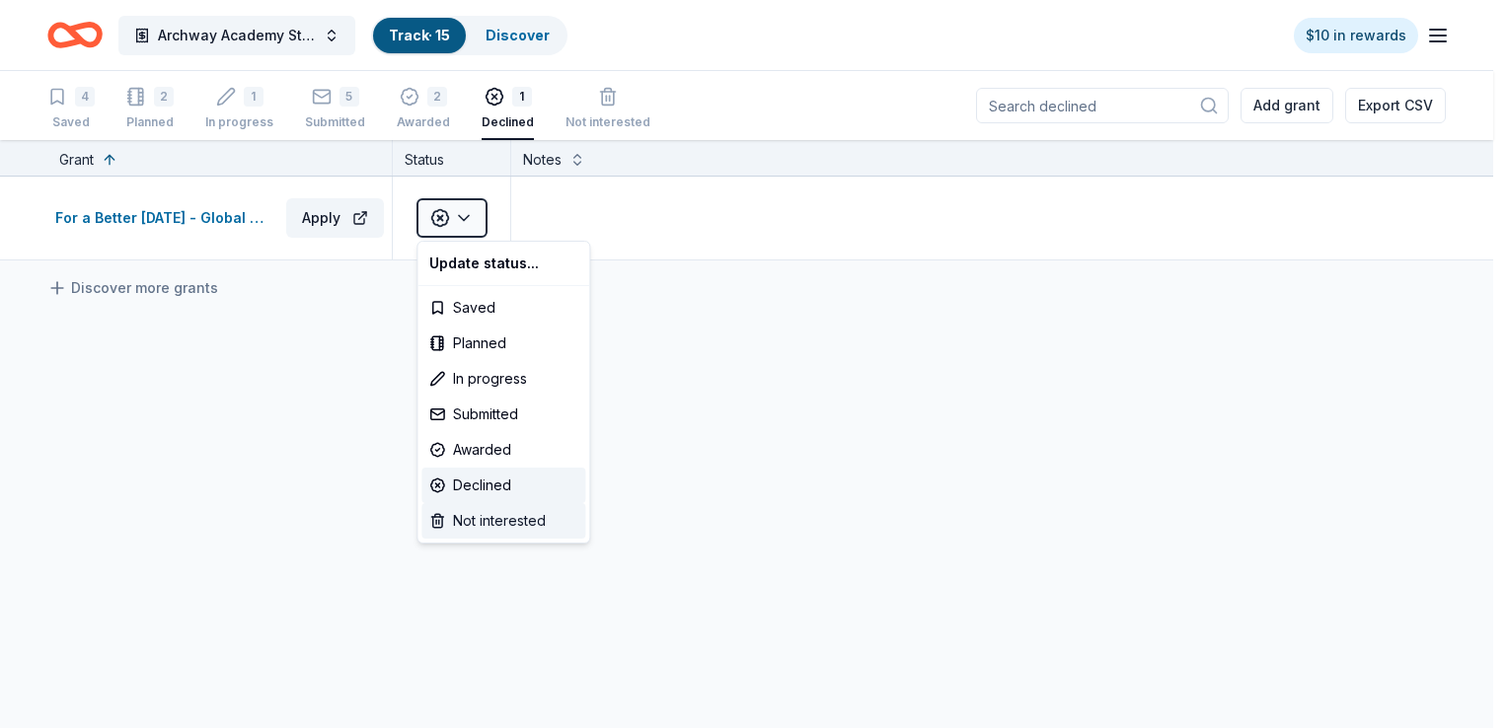
click at [501, 522] on div "Not interested" at bounding box center [503, 521] width 164 height 36
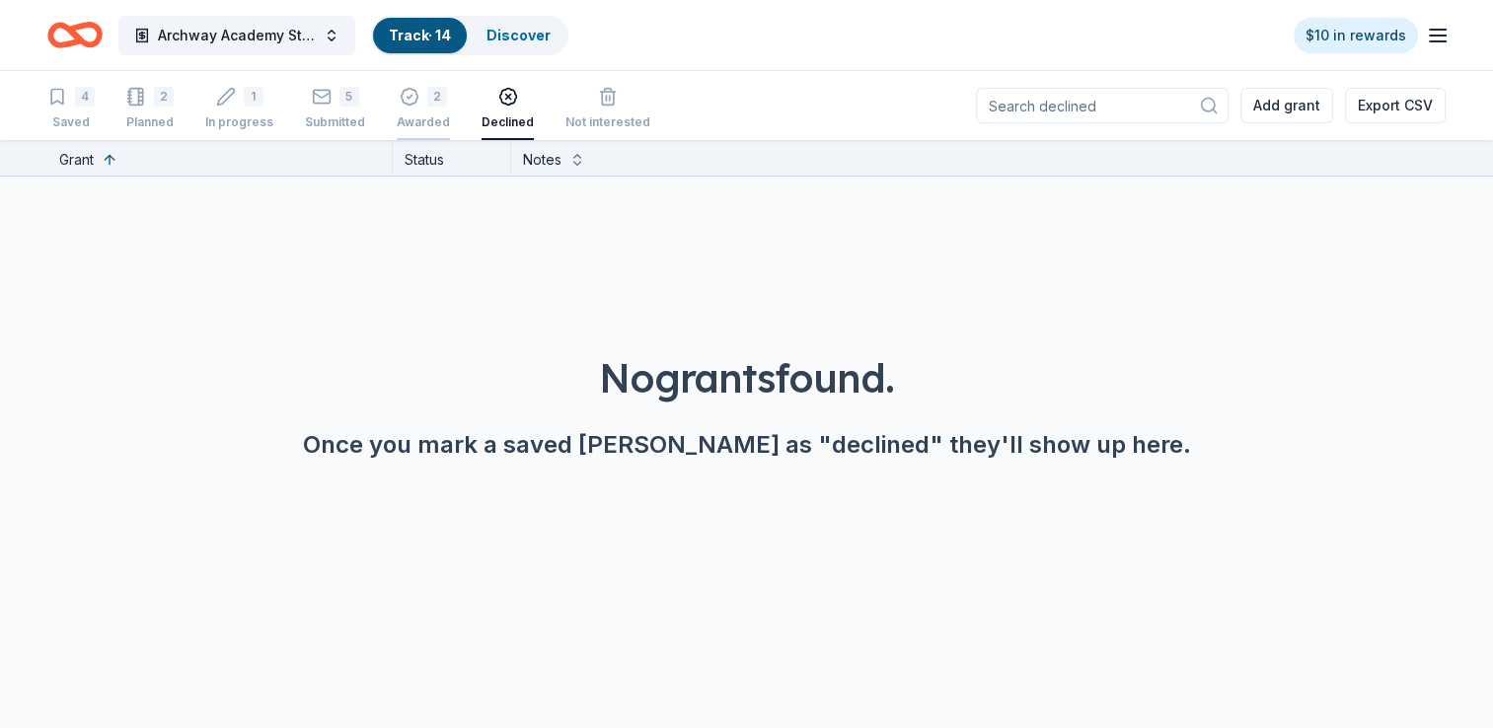
click at [417, 127] on div "Awarded" at bounding box center [423, 122] width 53 height 16
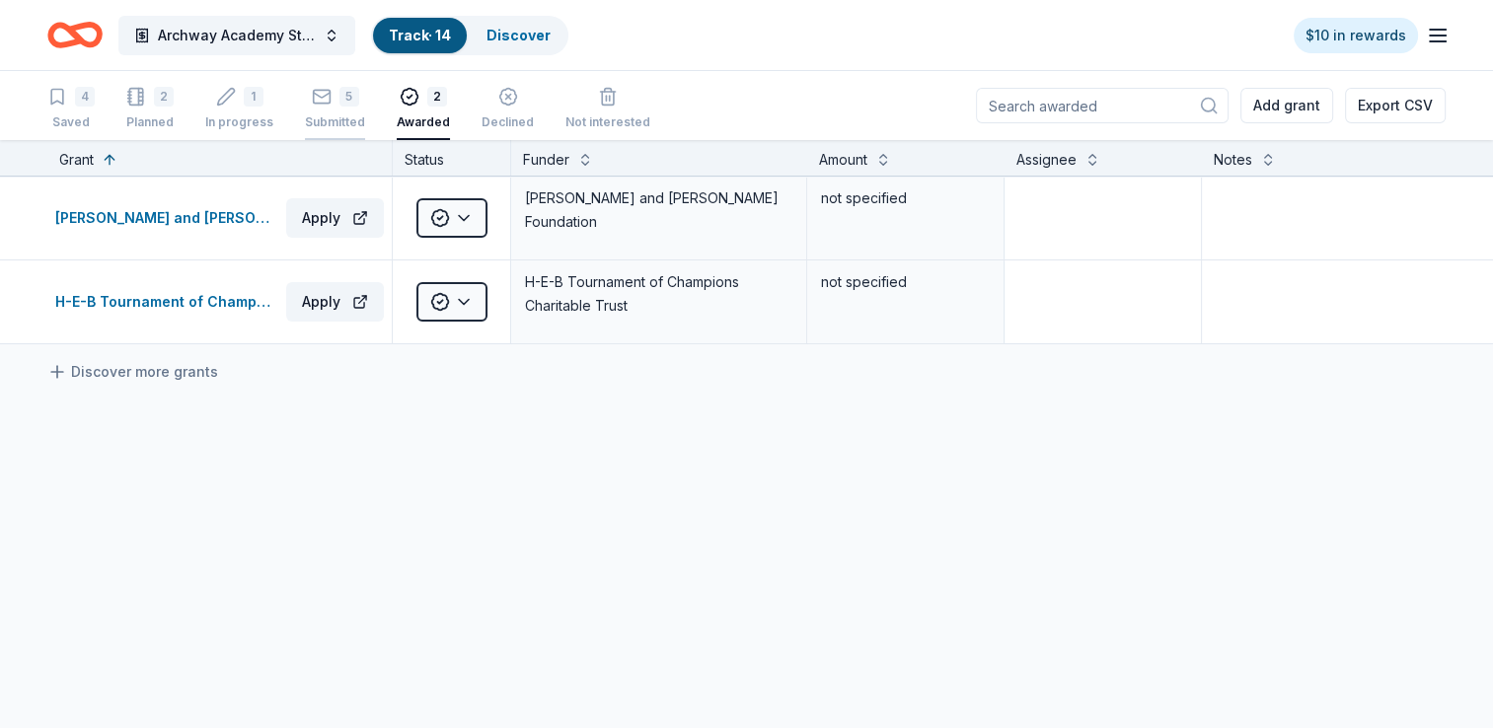
click at [329, 116] on div "Submitted" at bounding box center [335, 122] width 60 height 16
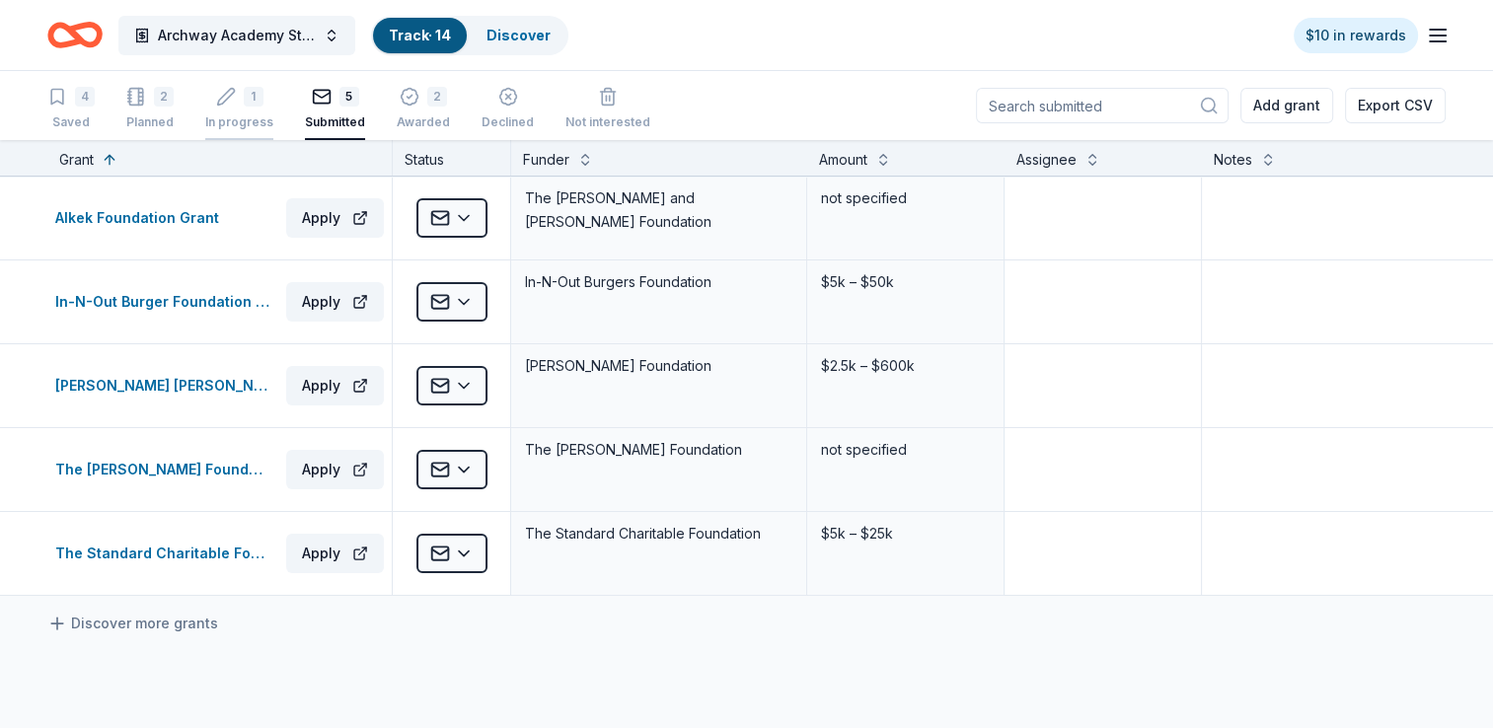
click at [241, 120] on div "In progress" at bounding box center [239, 122] width 68 height 16
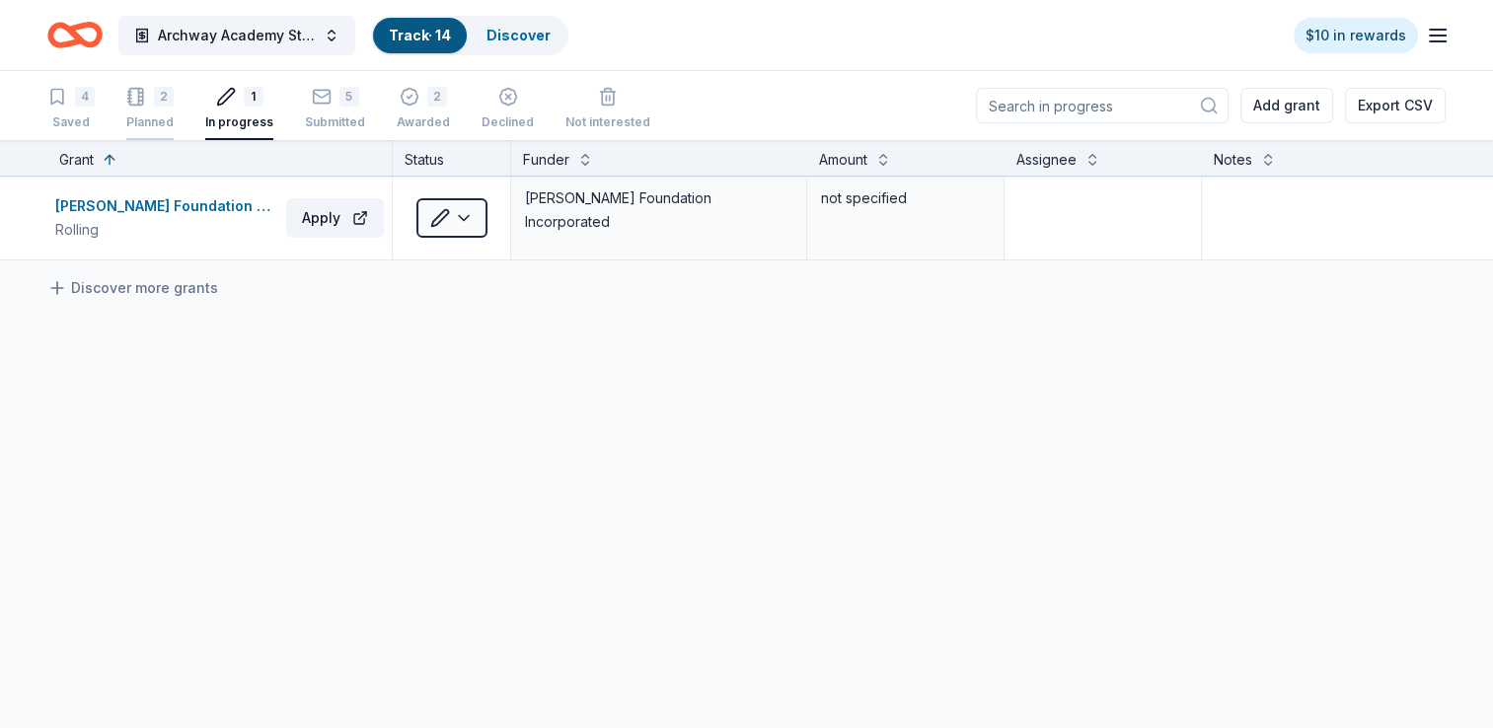
click at [165, 112] on div "2 Planned" at bounding box center [149, 108] width 47 height 43
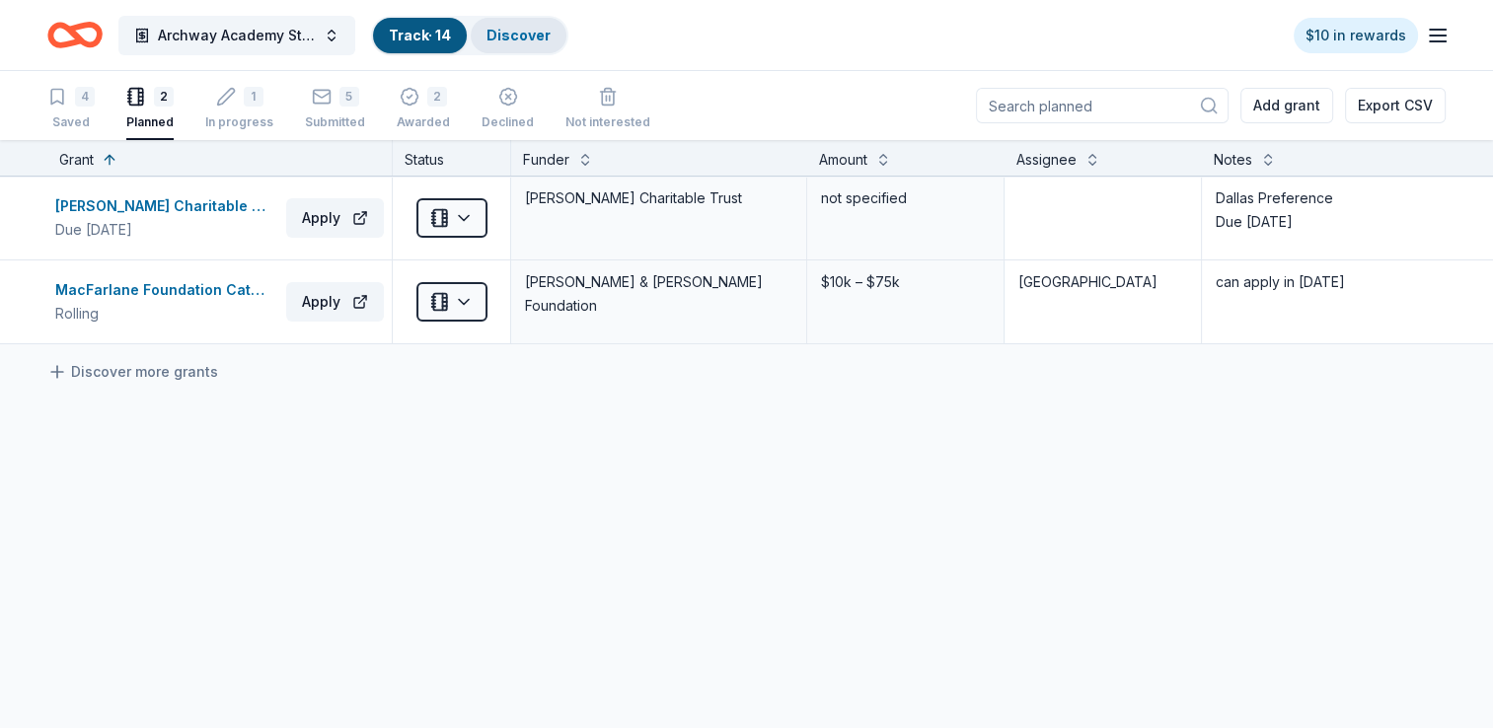
click at [535, 37] on link "Discover" at bounding box center [518, 35] width 64 height 17
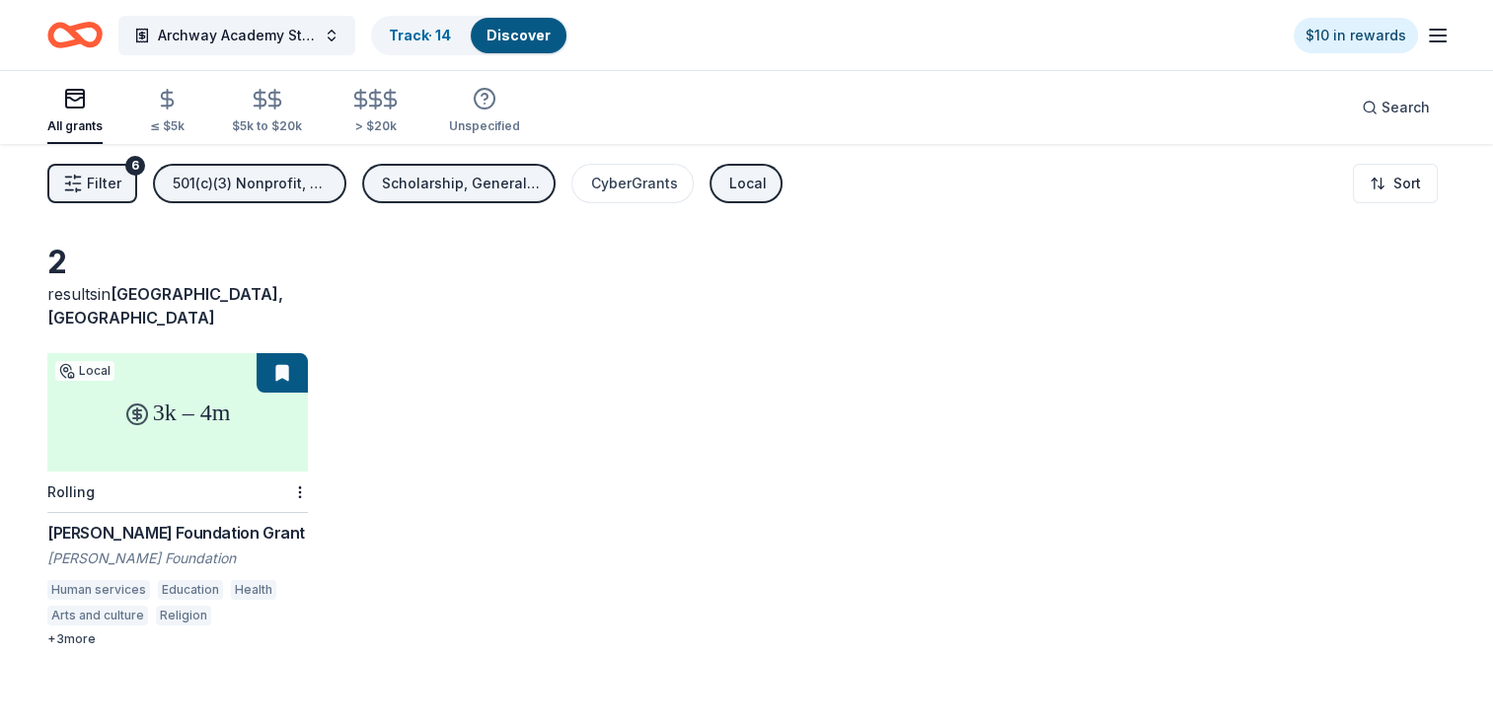
click at [719, 189] on button "Local" at bounding box center [746, 183] width 73 height 39
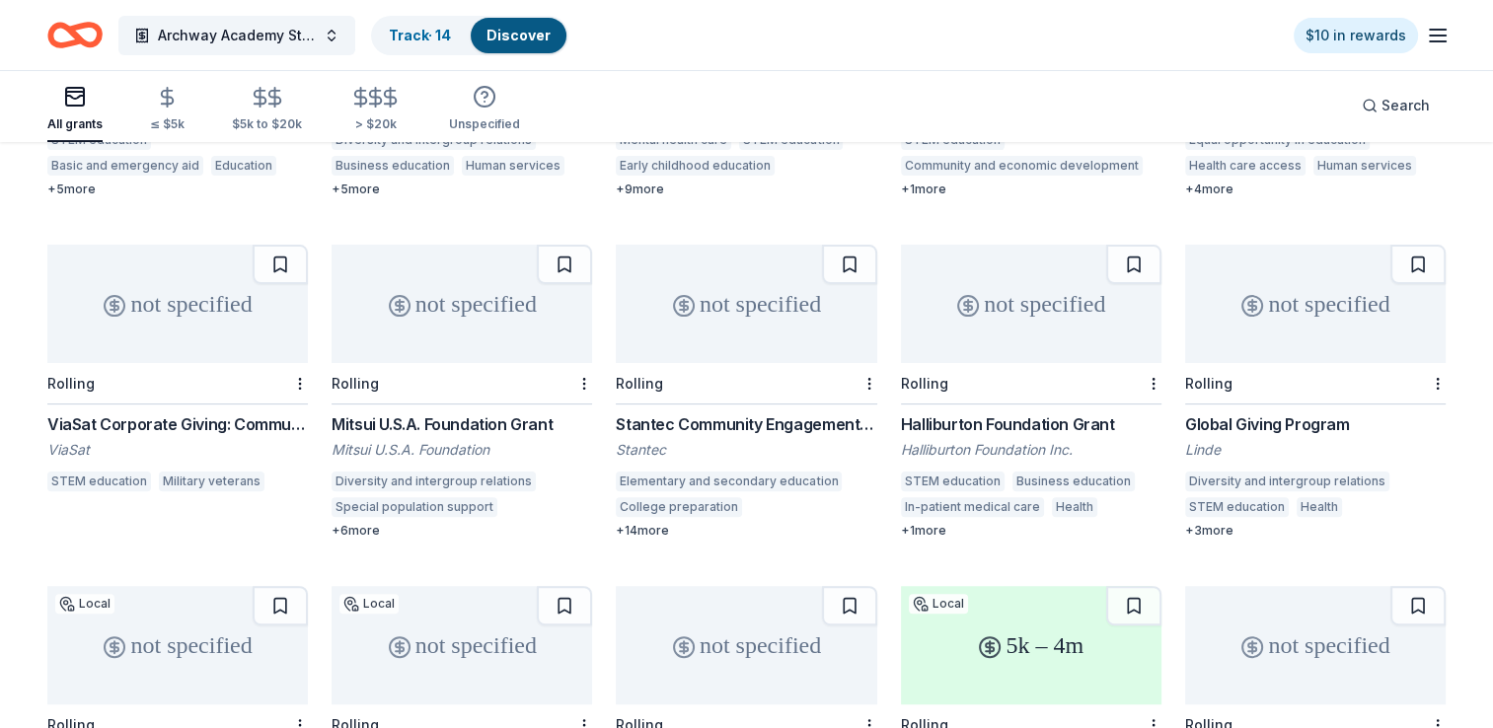
scroll to position [493, 0]
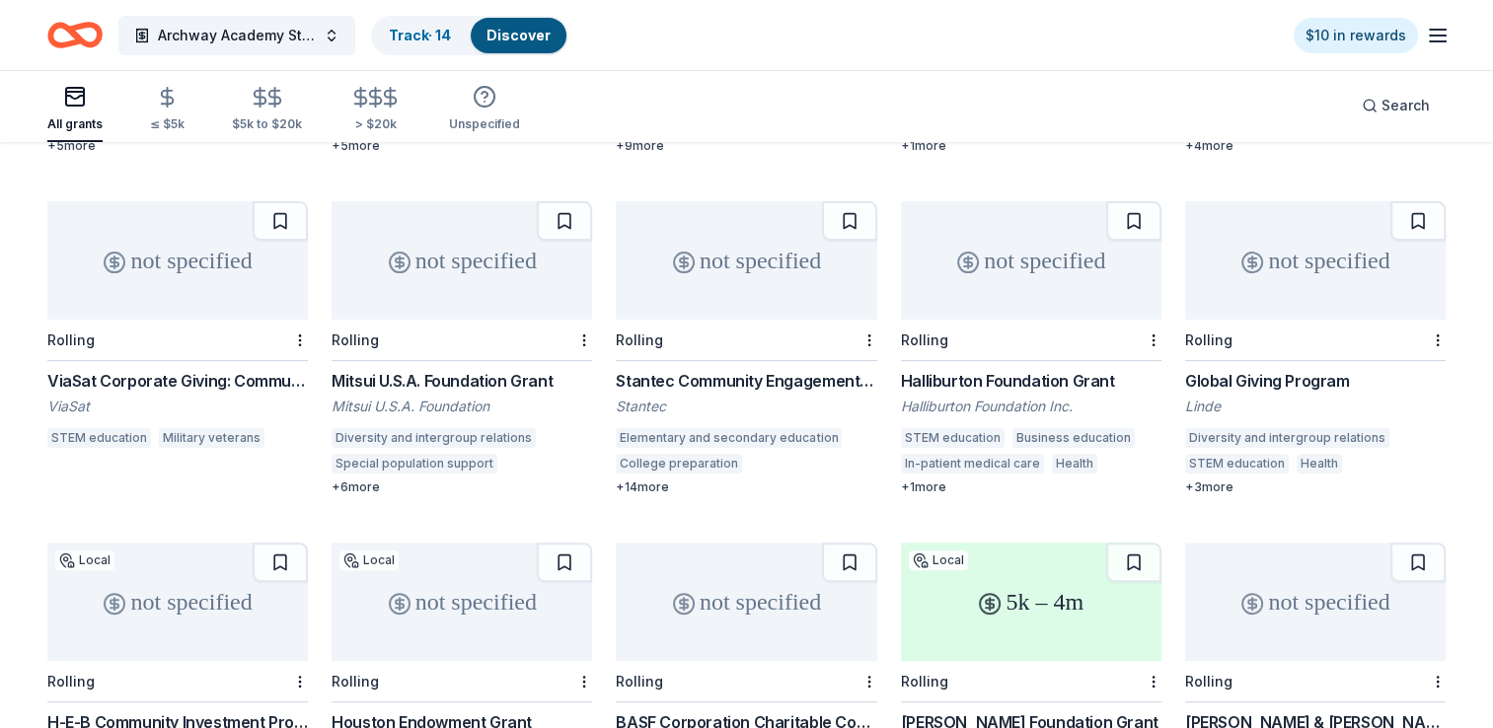
click at [995, 289] on div "not specified" at bounding box center [1031, 260] width 261 height 118
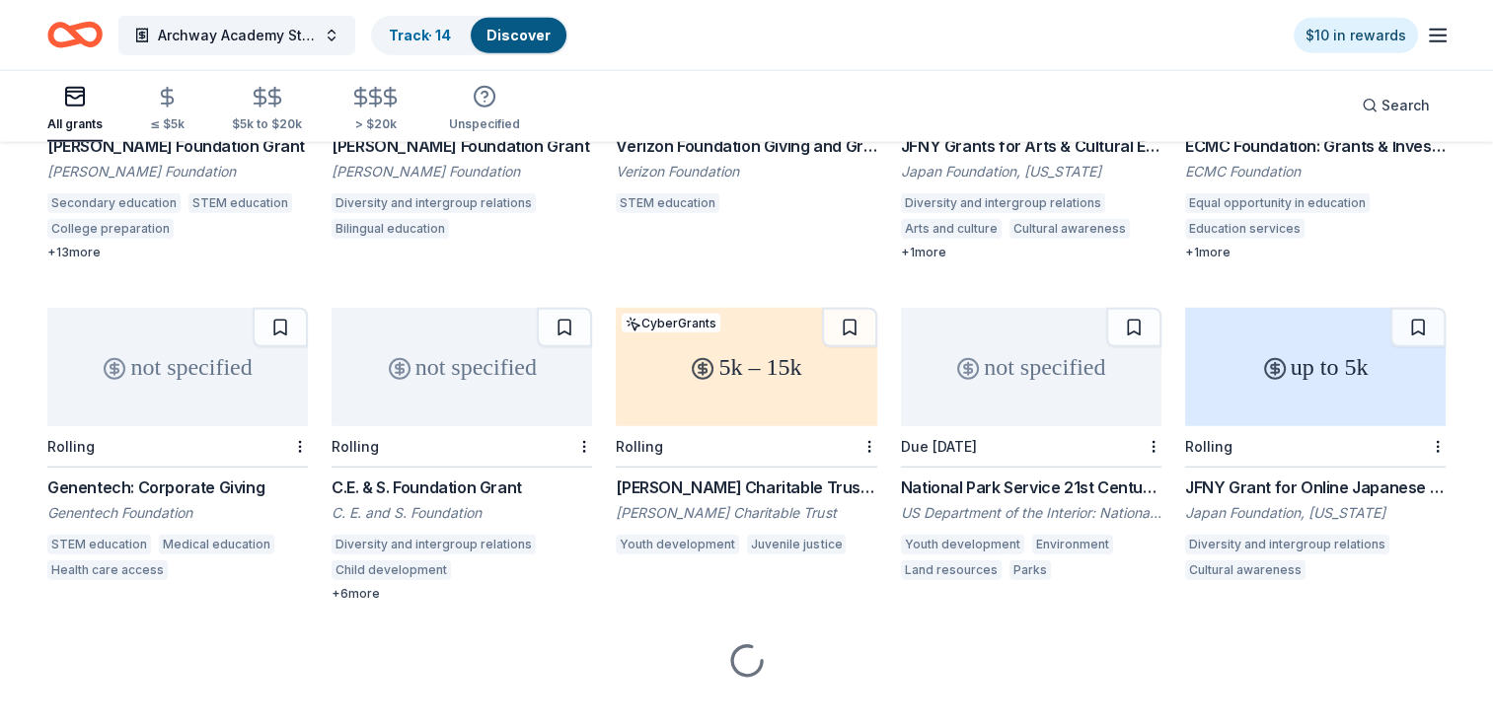
scroll to position [5180, 0]
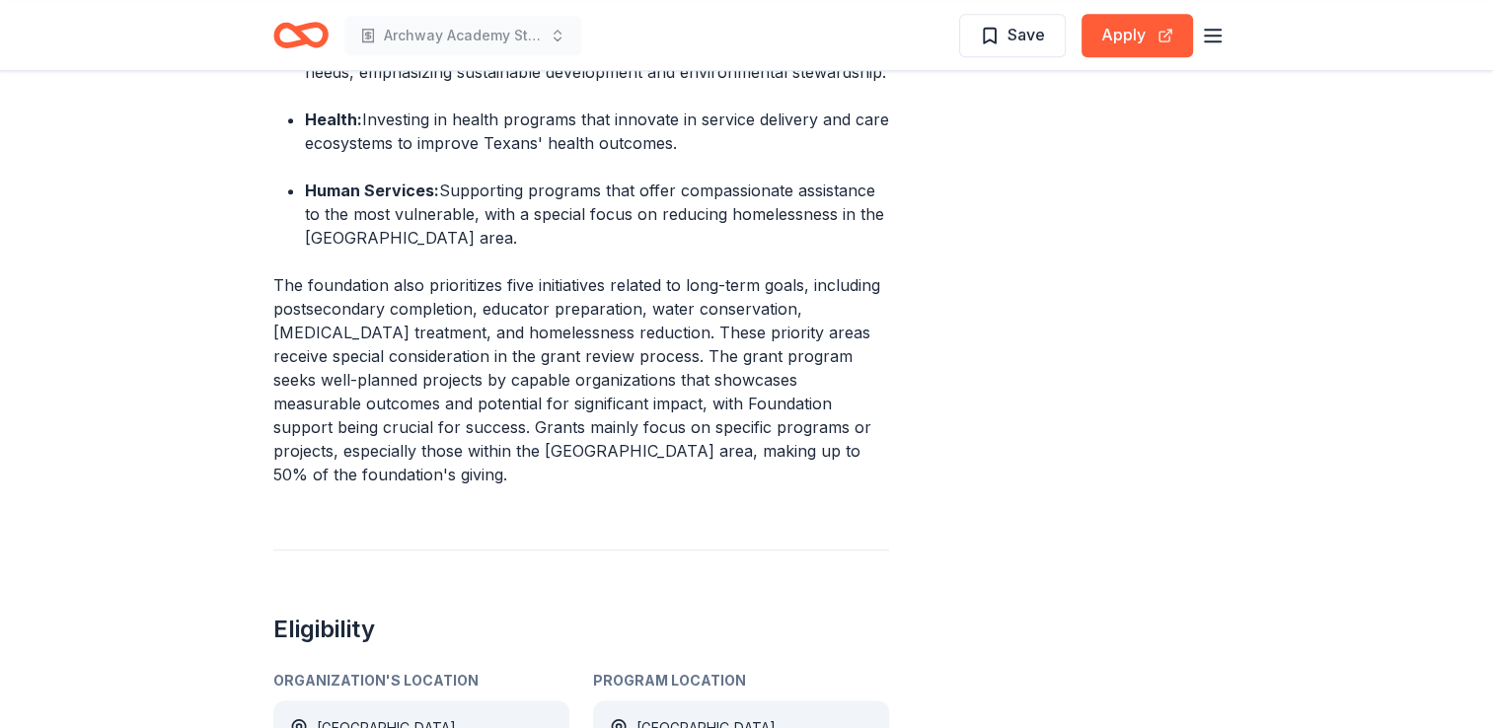
scroll to position [1579, 0]
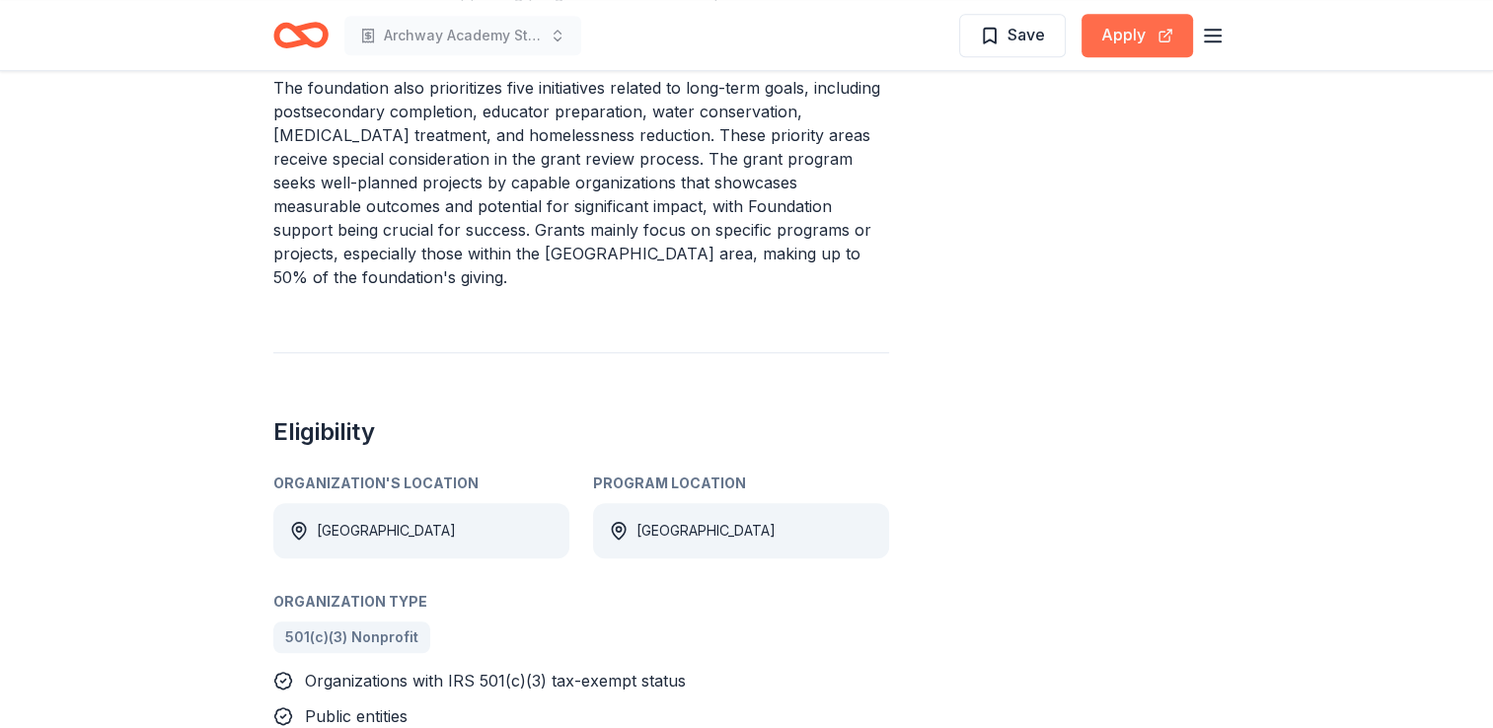
click at [1112, 46] on button "Apply" at bounding box center [1138, 35] width 112 height 43
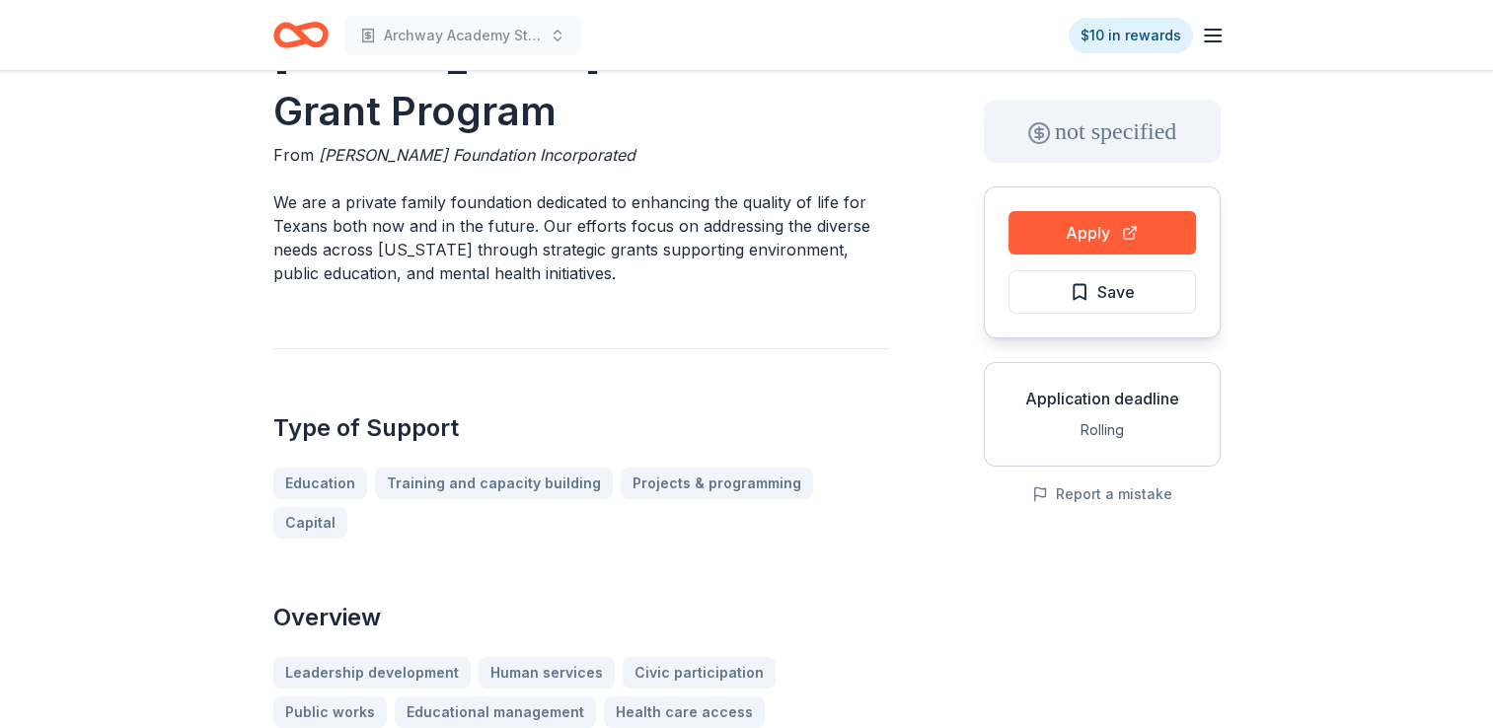
scroll to position [0, 0]
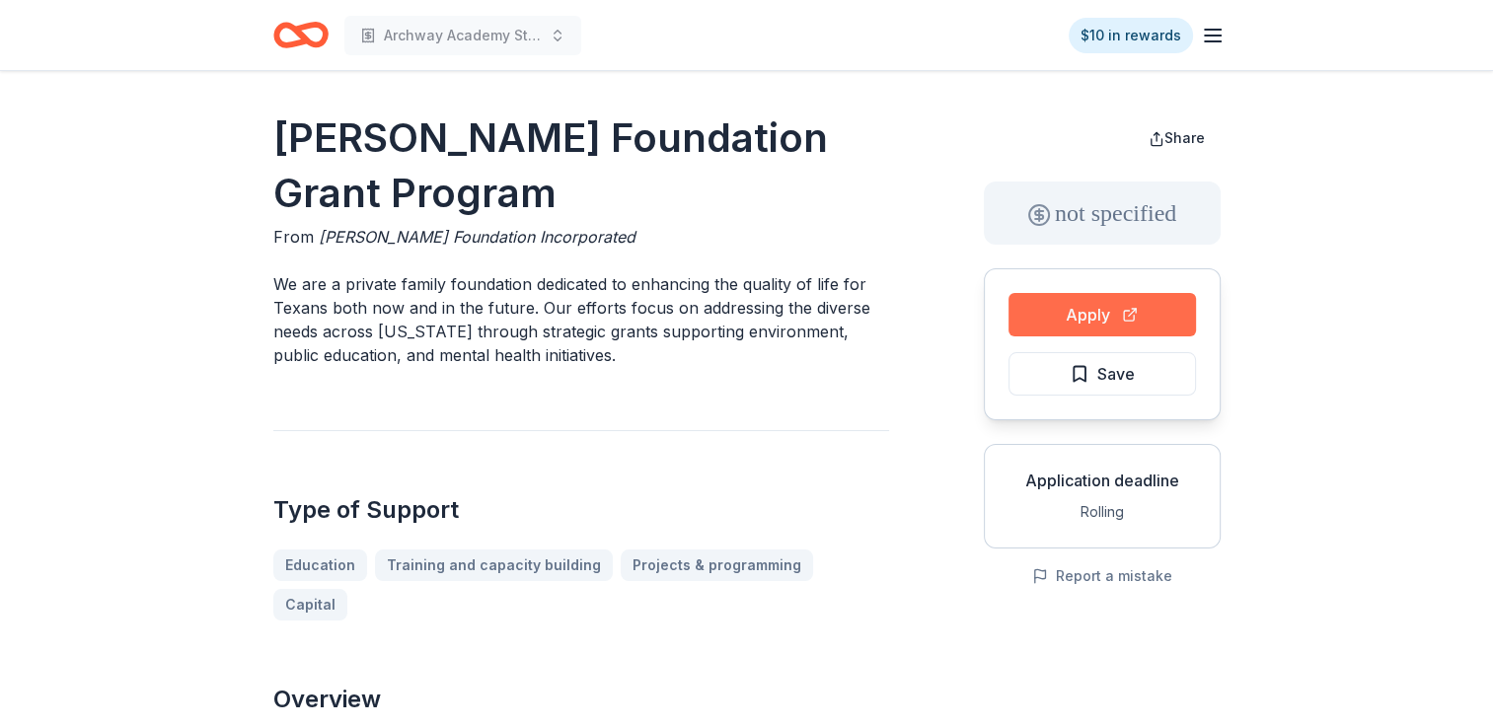
click at [1082, 319] on button "Apply" at bounding box center [1102, 314] width 187 height 43
click at [1156, 369] on button "Save" at bounding box center [1102, 373] width 187 height 43
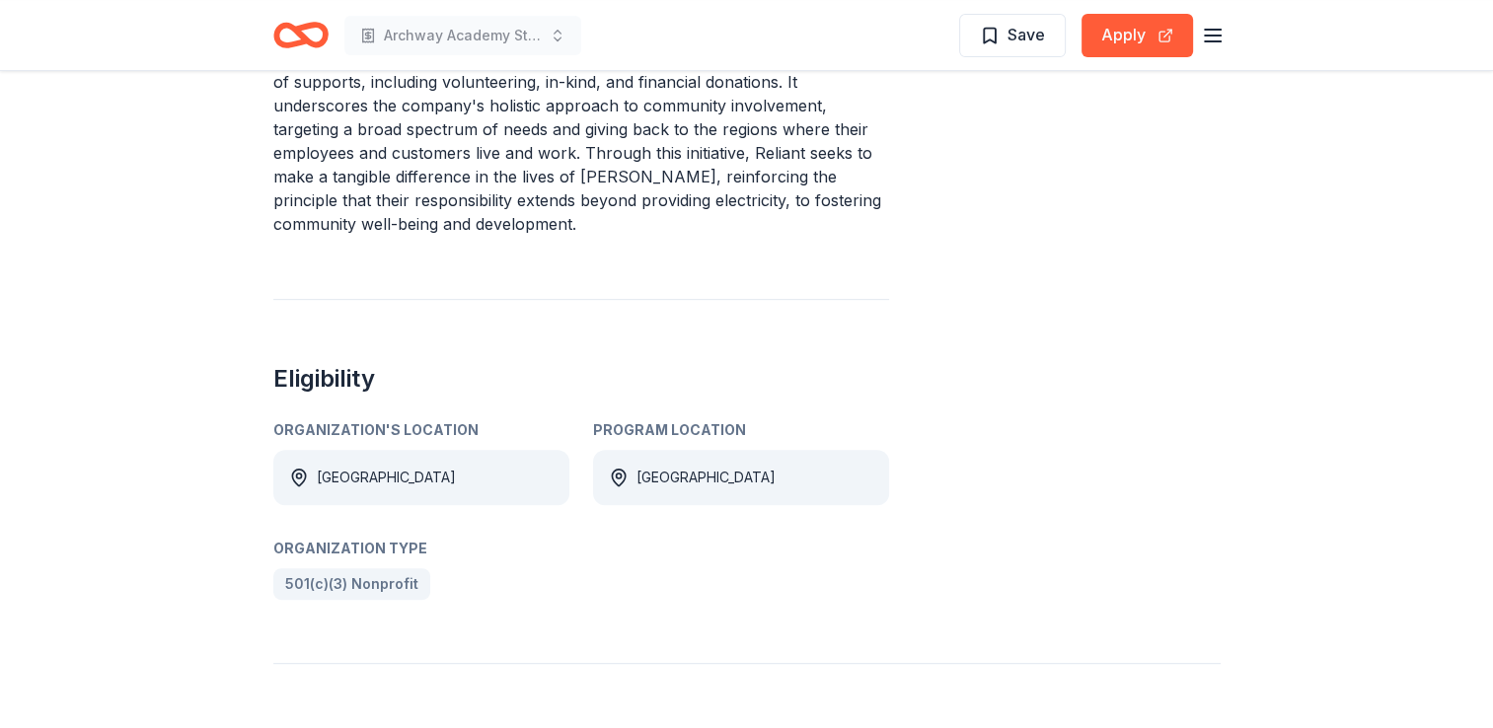
scroll to position [987, 0]
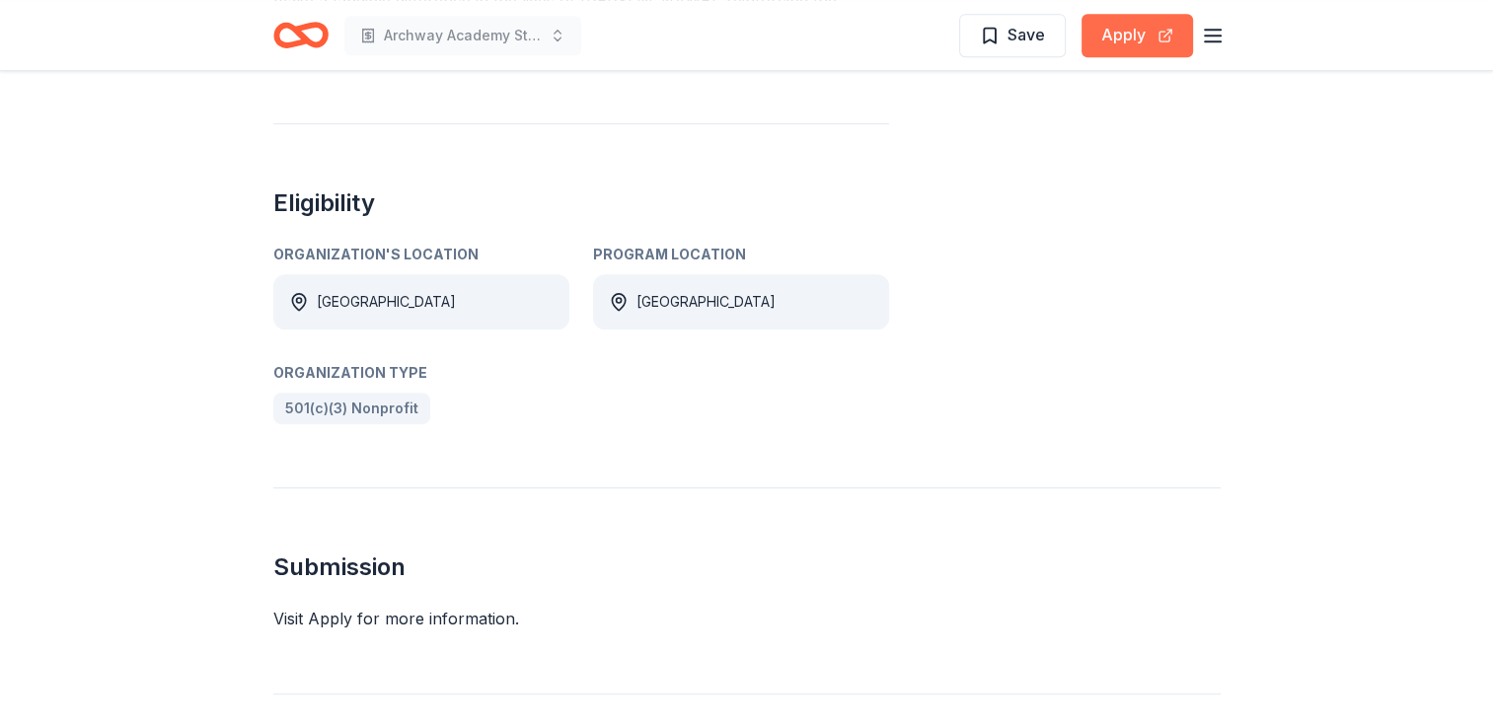
click at [1134, 37] on button "Apply" at bounding box center [1138, 35] width 112 height 43
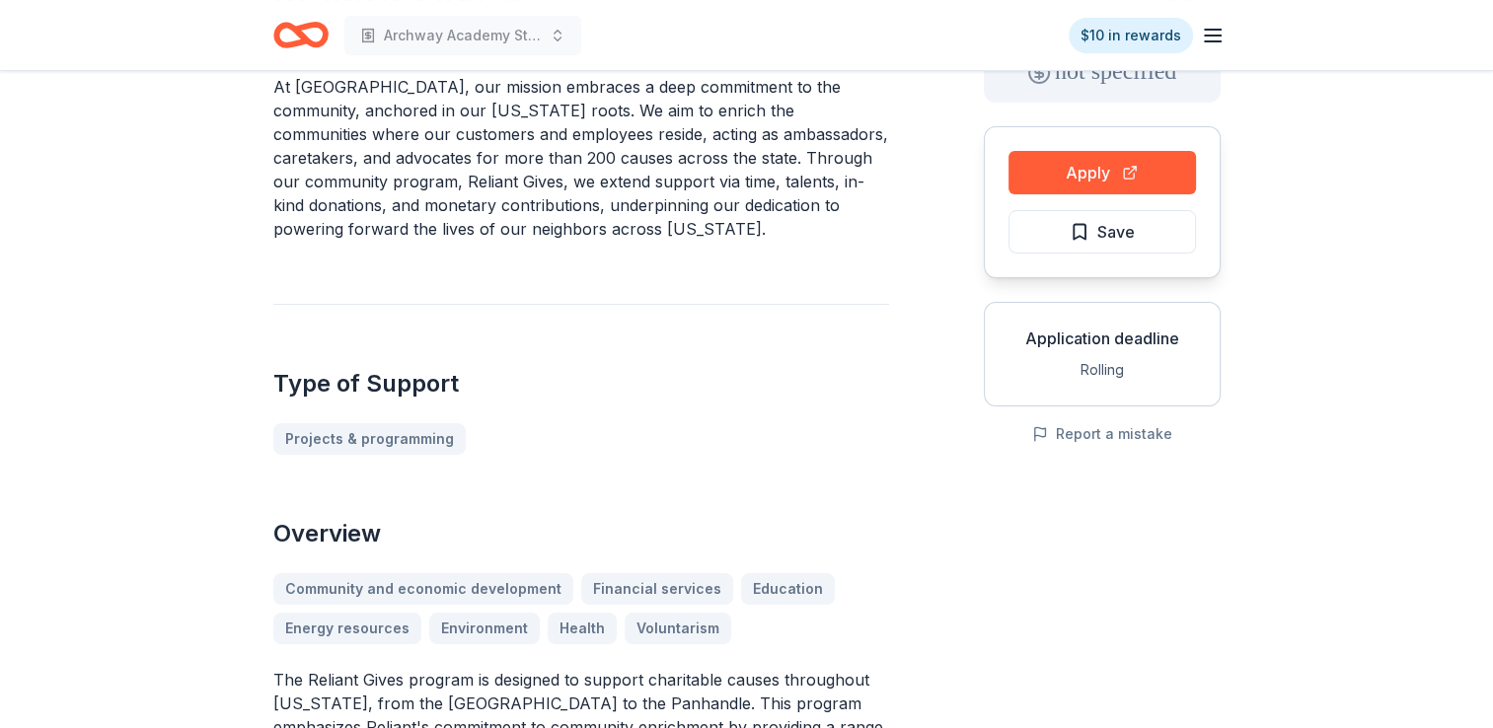
scroll to position [0, 0]
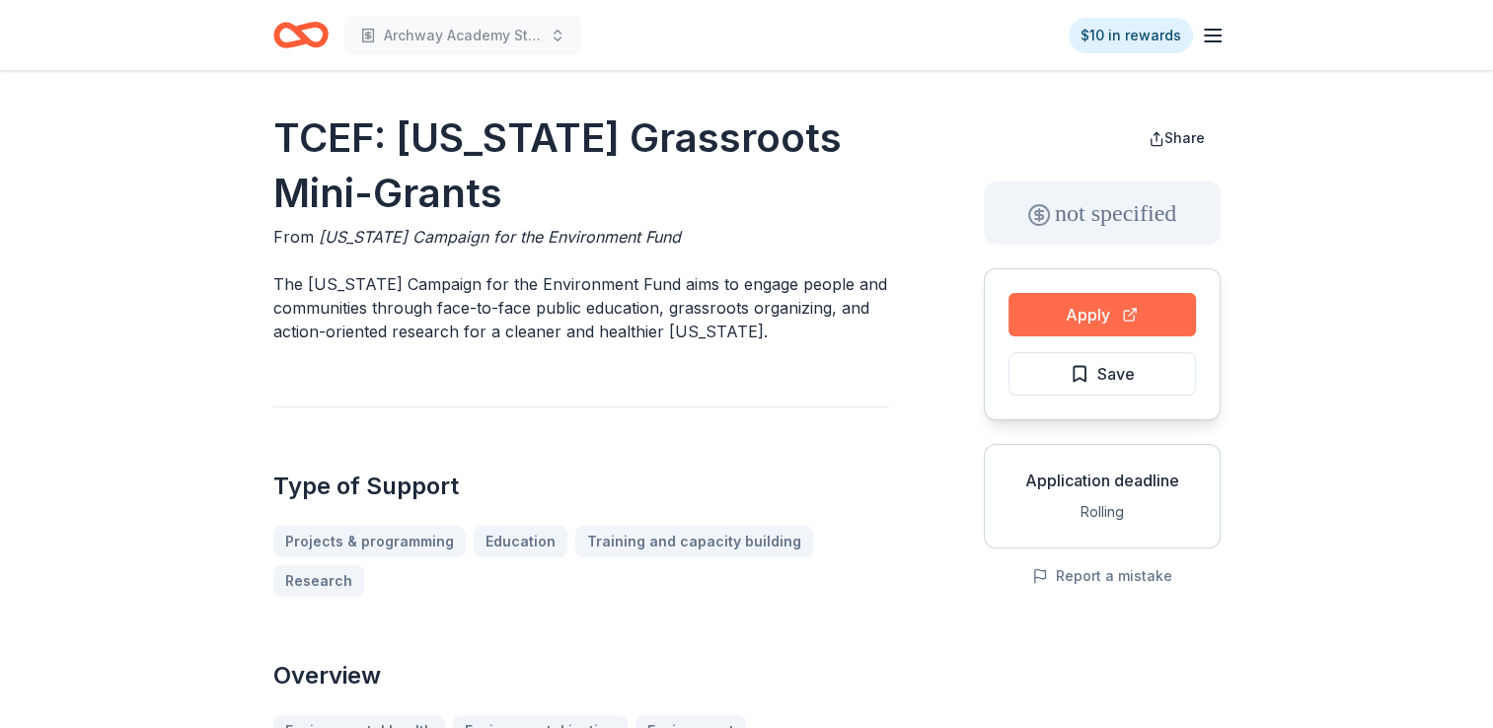
click at [1105, 323] on button "Apply" at bounding box center [1102, 314] width 187 height 43
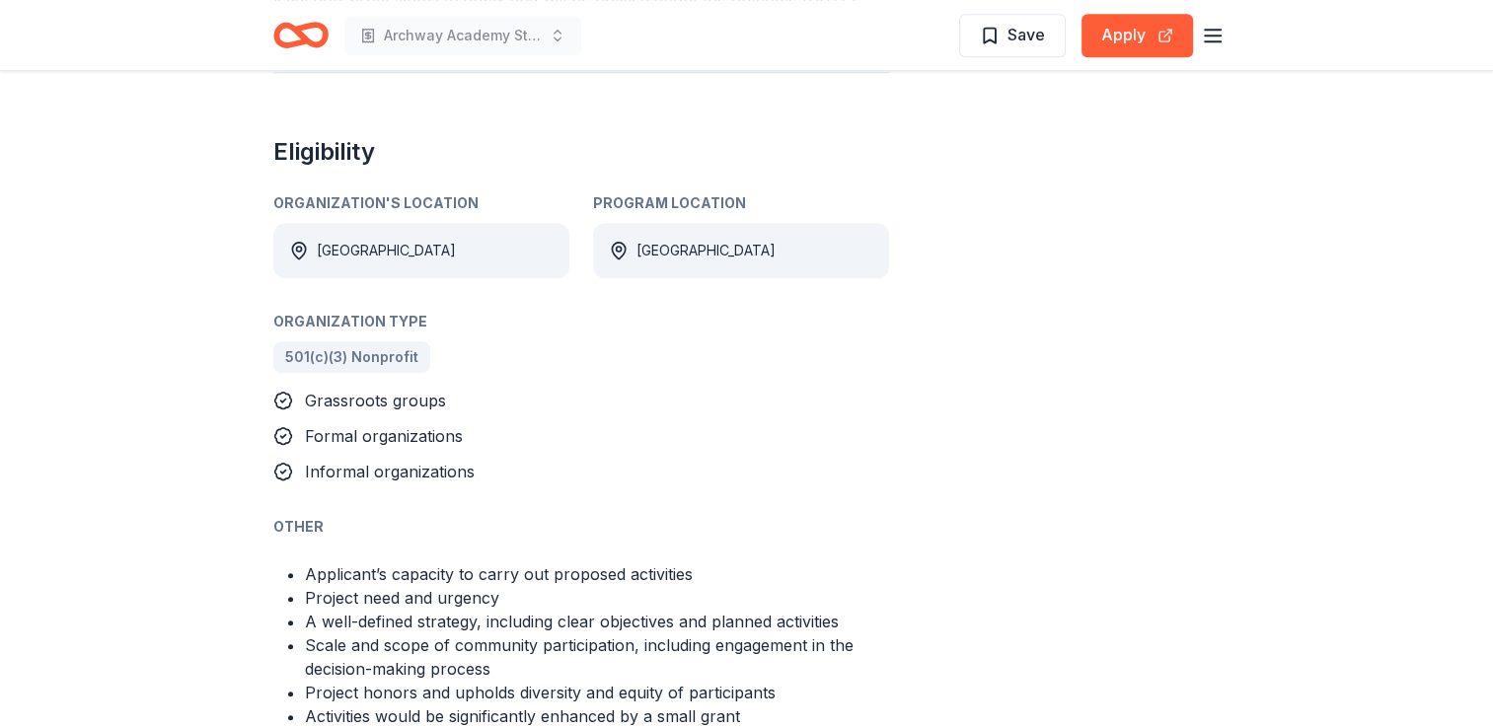
scroll to position [1382, 0]
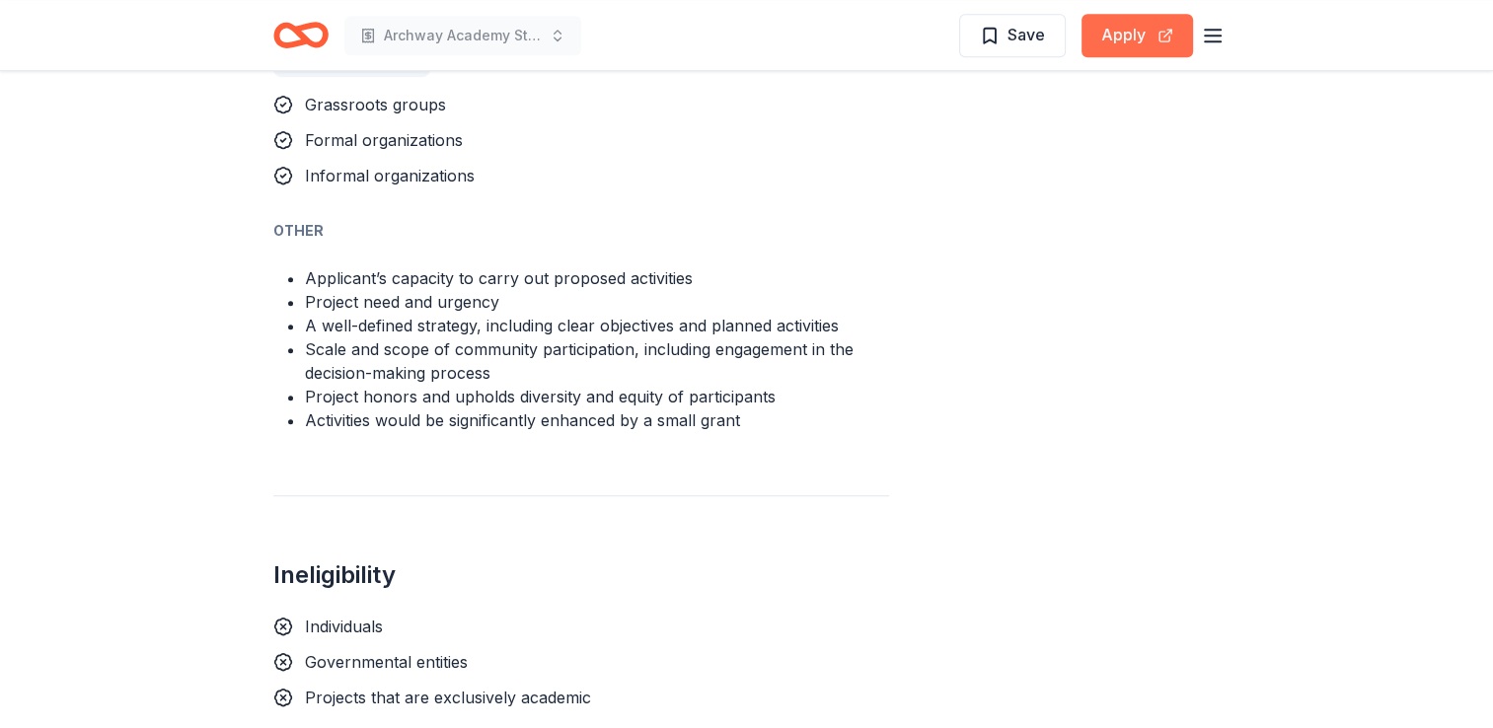
click at [1121, 48] on button "Apply" at bounding box center [1138, 35] width 112 height 43
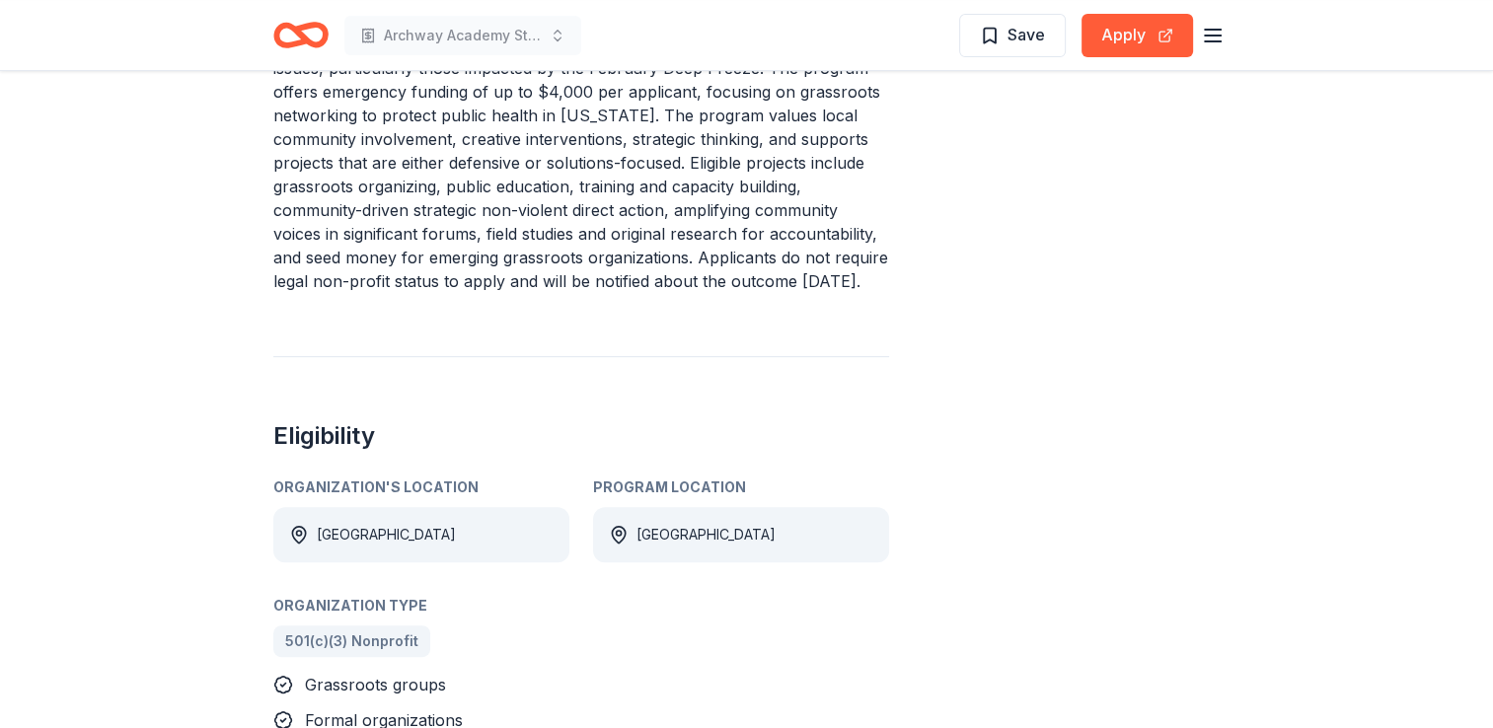
scroll to position [691, 0]
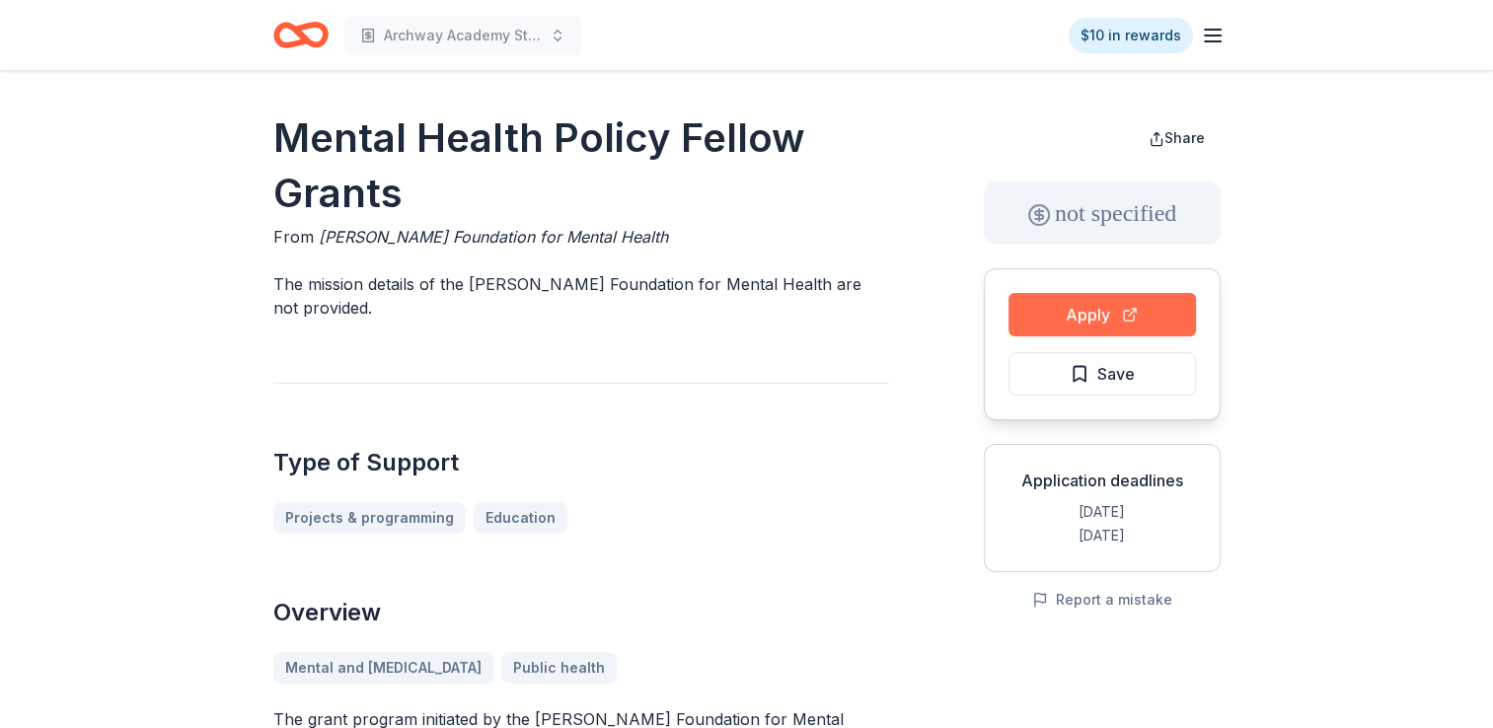
click at [1095, 310] on button "Apply" at bounding box center [1102, 314] width 187 height 43
click at [1129, 326] on button "Apply" at bounding box center [1102, 314] width 187 height 43
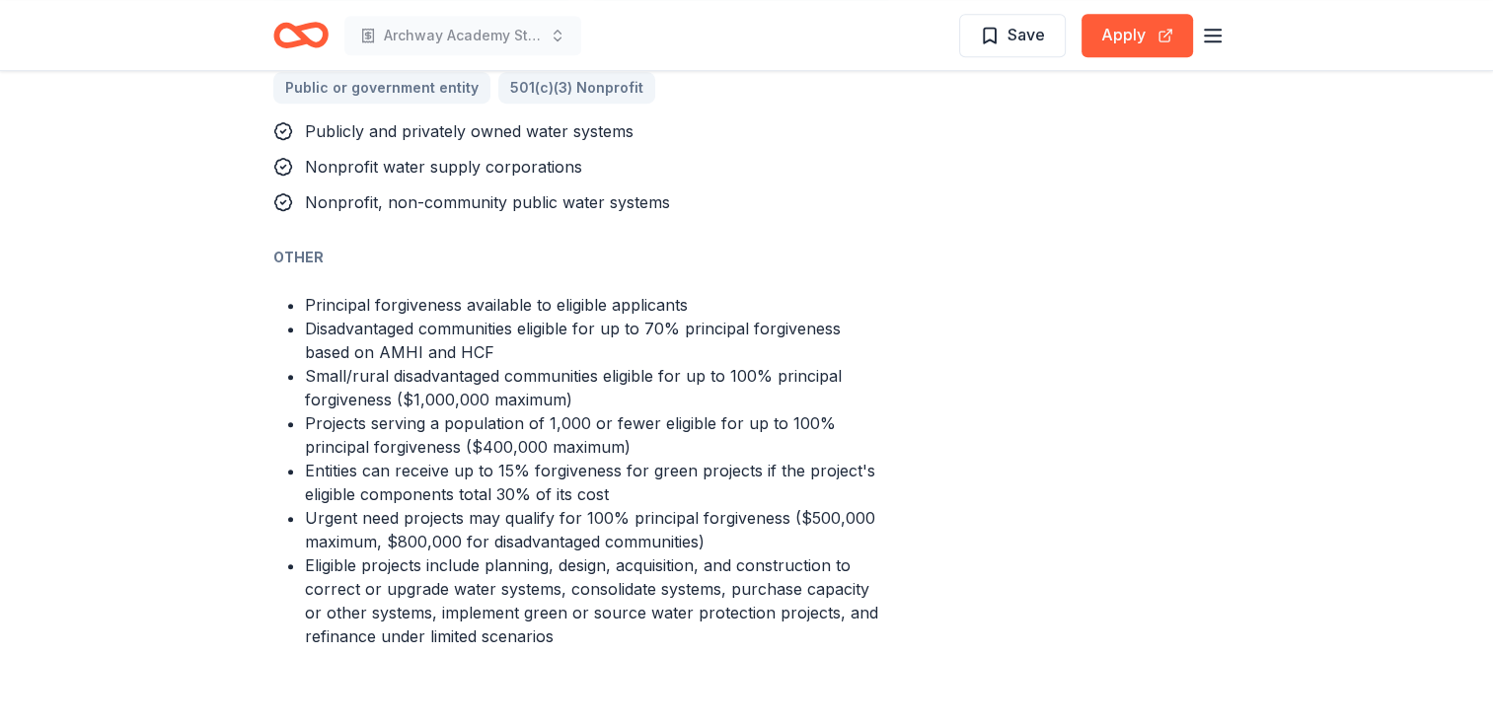
scroll to position [1085, 0]
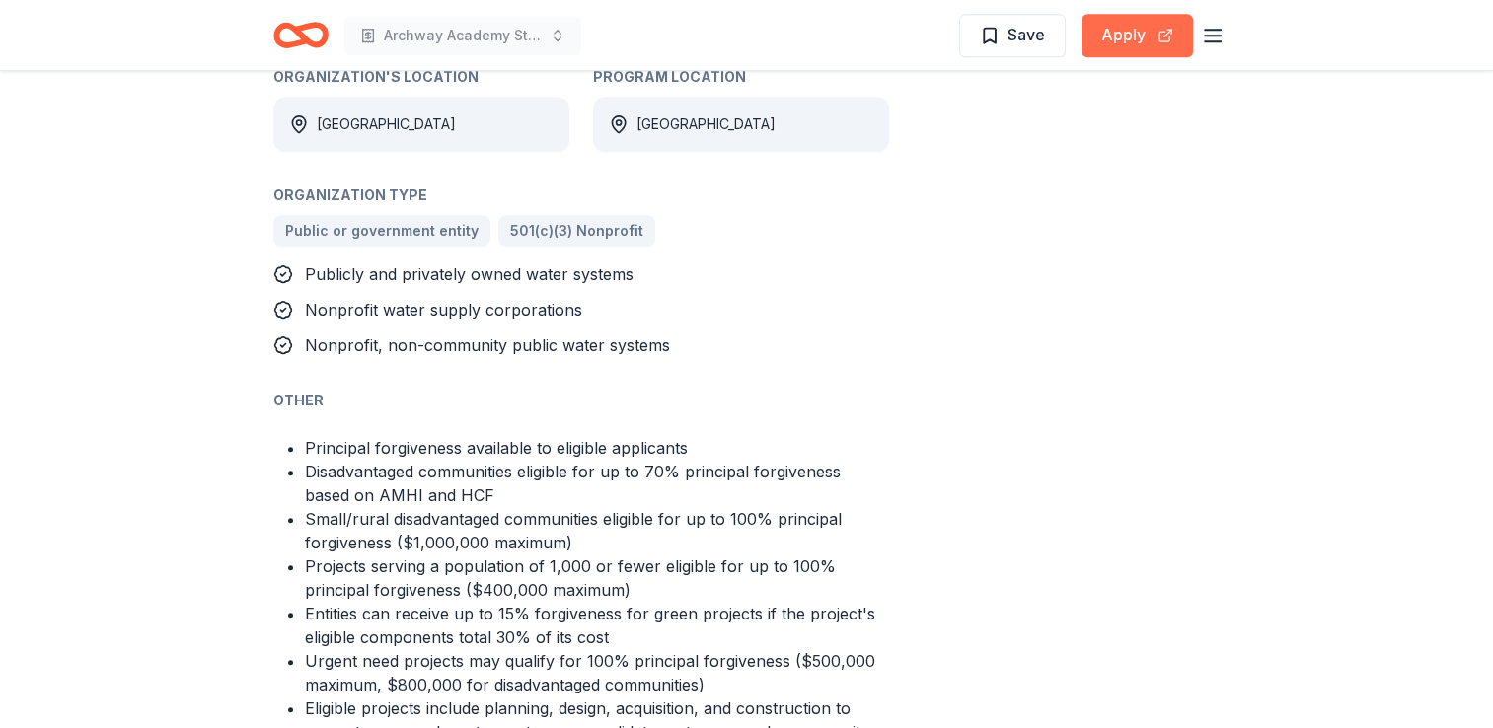
click at [1148, 50] on button "Apply" at bounding box center [1138, 35] width 112 height 43
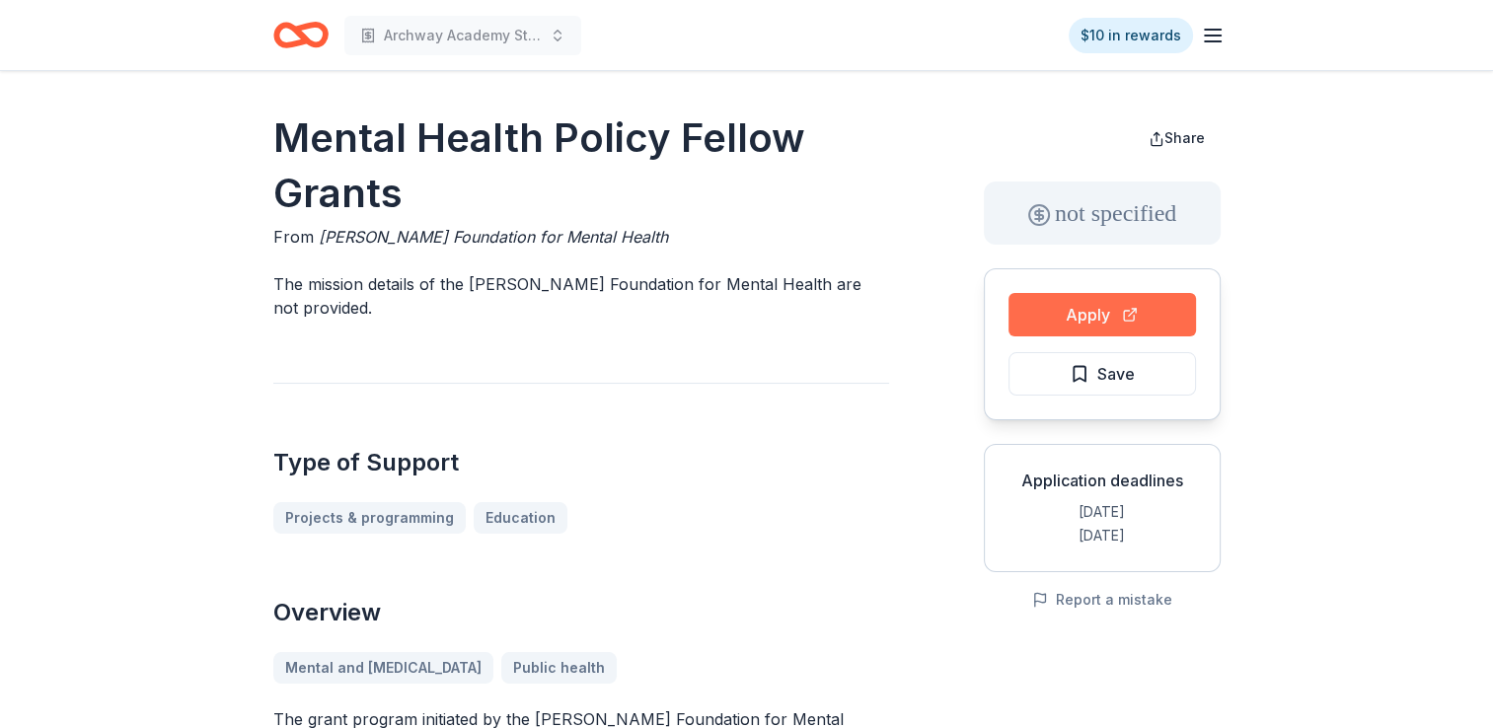
click at [1072, 322] on button "Apply" at bounding box center [1102, 314] width 187 height 43
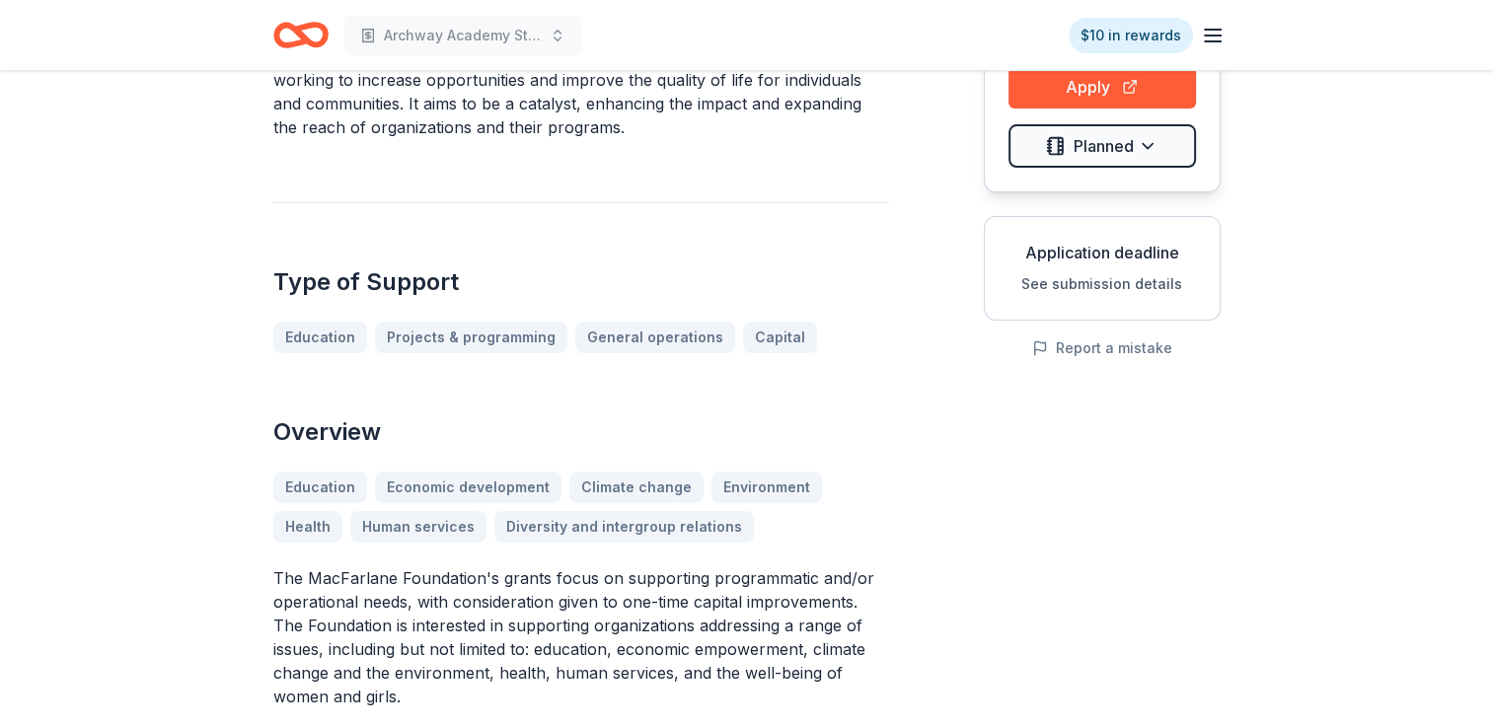
scroll to position [99, 0]
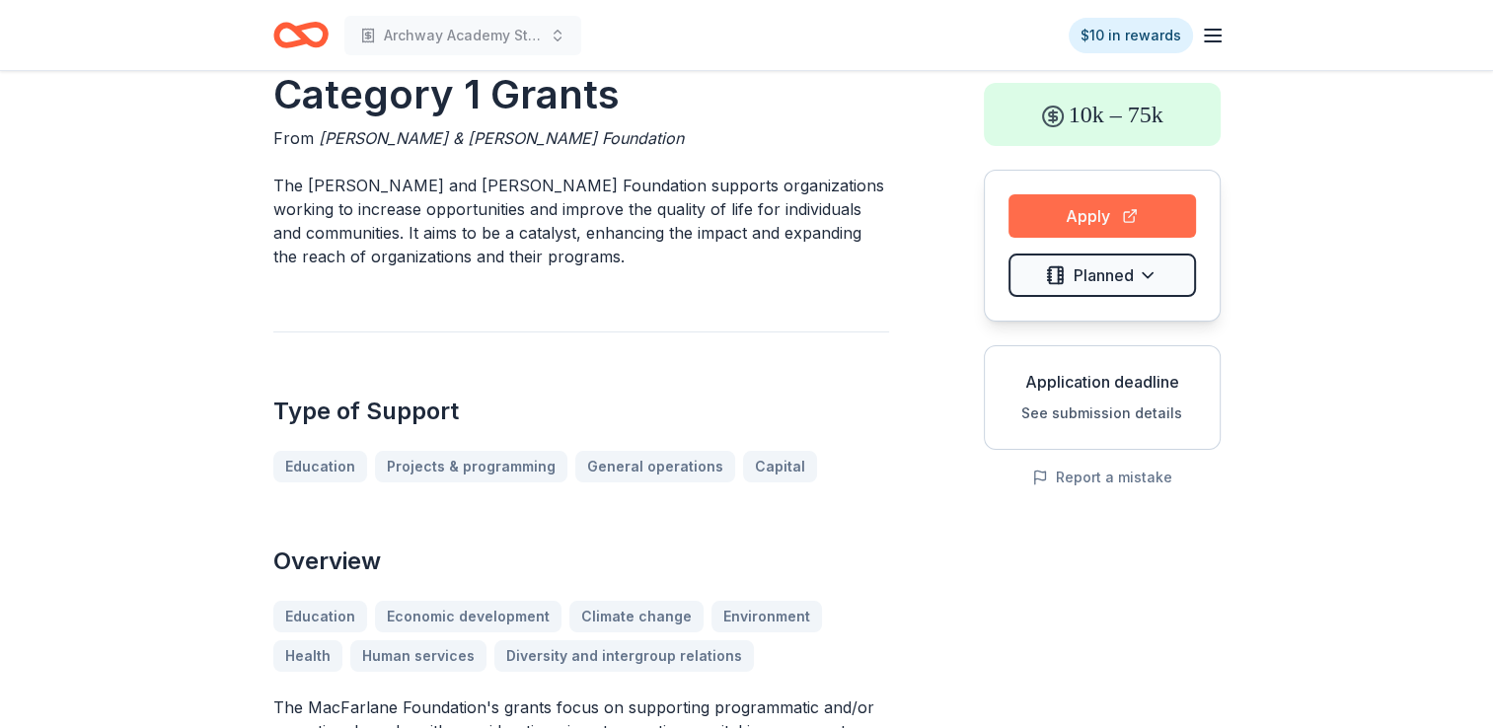
click at [1085, 214] on button "Apply" at bounding box center [1102, 215] width 187 height 43
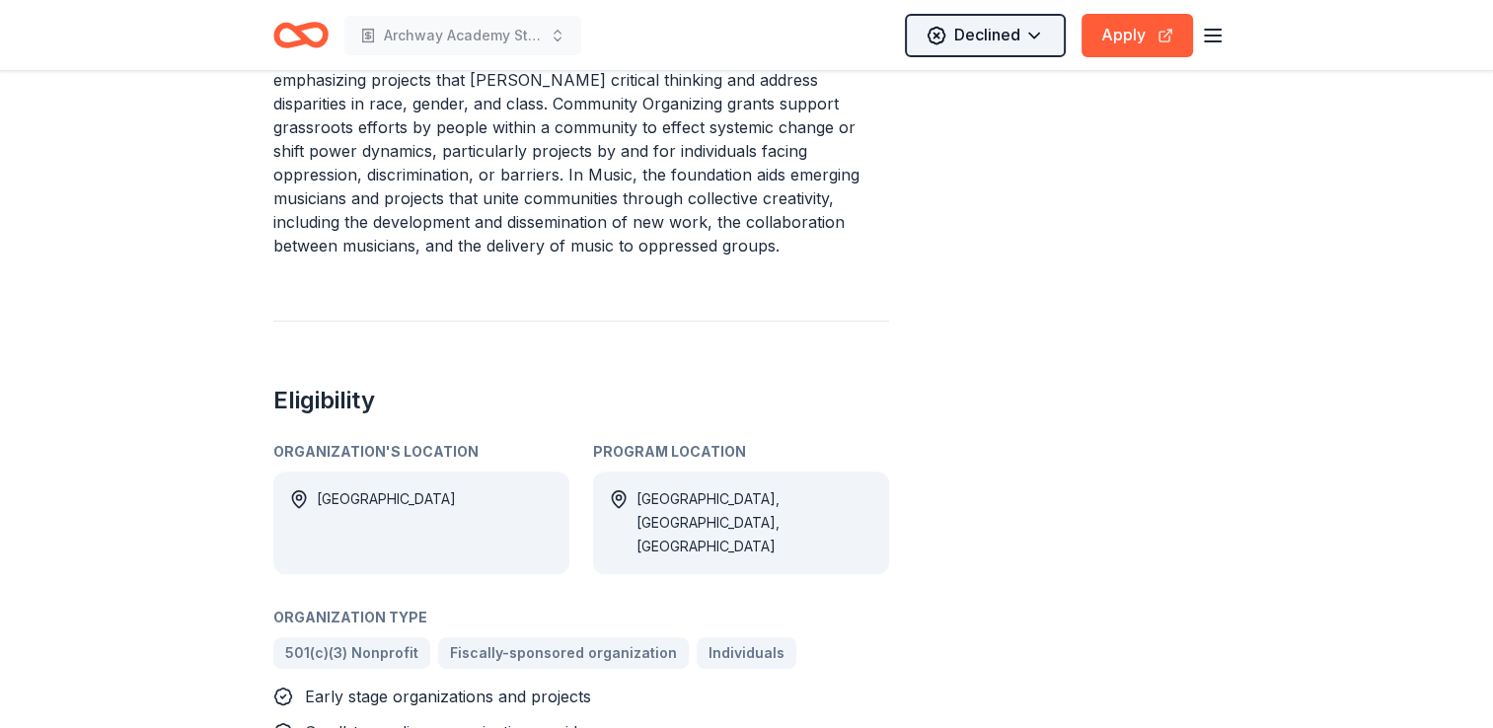
scroll to position [789, 0]
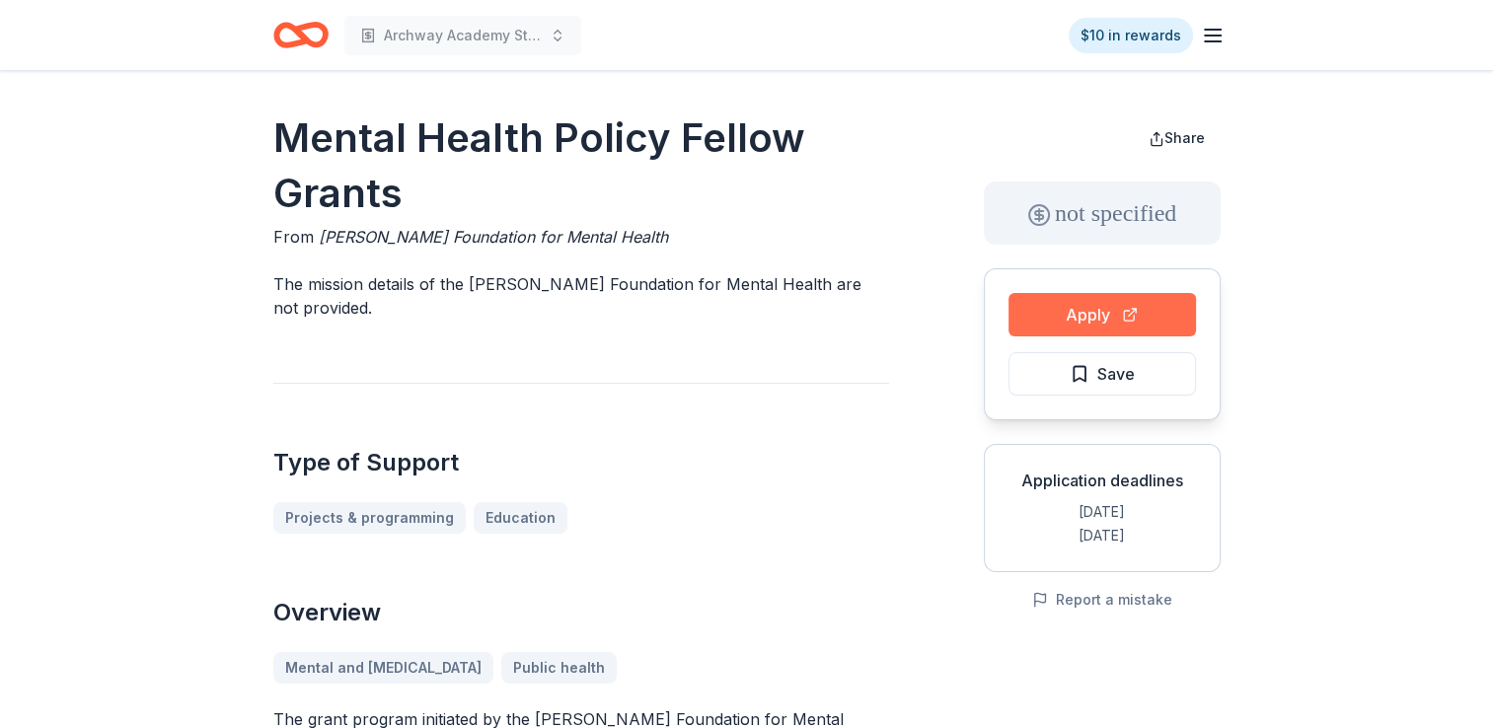
click at [1135, 325] on button "Apply" at bounding box center [1102, 314] width 187 height 43
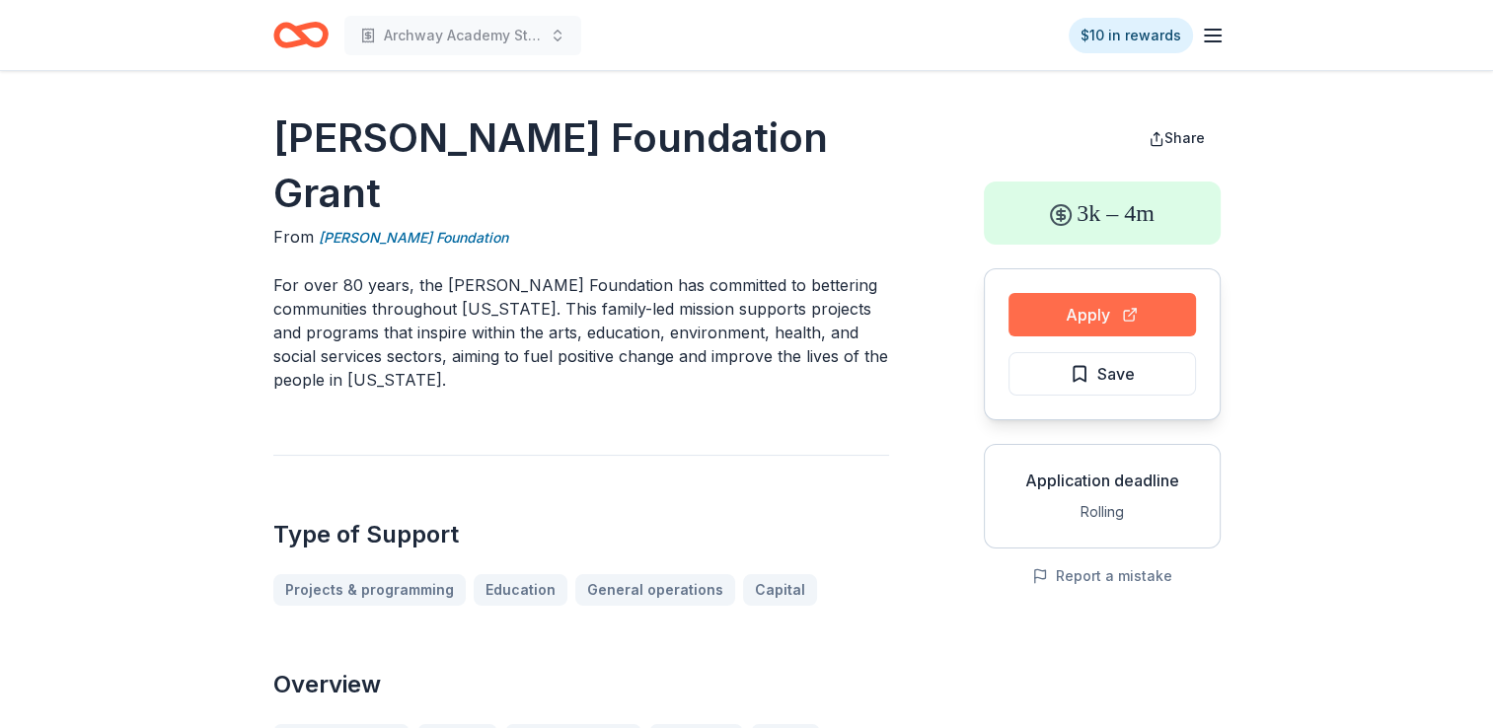
click at [1140, 306] on button "Apply" at bounding box center [1102, 314] width 187 height 43
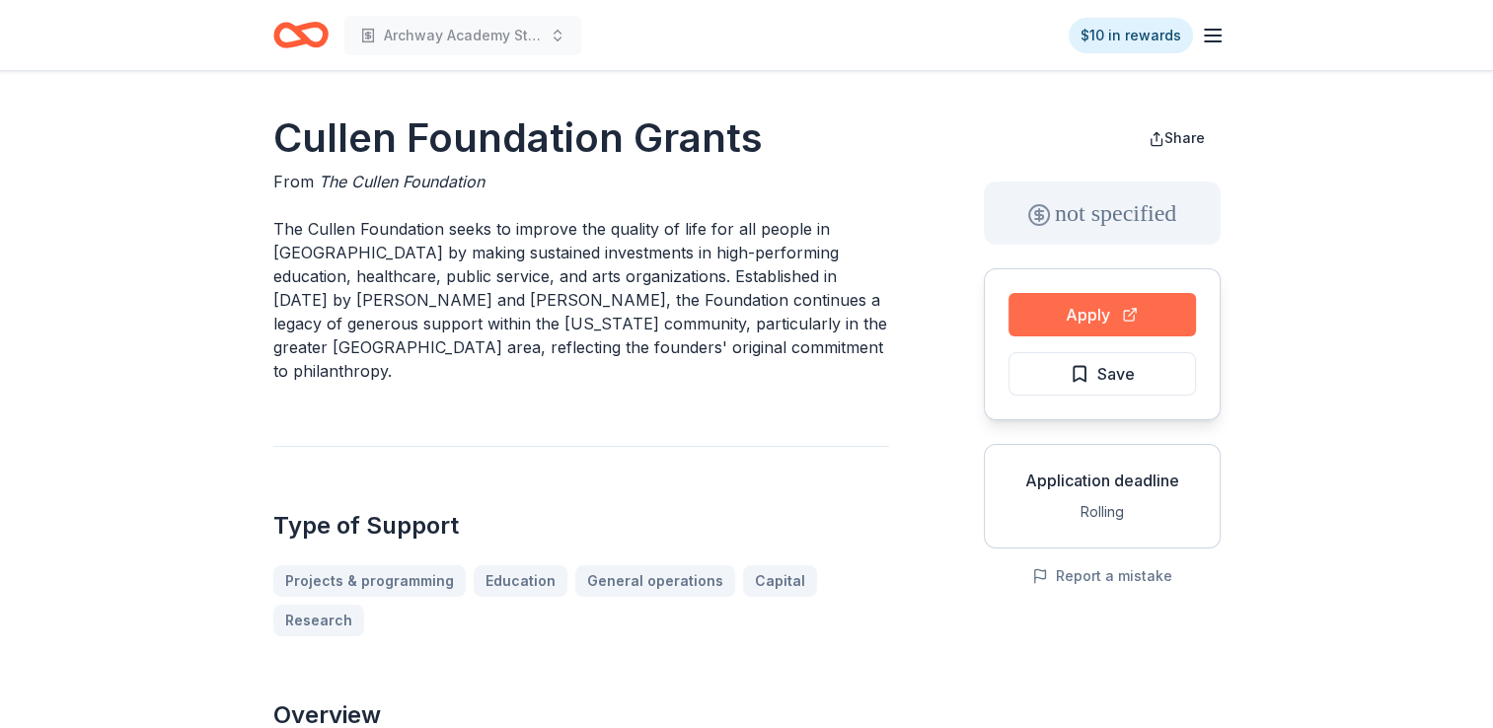
click at [1093, 314] on button "Apply" at bounding box center [1102, 314] width 187 height 43
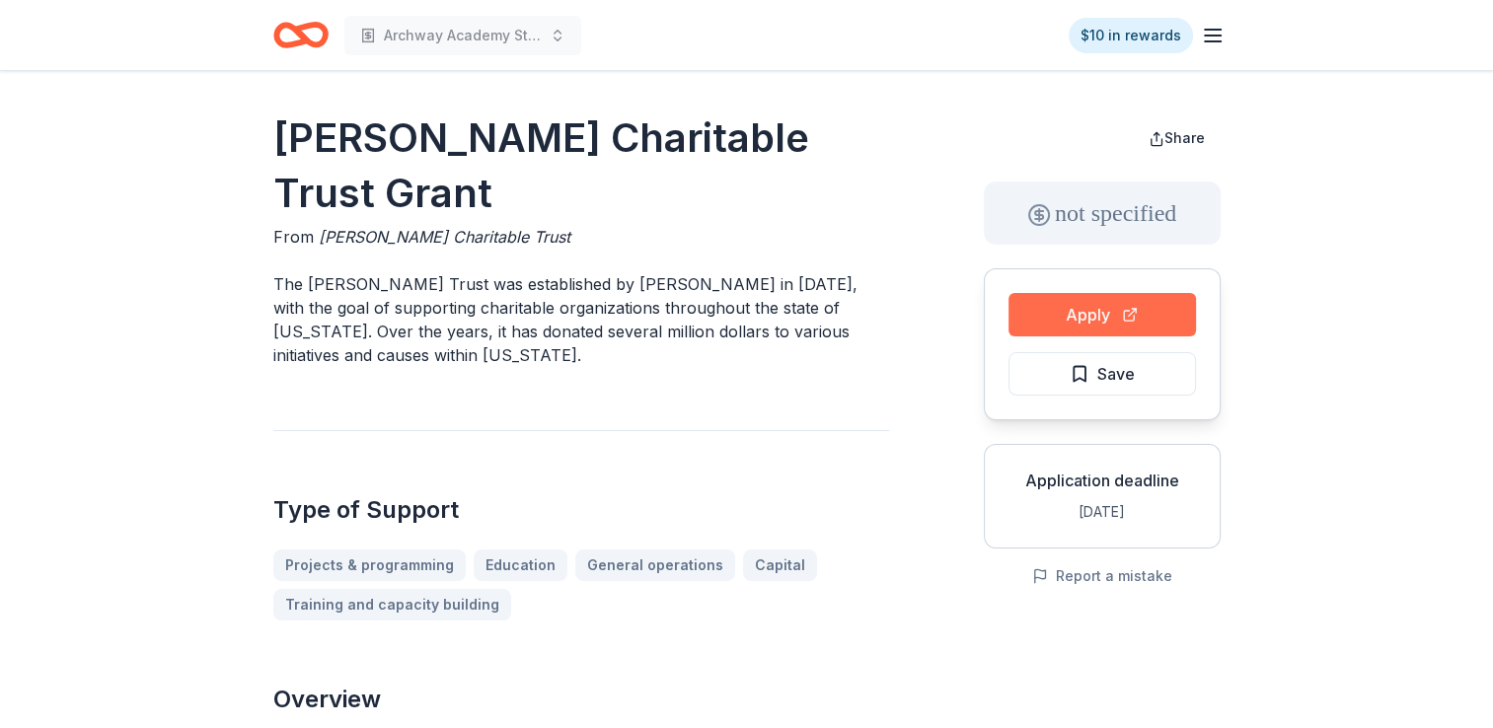
click at [1063, 316] on button "Apply" at bounding box center [1102, 314] width 187 height 43
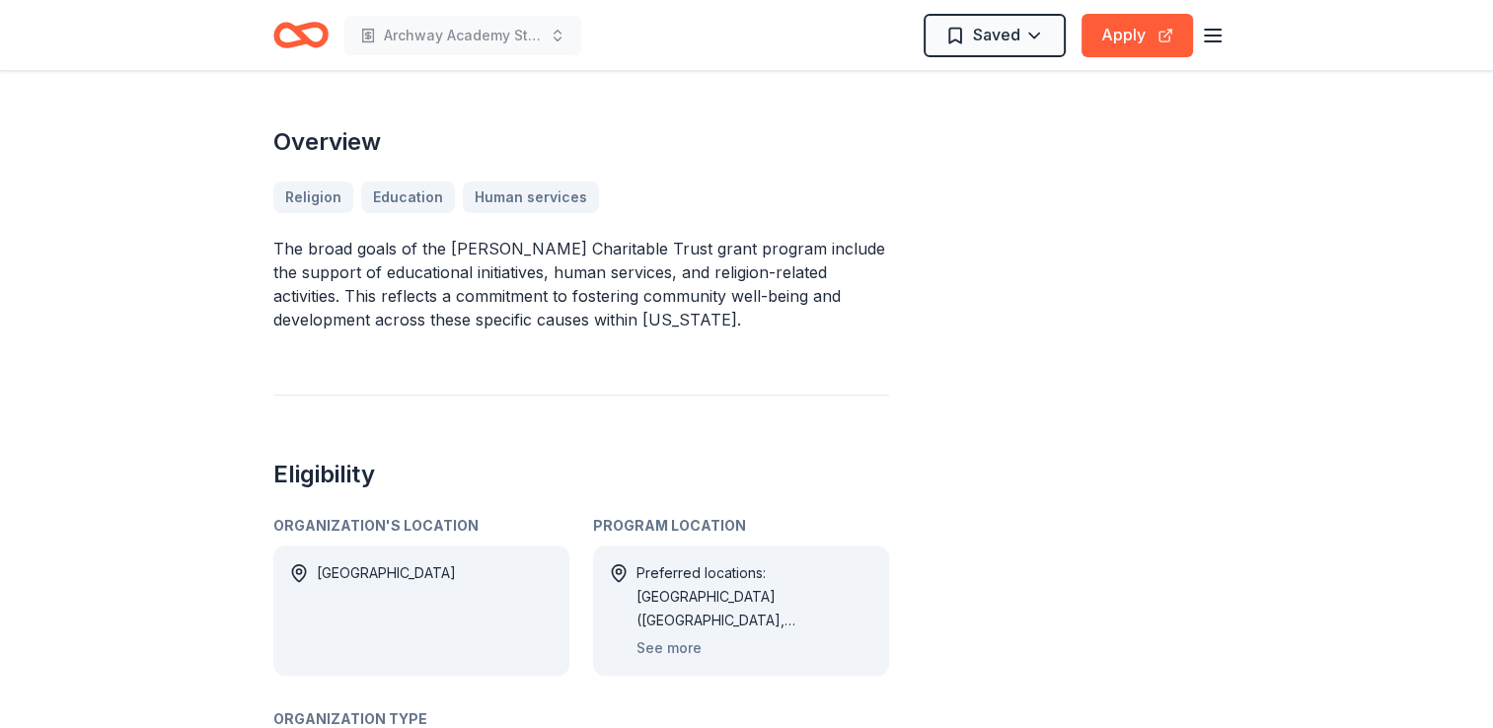
scroll to position [592, 0]
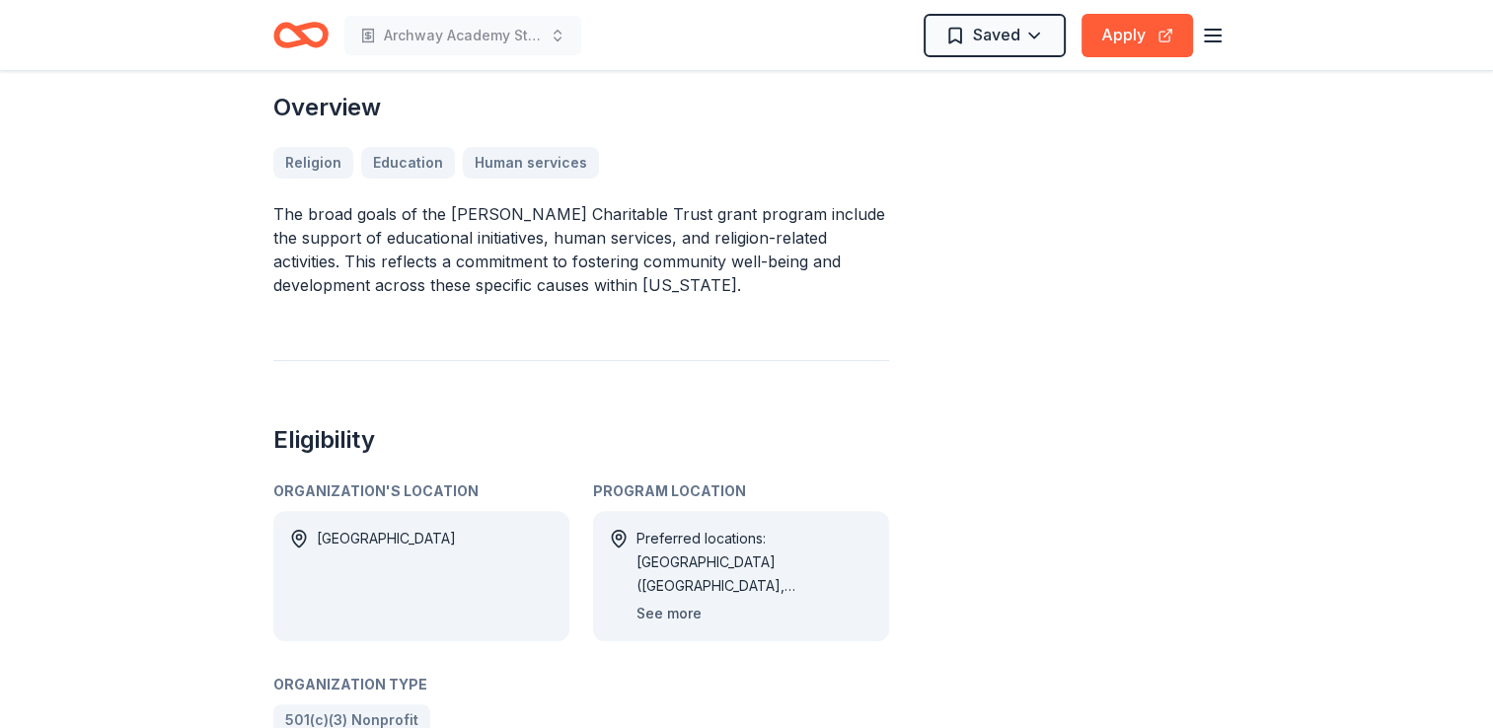
click at [666, 612] on button "See more" at bounding box center [668, 614] width 65 height 24
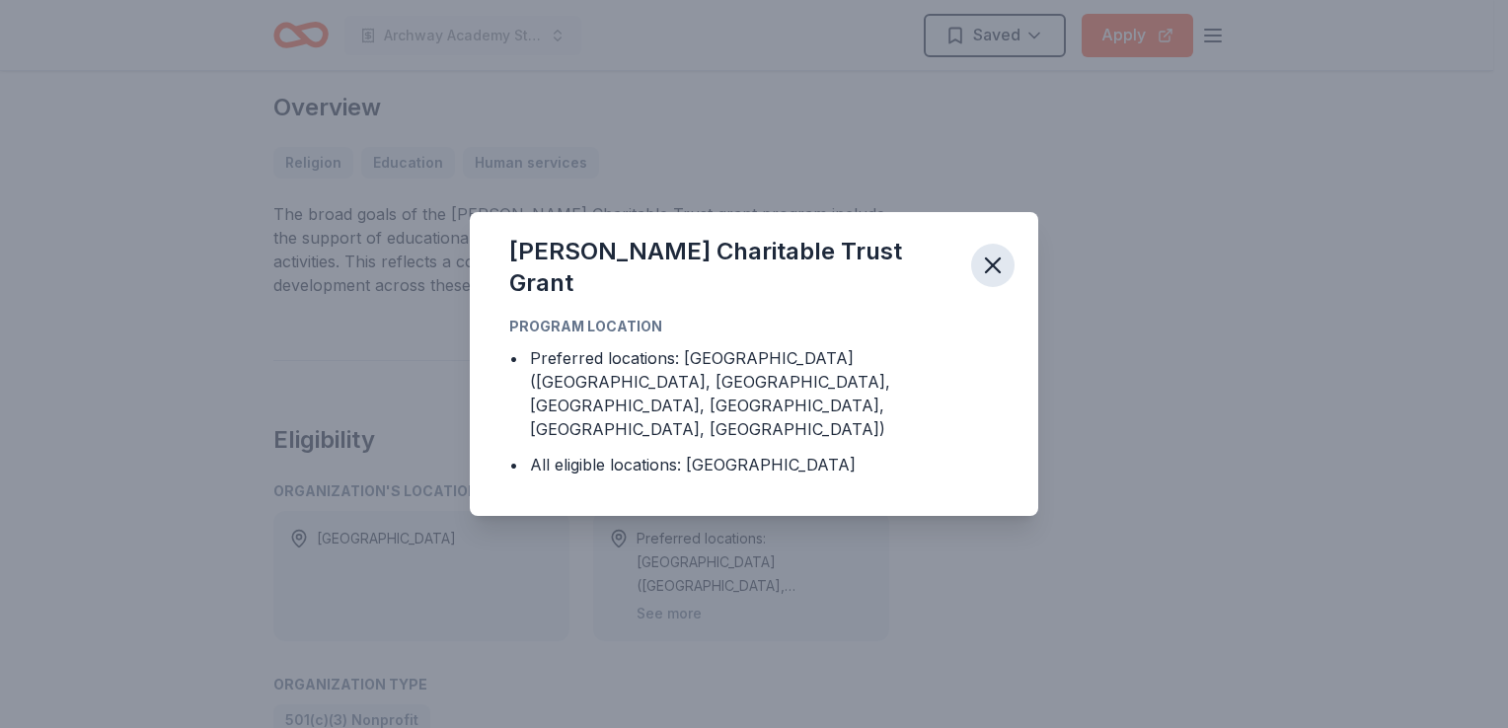
click at [1003, 279] on icon "button" at bounding box center [993, 266] width 28 height 28
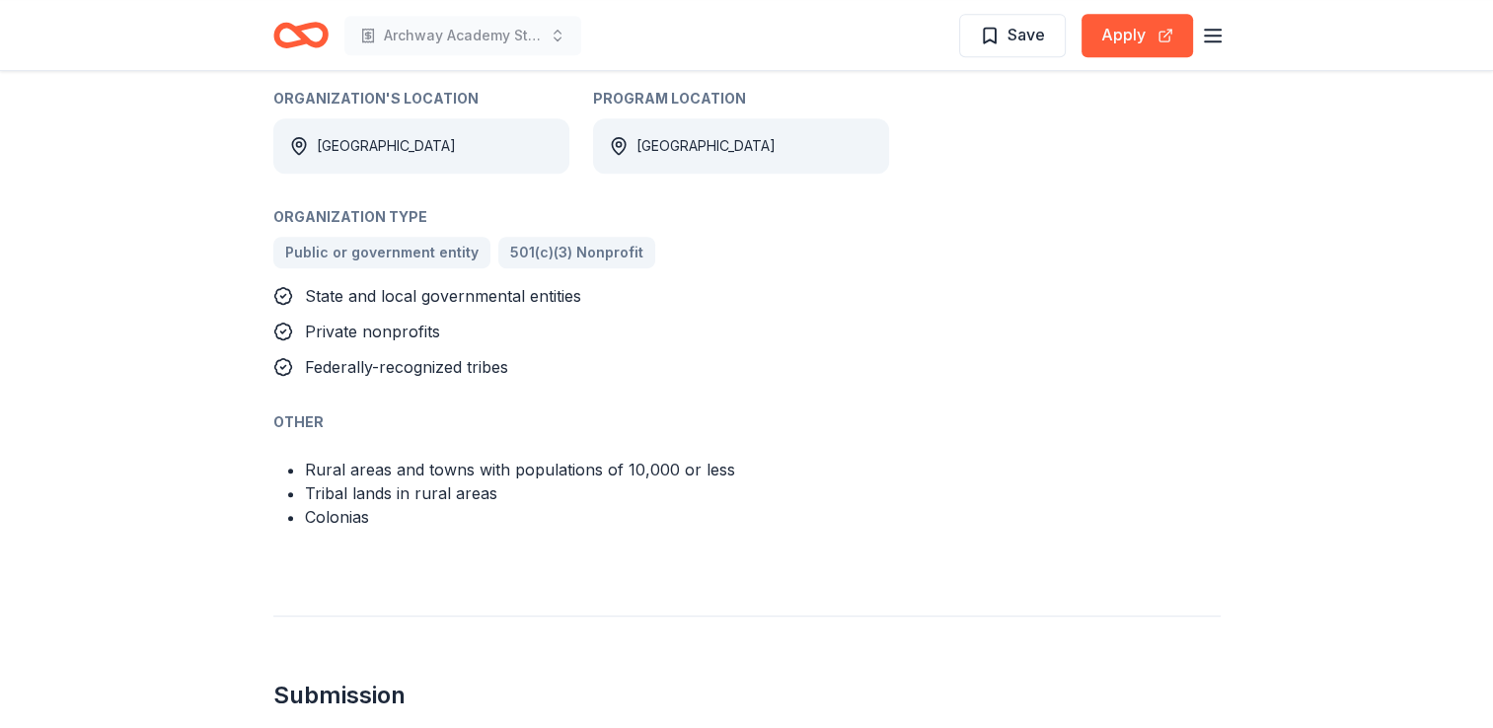
scroll to position [1085, 0]
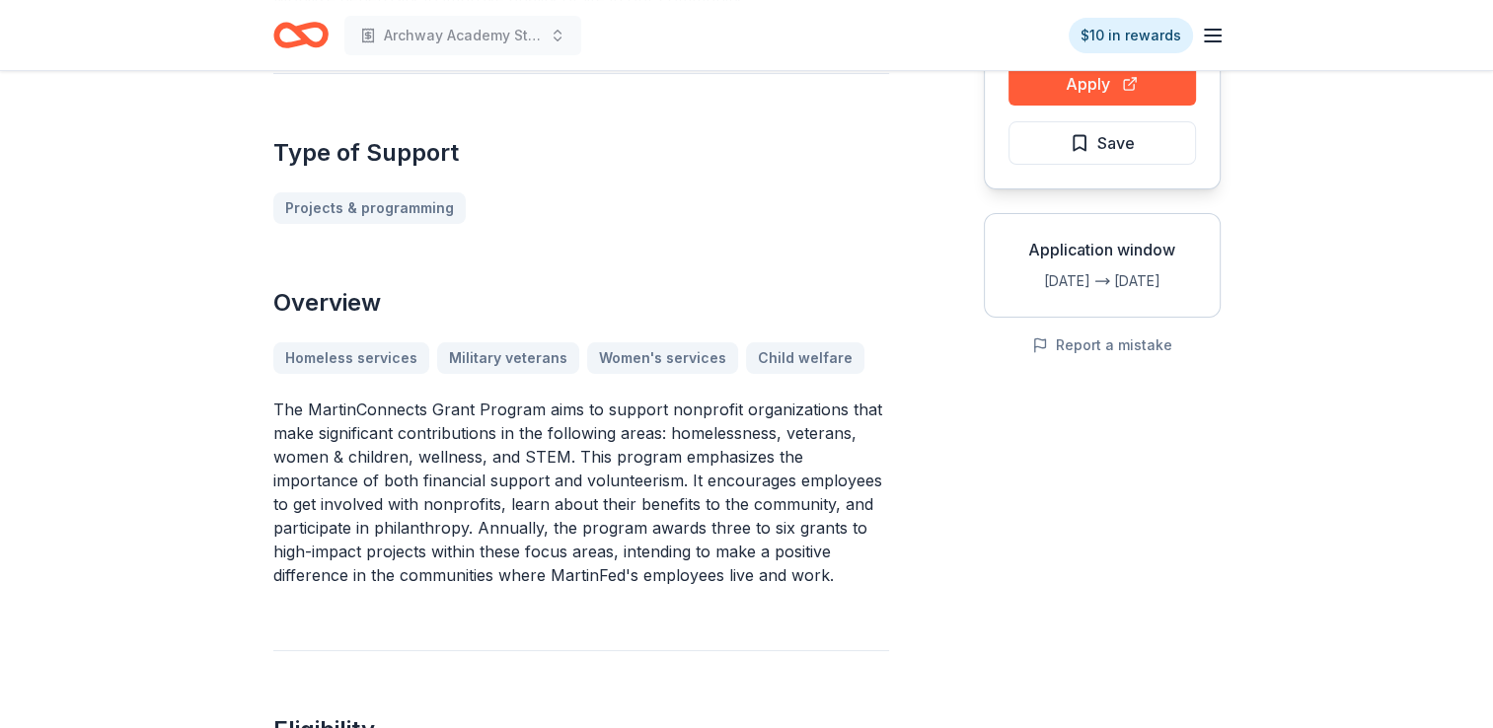
scroll to position [197, 0]
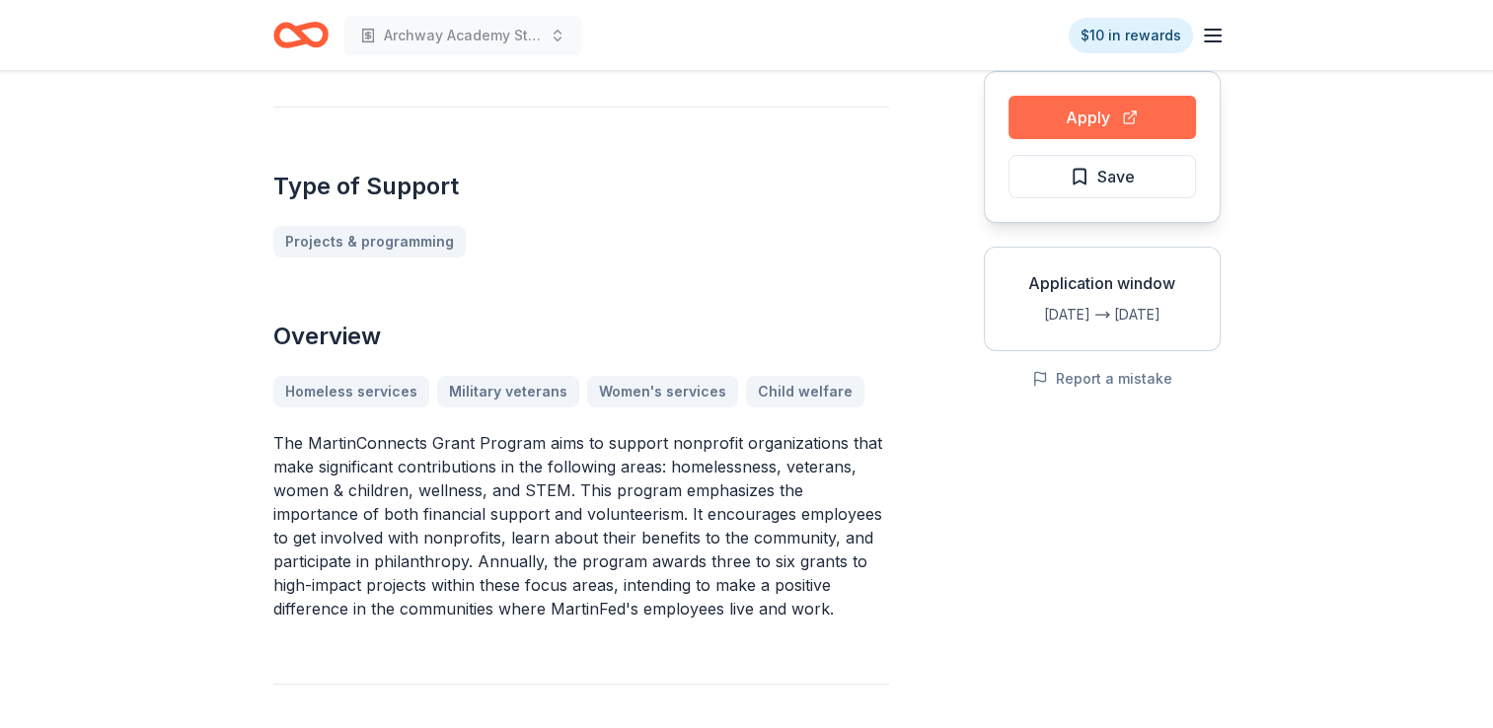
click at [1077, 126] on button "Apply" at bounding box center [1102, 117] width 187 height 43
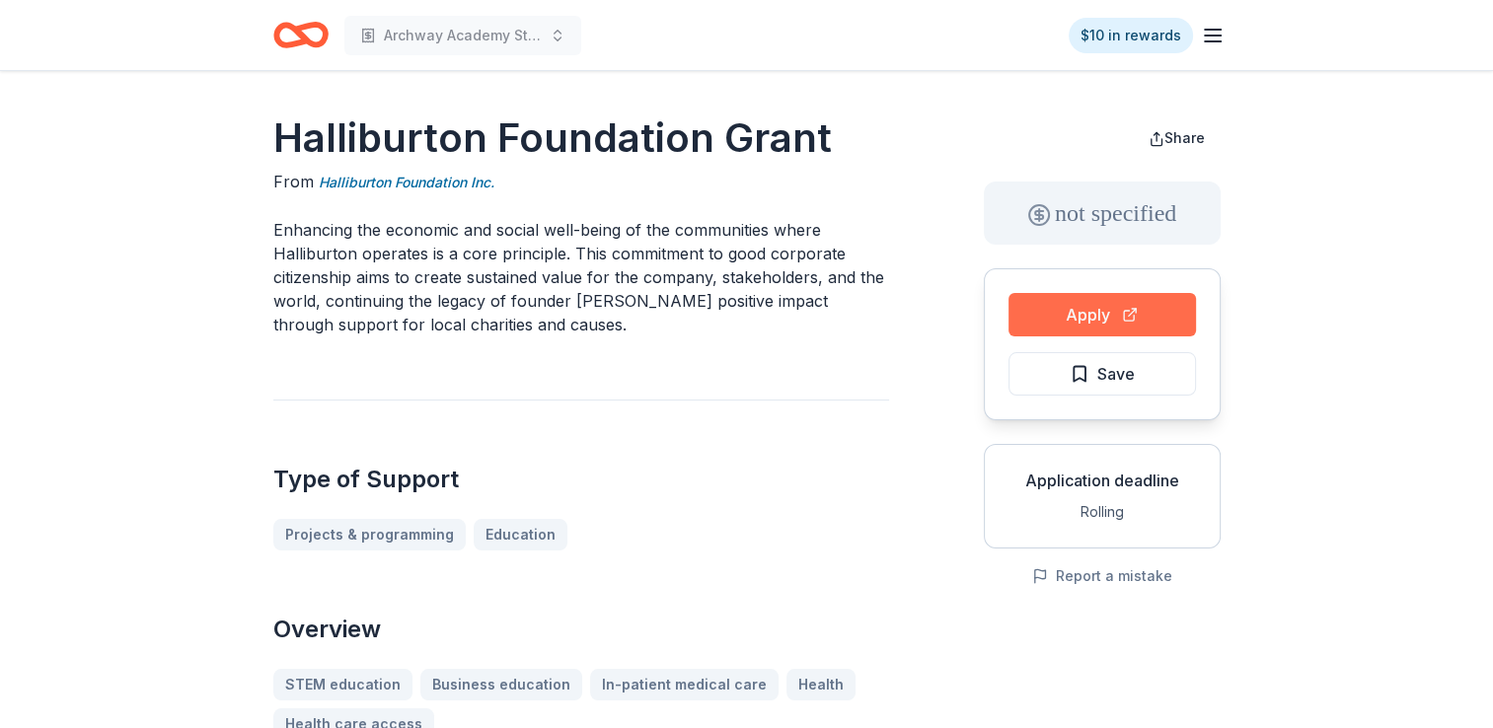
click at [1069, 319] on button "Apply" at bounding box center [1102, 314] width 187 height 43
